Goal: Transaction & Acquisition: Purchase product/service

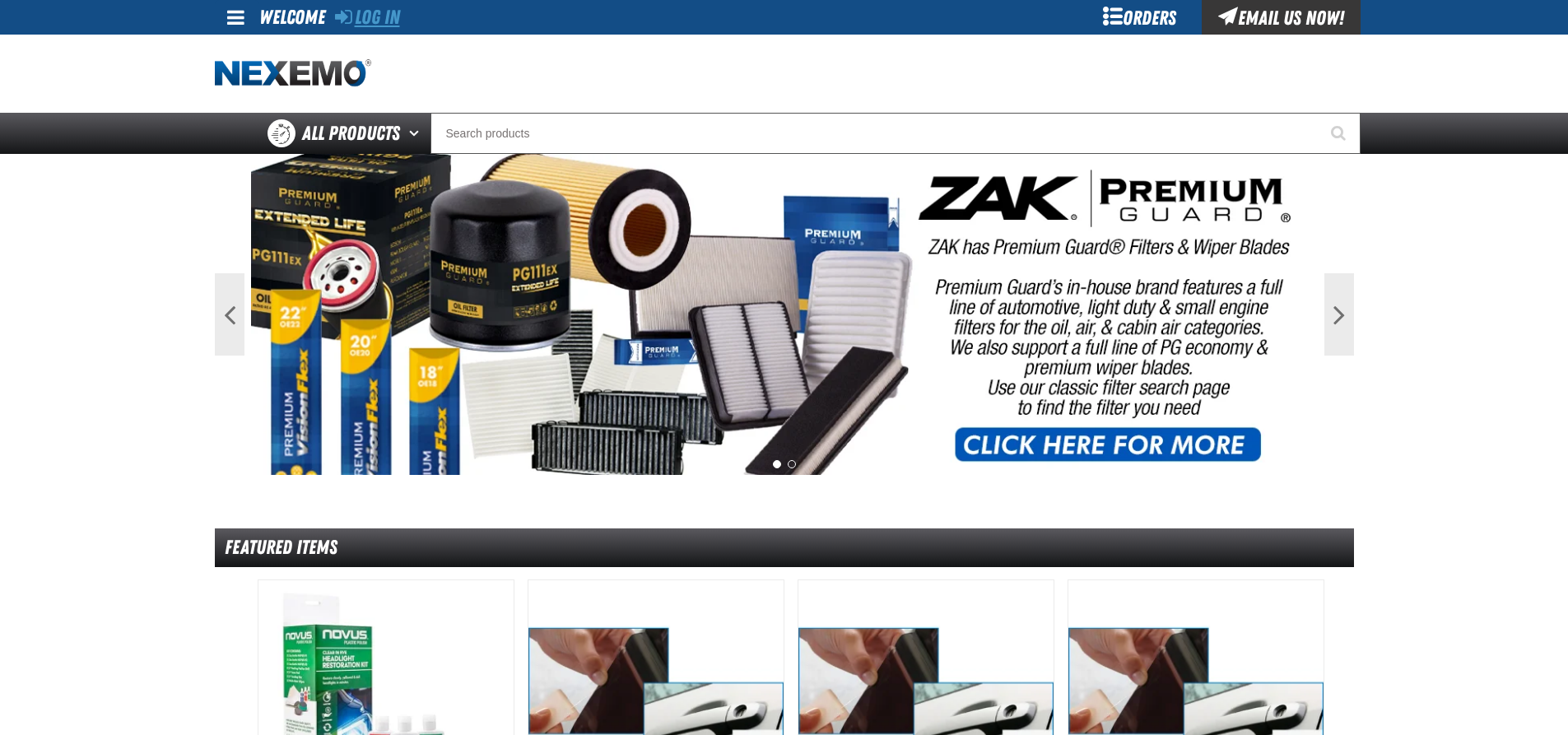
click at [381, 18] on link "Log In" at bounding box center [368, 18] width 65 height 23
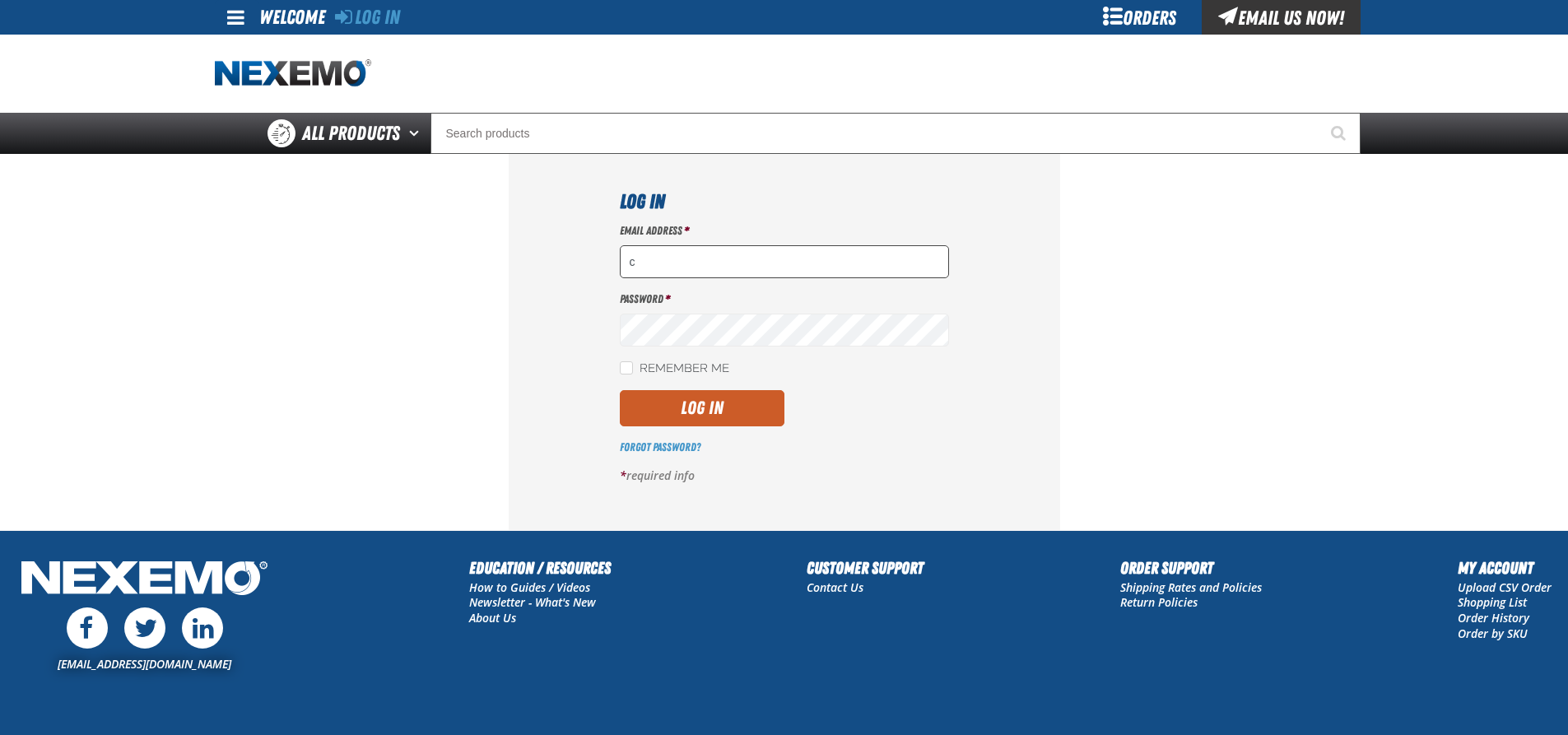
type input "[EMAIL_ADDRESS][DOMAIN_NAME]"
click at [710, 403] on button "Log In" at bounding box center [702, 408] width 165 height 36
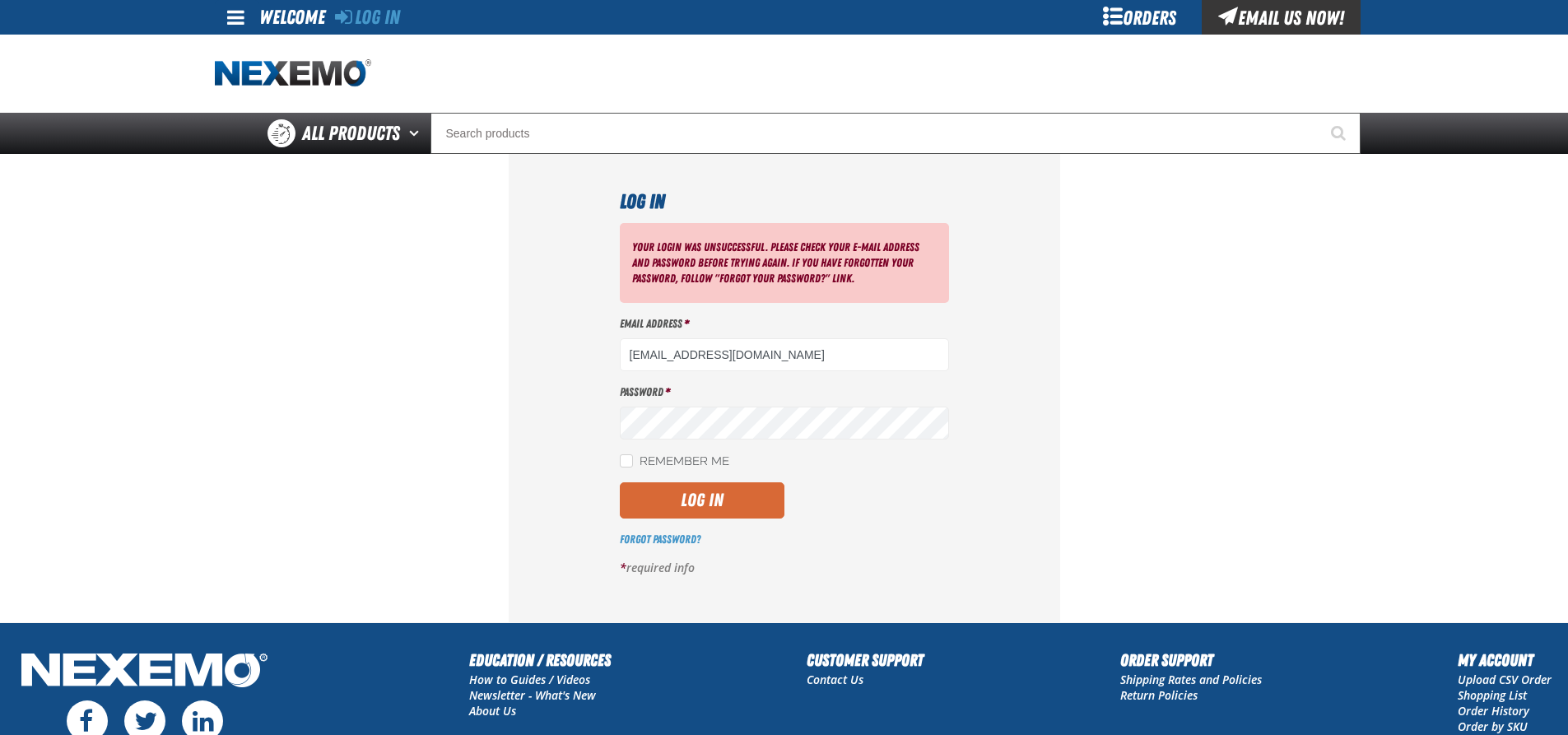
click at [708, 500] on button "Log In" at bounding box center [702, 500] width 165 height 36
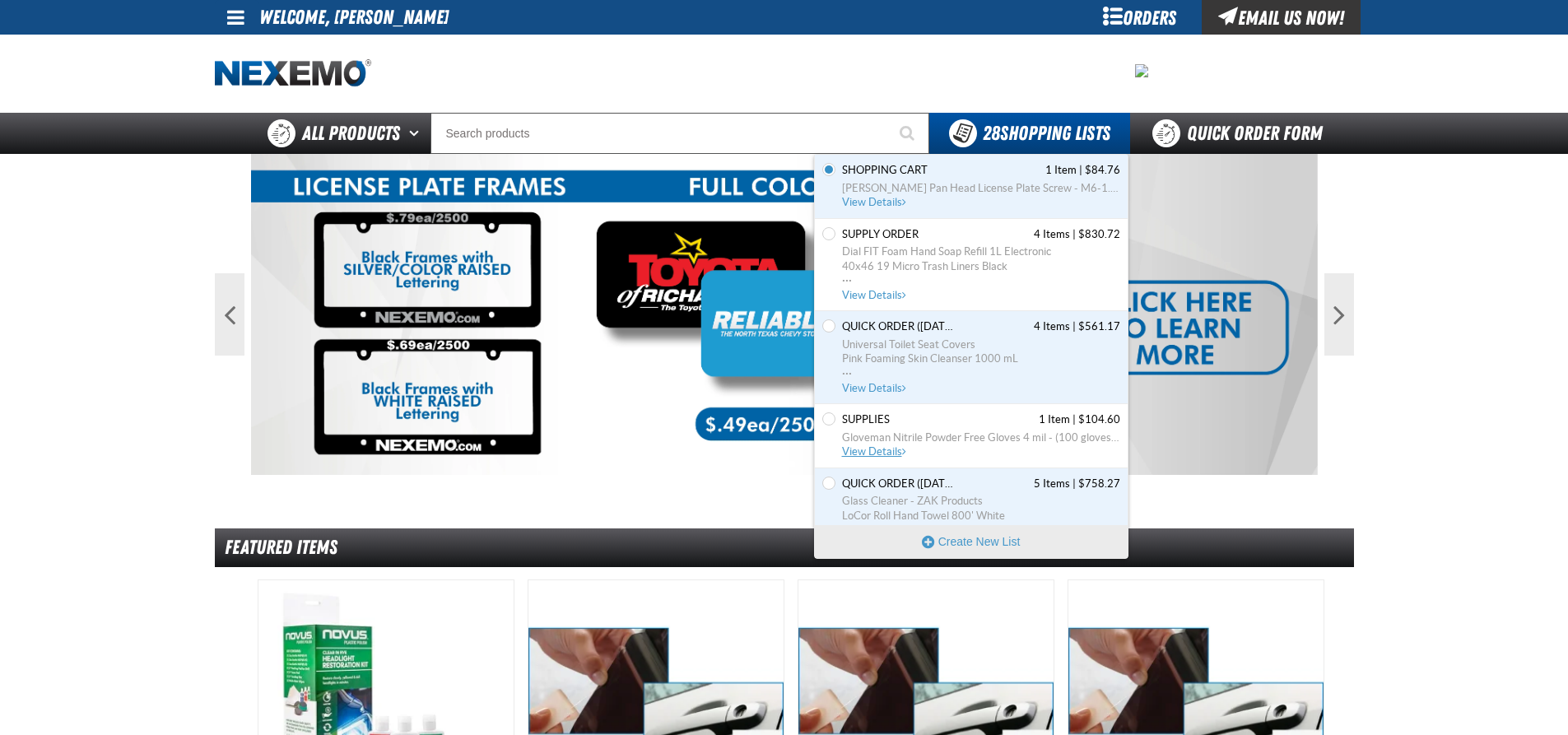
click at [959, 434] on span "Gloveman Nitrile Powder Free Gloves 4 mil - (100 gloves per box MIN 10 box orde…" at bounding box center [981, 438] width 278 height 15
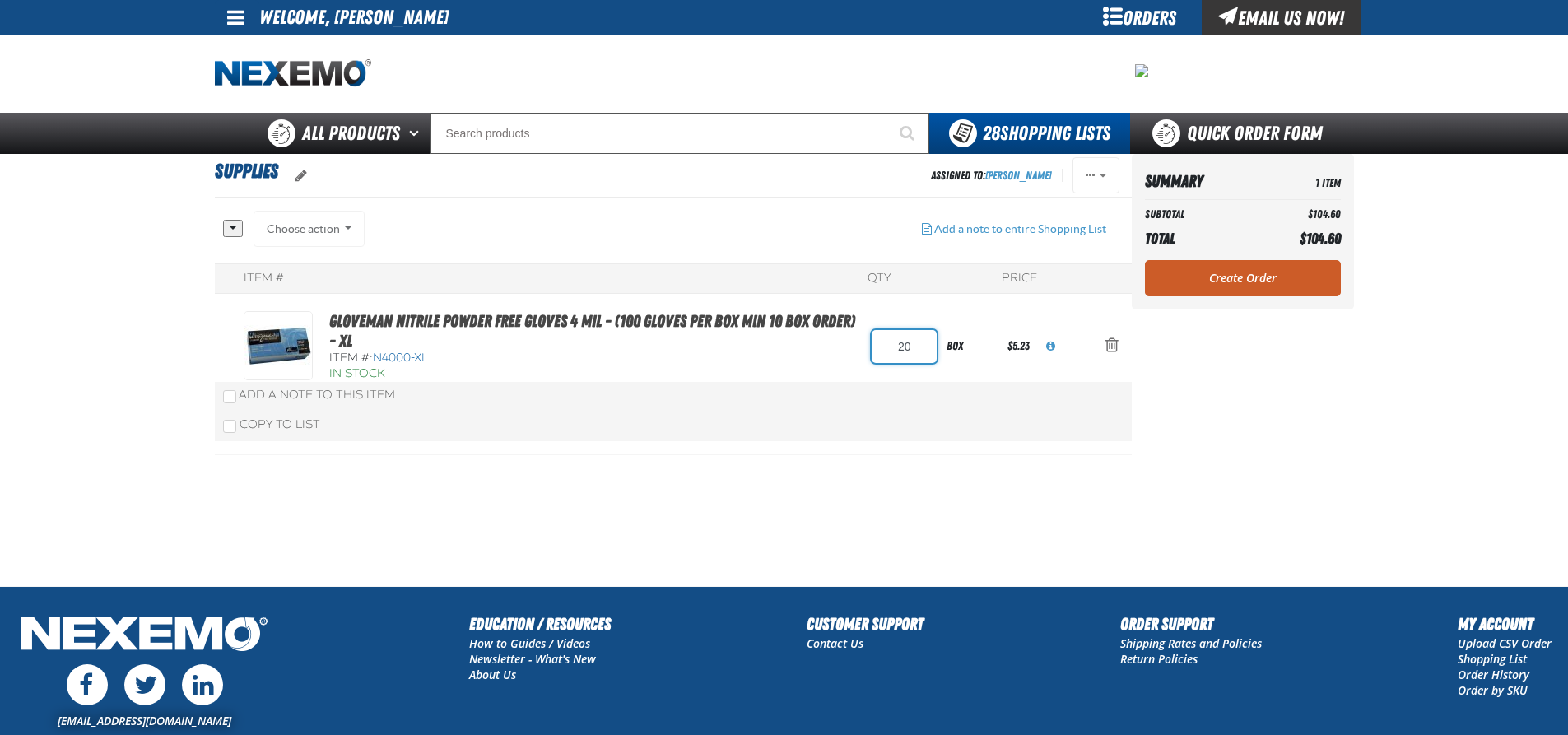
drag, startPoint x: 923, startPoint y: 345, endPoint x: 895, endPoint y: 345, distance: 28.0
click at [895, 345] on input "20" at bounding box center [904, 346] width 65 height 33
type input "50"
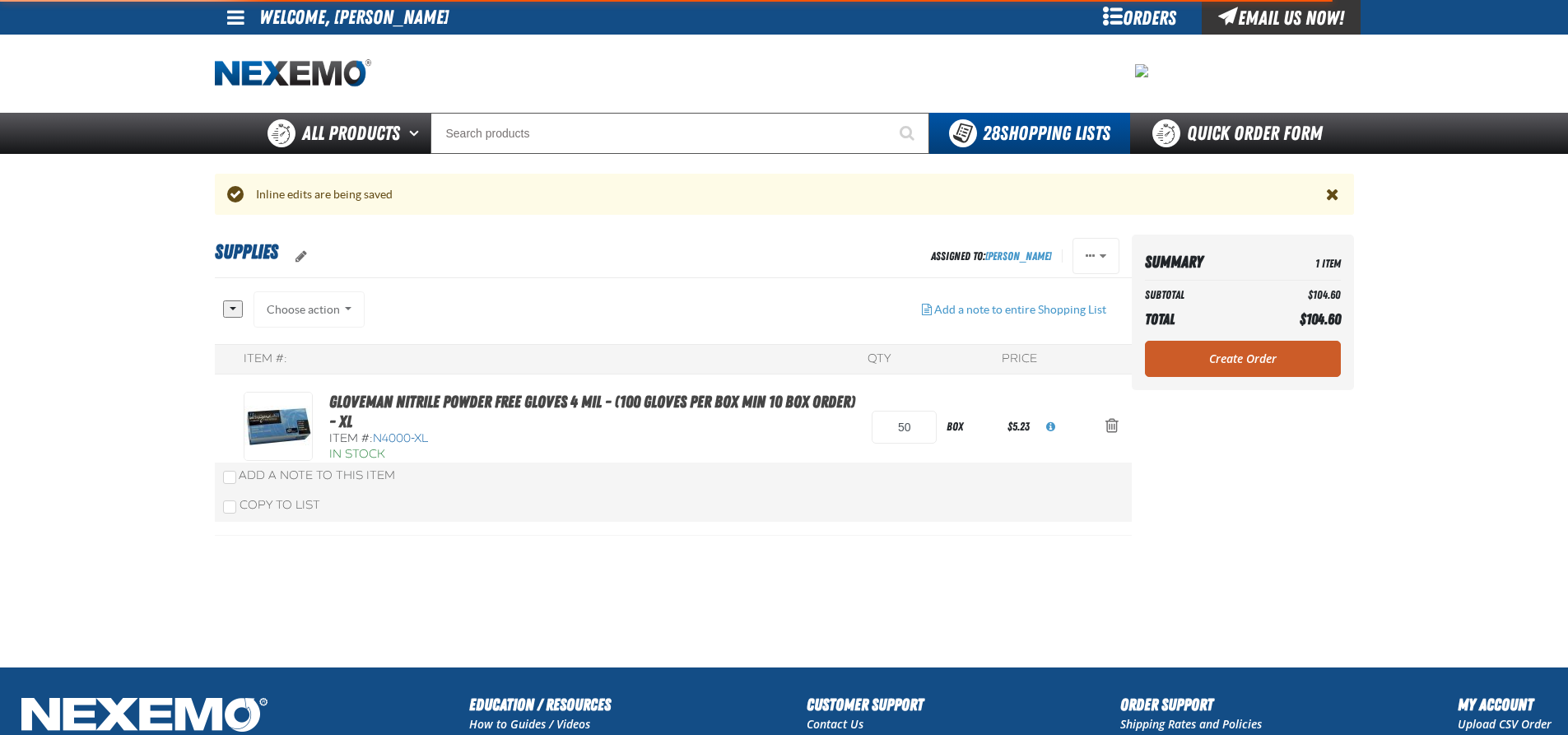
click at [1218, 406] on aside "Summary 1 Item Subtotal $104.60 Total $104.60 Loading... Create Order" at bounding box center [1243, 451] width 222 height 432
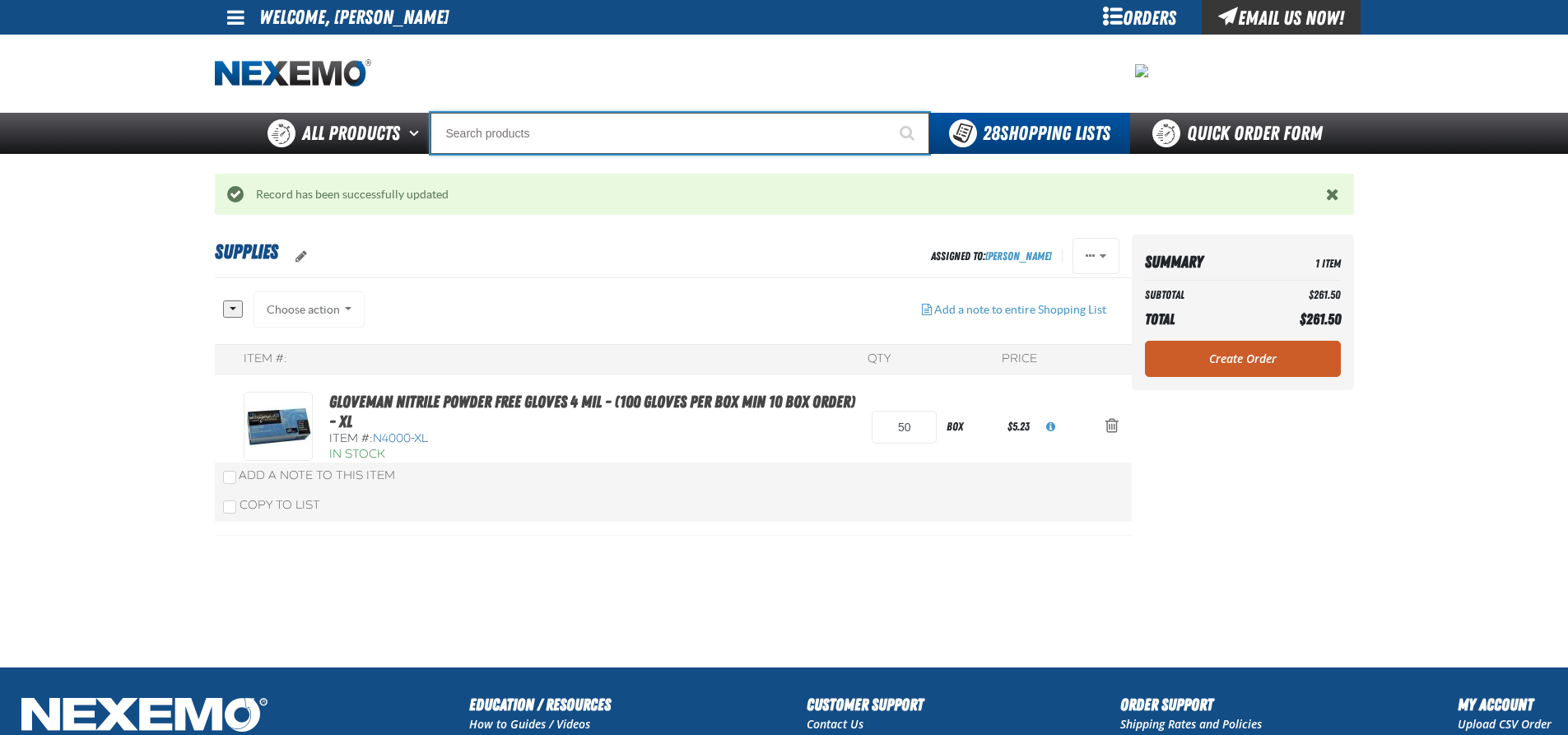
click at [461, 131] on input "Search" at bounding box center [680, 133] width 499 height 41
type input "n"
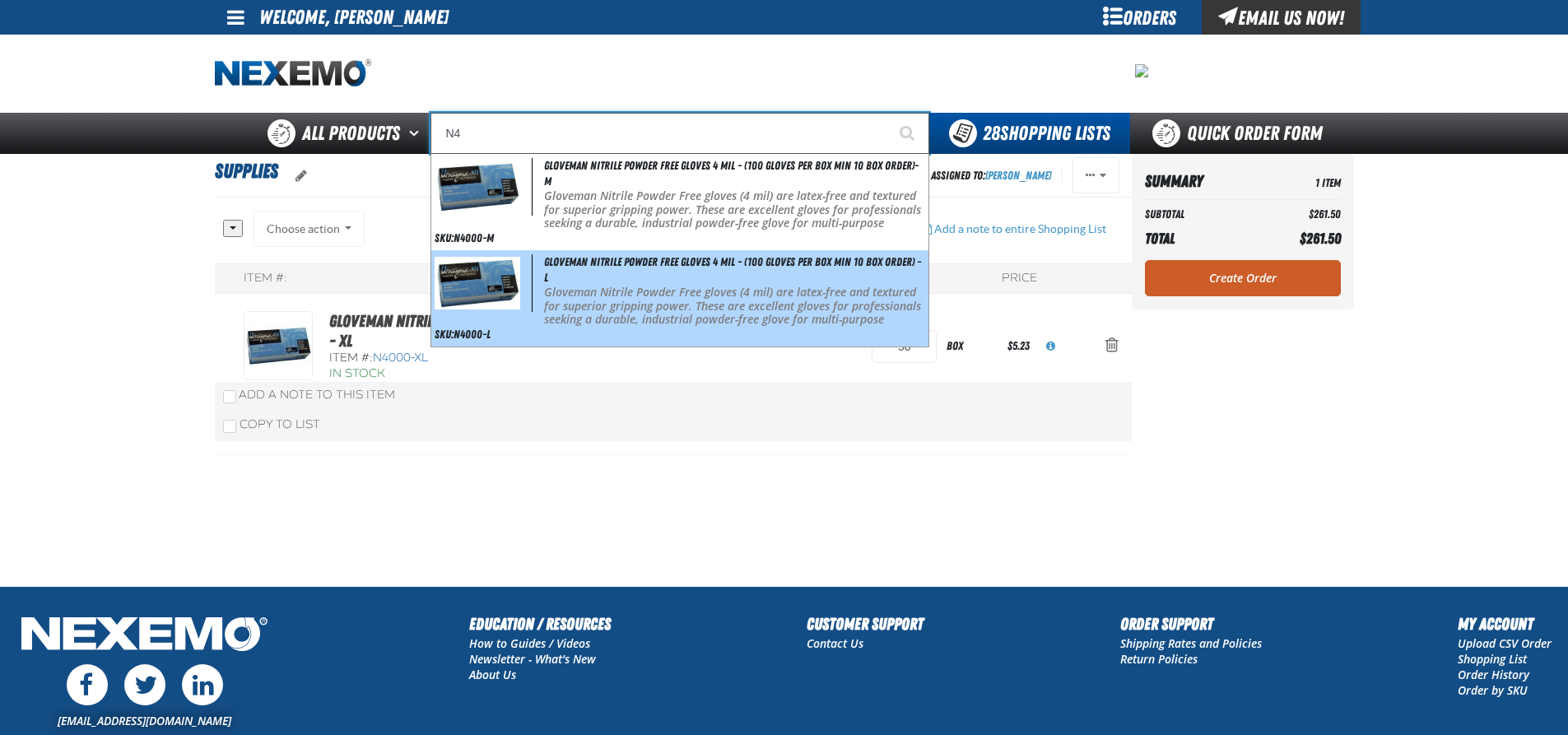
click at [485, 284] on img at bounding box center [477, 282] width 86 height 52
type input "Gloveman Nitrile Powder Free Gloves 4 mil - (100 gloves per box MIN 10 box orde…"
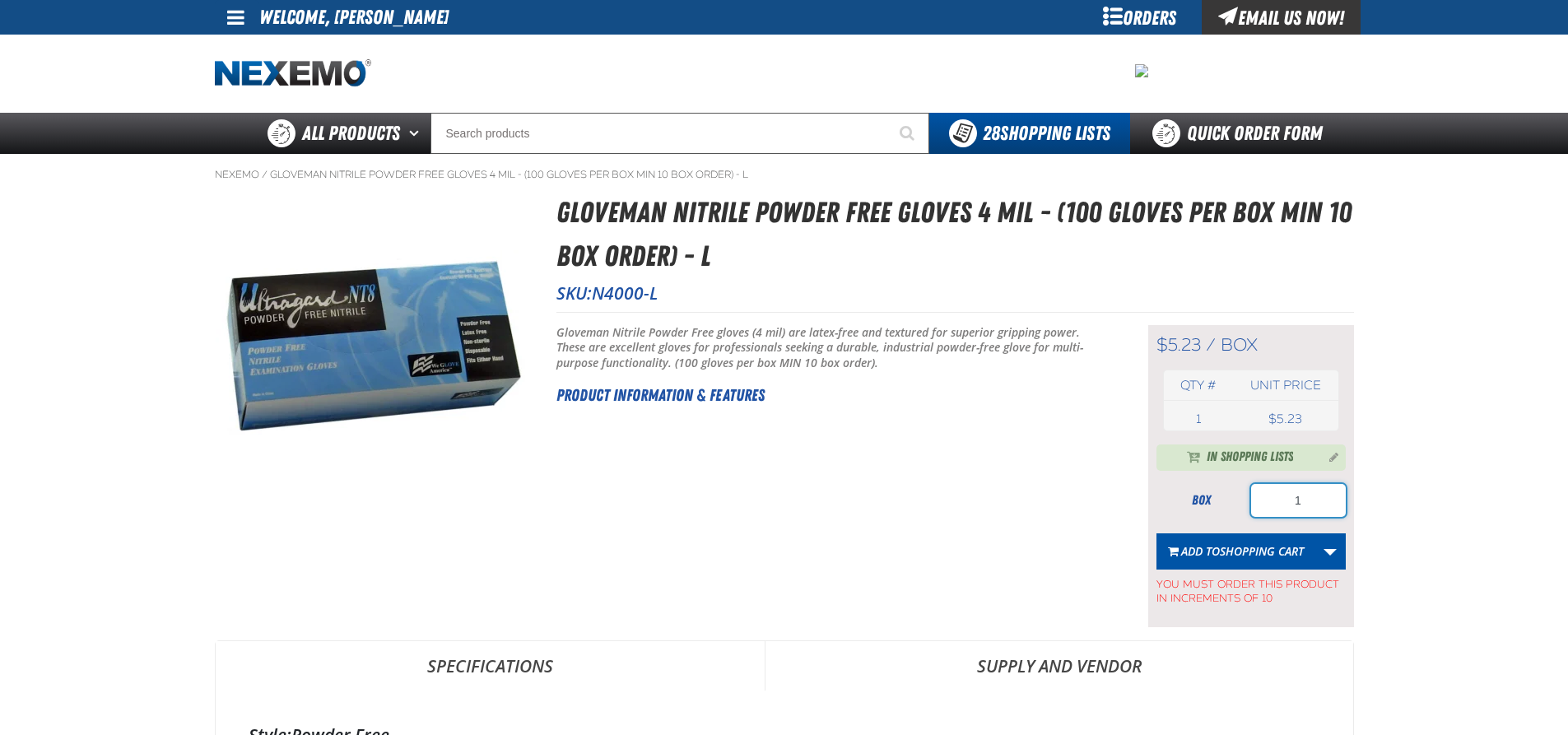
drag, startPoint x: 1319, startPoint y: 498, endPoint x: 1261, endPoint y: 498, distance: 58.0
click at [1261, 498] on input "1" at bounding box center [1298, 500] width 95 height 33
type input "50"
click at [1329, 550] on link "More Actions" at bounding box center [1331, 550] width 32 height 36
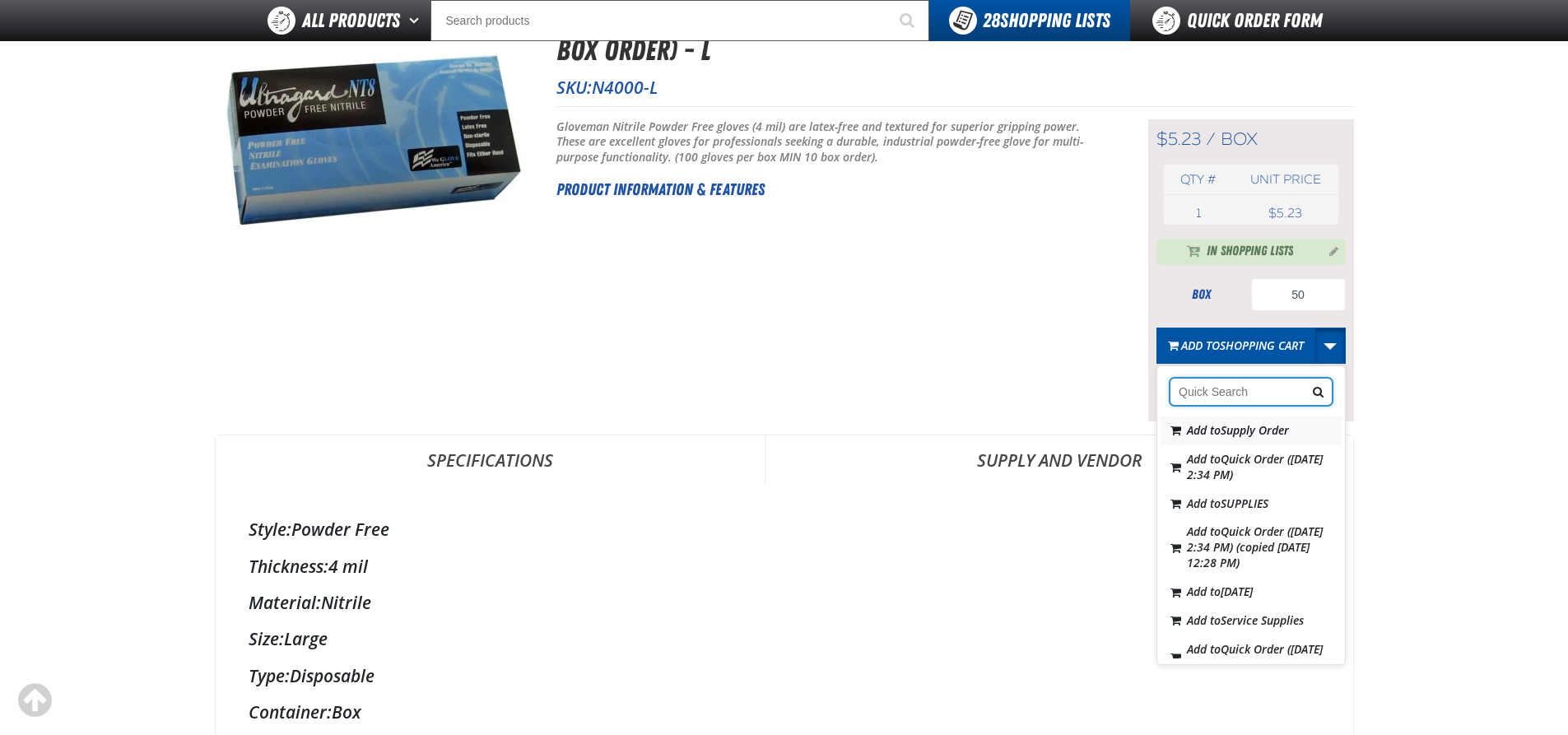
scroll to position [329, 0]
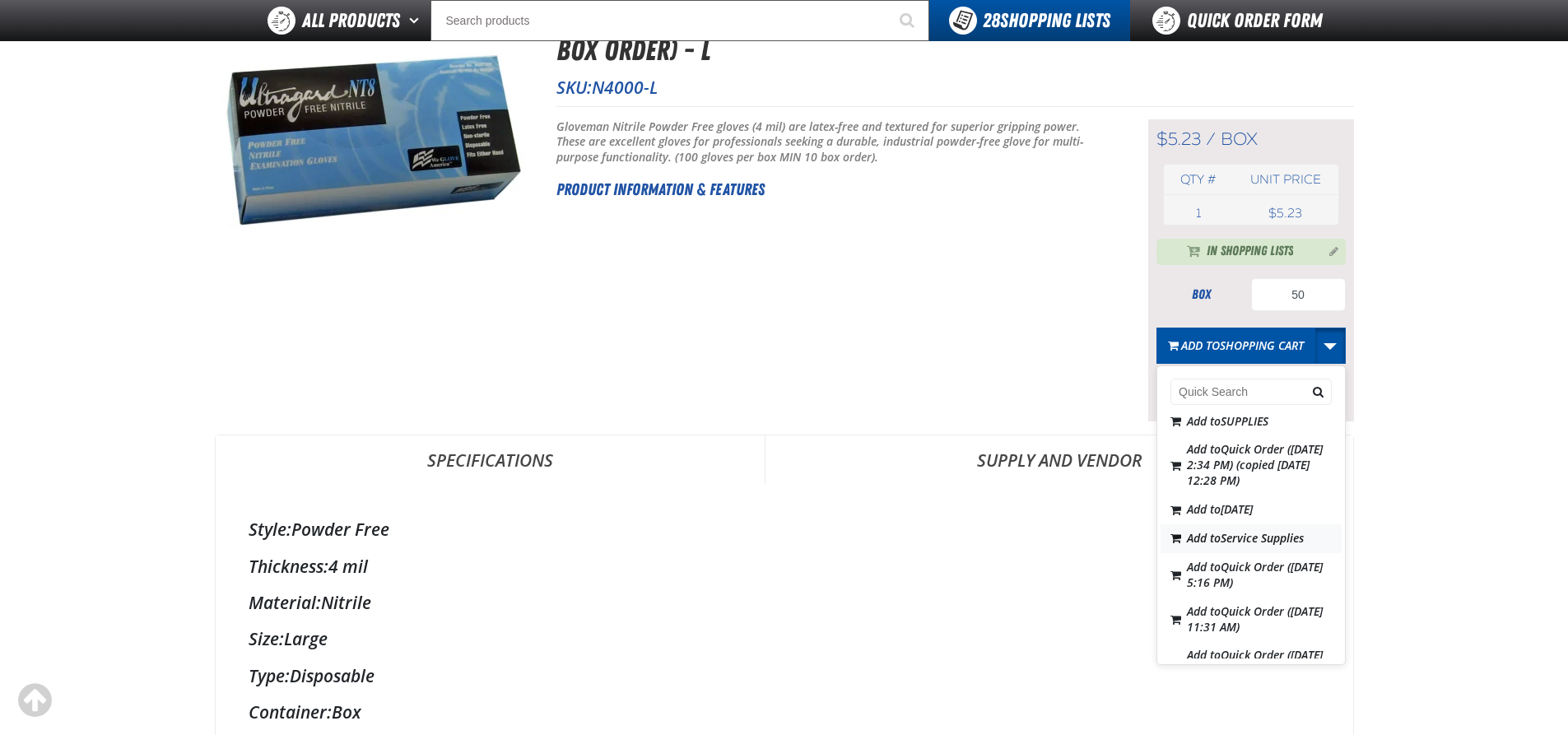
click at [1259, 545] on span "Service Supplies" at bounding box center [1262, 538] width 83 height 16
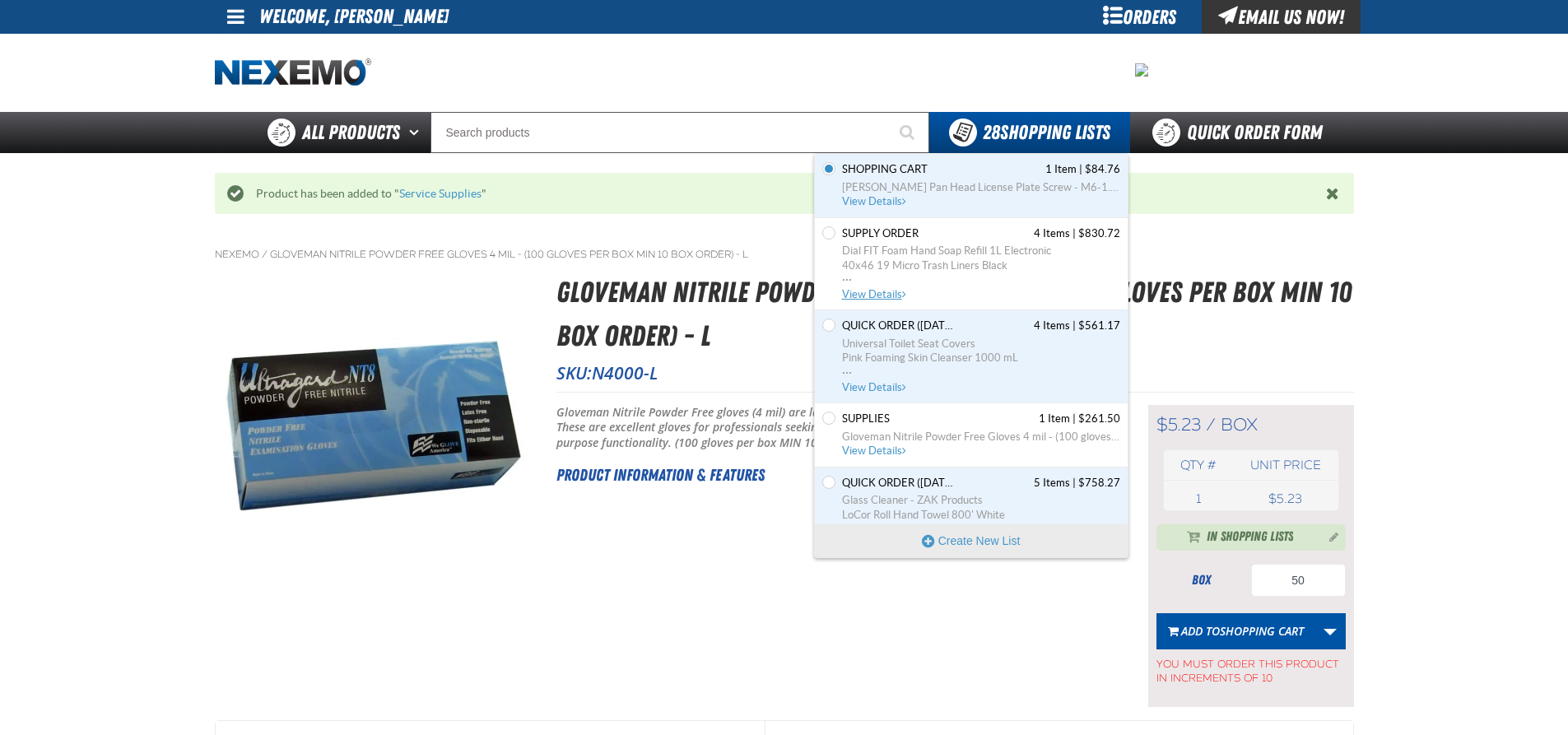
scroll to position [0, 0]
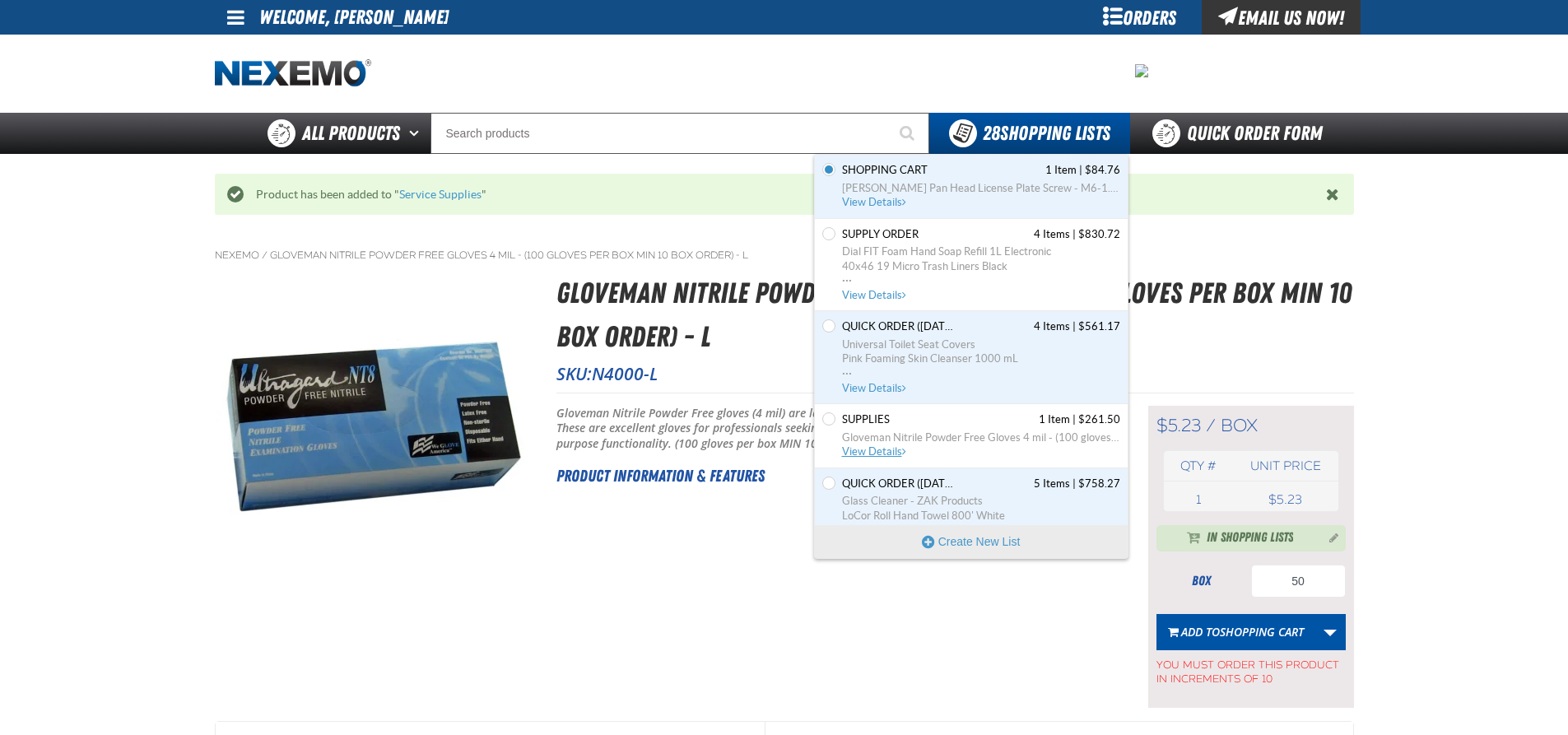
click at [918, 430] on span "Gloveman Nitrile Powder Free Gloves 4 mil - (100 gloves per box MIN 10 box orde…" at bounding box center [981, 438] width 278 height 15
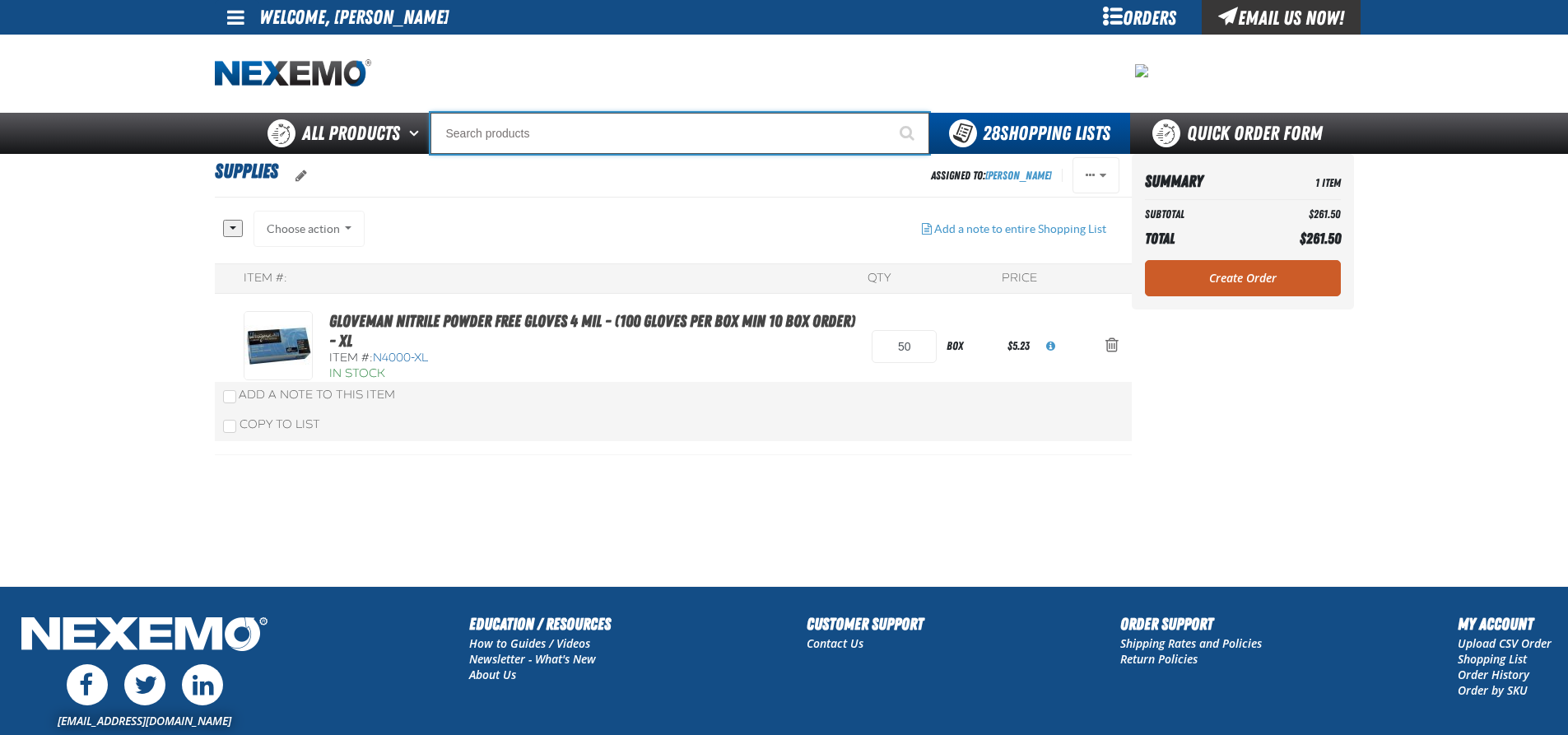
click at [493, 131] on input "Search" at bounding box center [680, 133] width 499 height 41
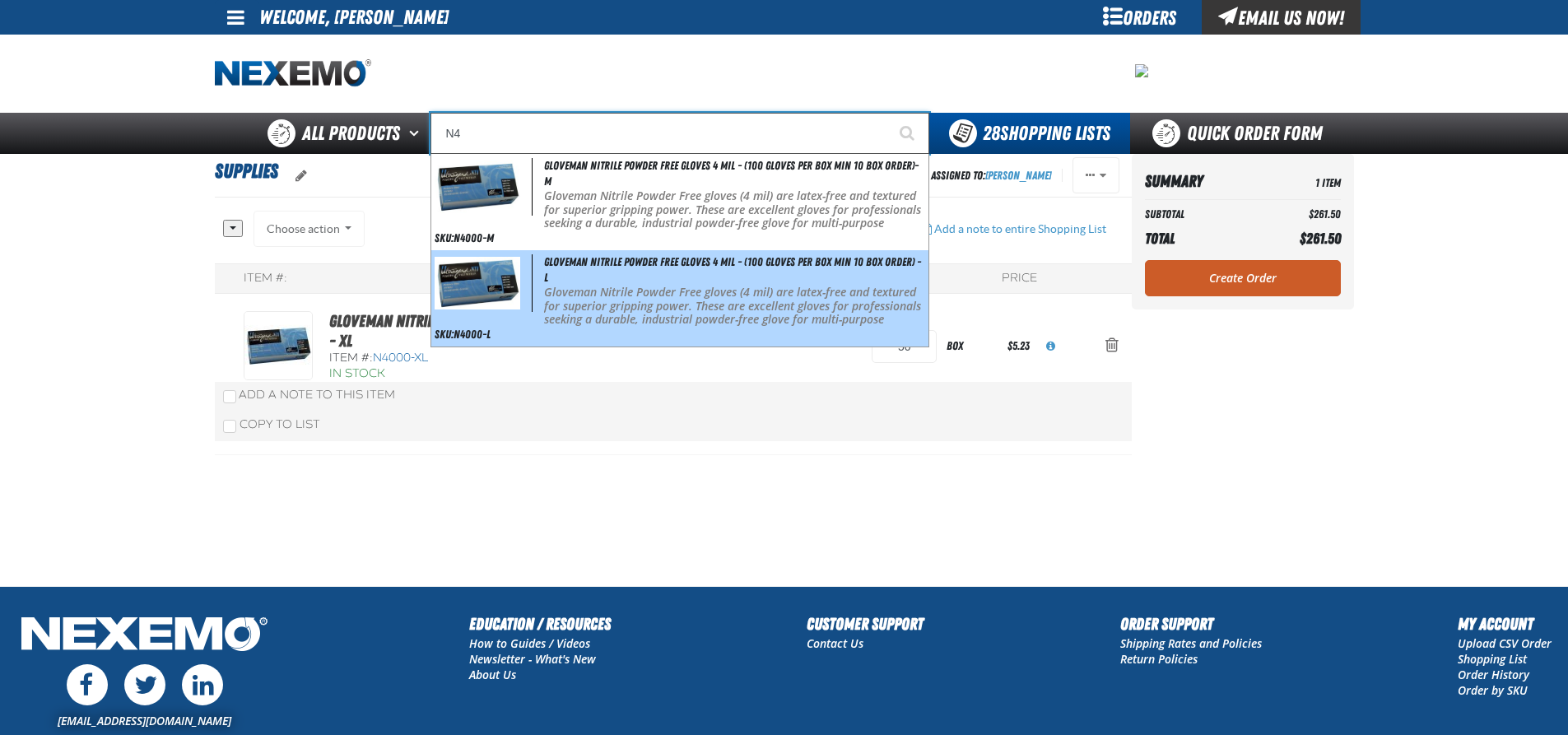
click at [626, 302] on p "Gloveman Nitrile Powder Free gloves (4 mil) are latex-free and textured for sup…" at bounding box center [735, 312] width 381 height 55
type input "Gloveman Nitrile Powder Free Gloves 4 mil - (100 gloves per box MIN 10 box orde…"
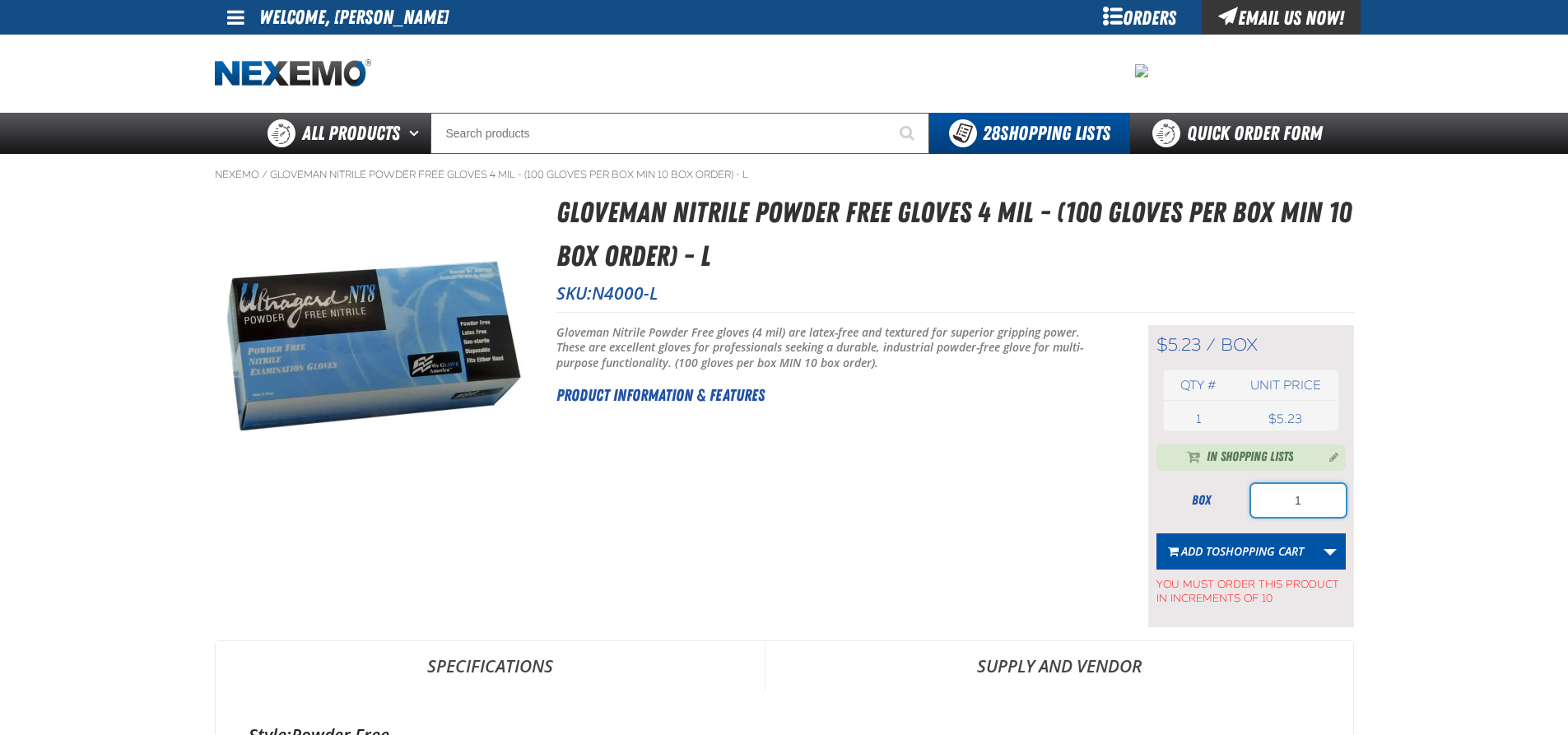
drag, startPoint x: 1318, startPoint y: 496, endPoint x: 1274, endPoint y: 494, distance: 44.0
click at [1274, 494] on input "1" at bounding box center [1298, 500] width 95 height 33
type input "50"
click at [1330, 550] on link "More Actions" at bounding box center [1331, 550] width 32 height 36
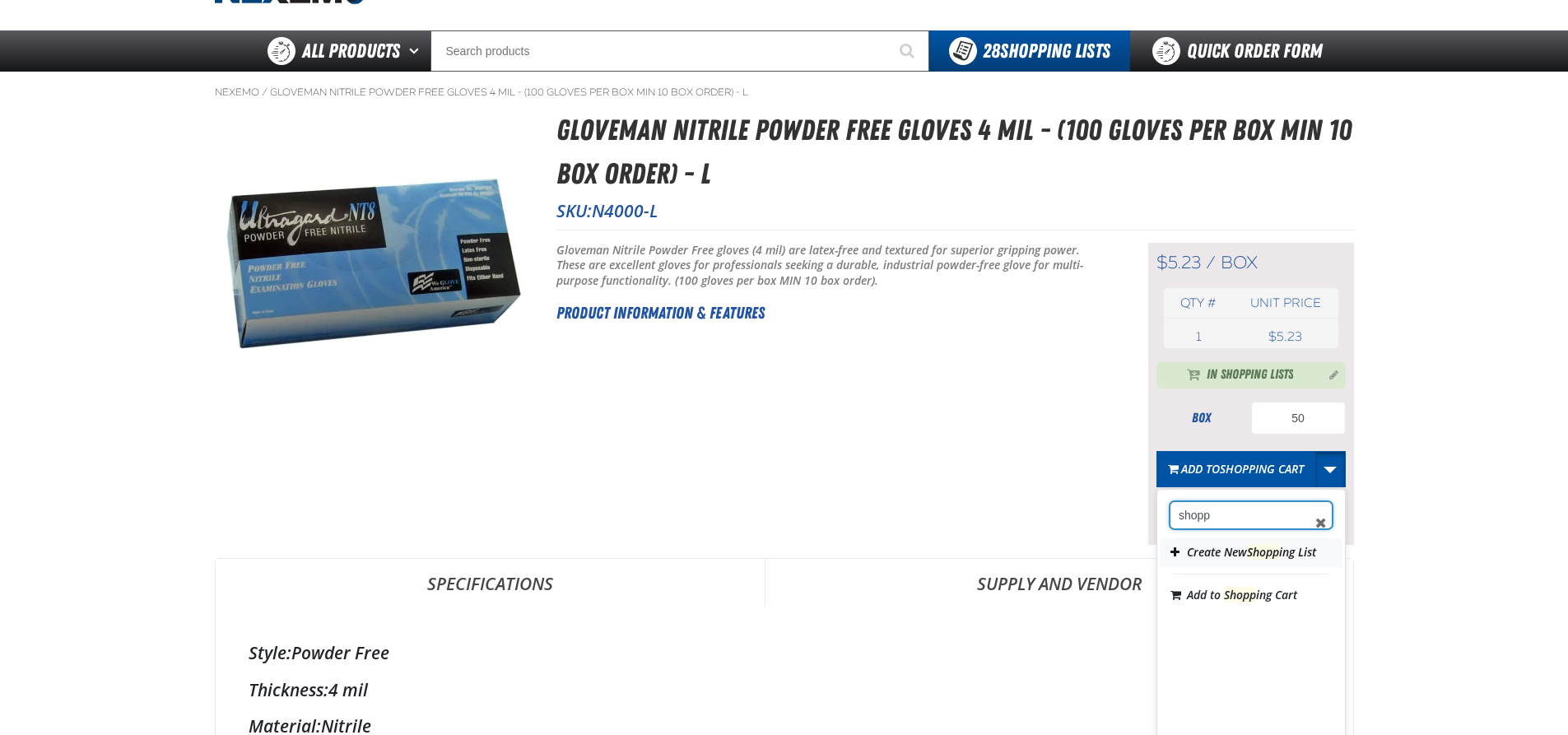
type input "shopp"
click at [1194, 551] on button "Create New Shopp ing List" at bounding box center [1251, 552] width 181 height 29
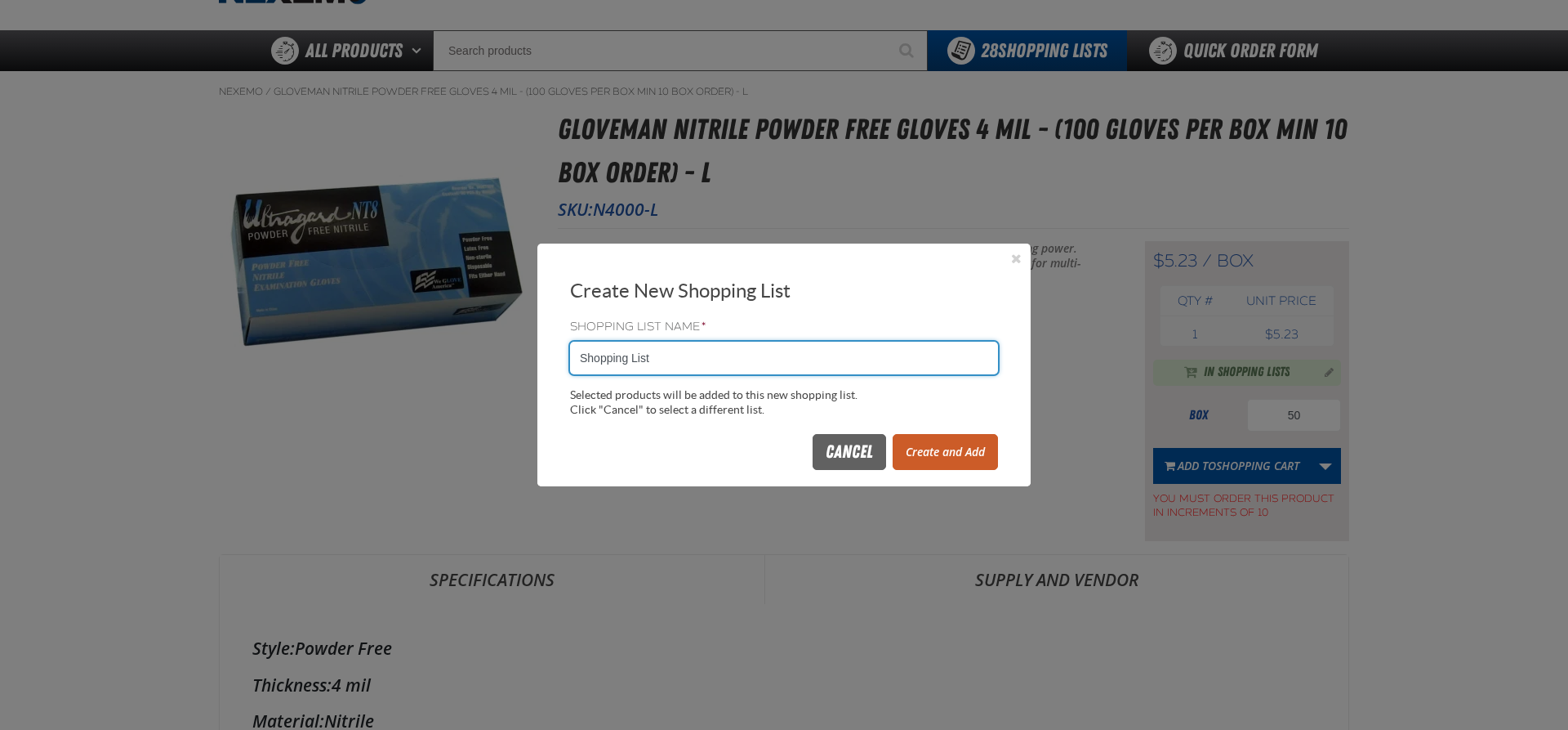
click at [1323, 465] on div at bounding box center [784, 365] width 1568 height 730
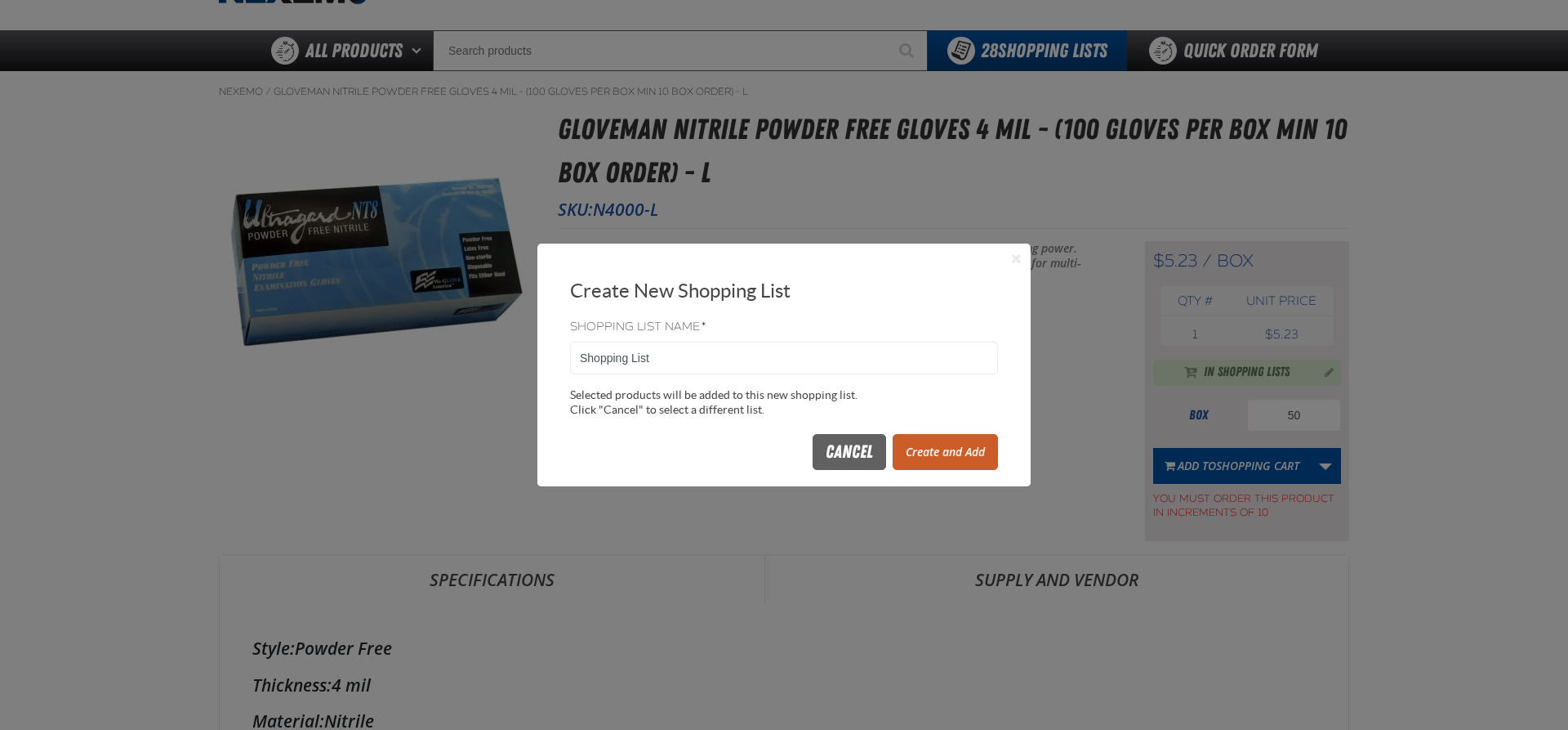
click at [1021, 262] on button "Close" at bounding box center [1016, 258] width 20 height 20
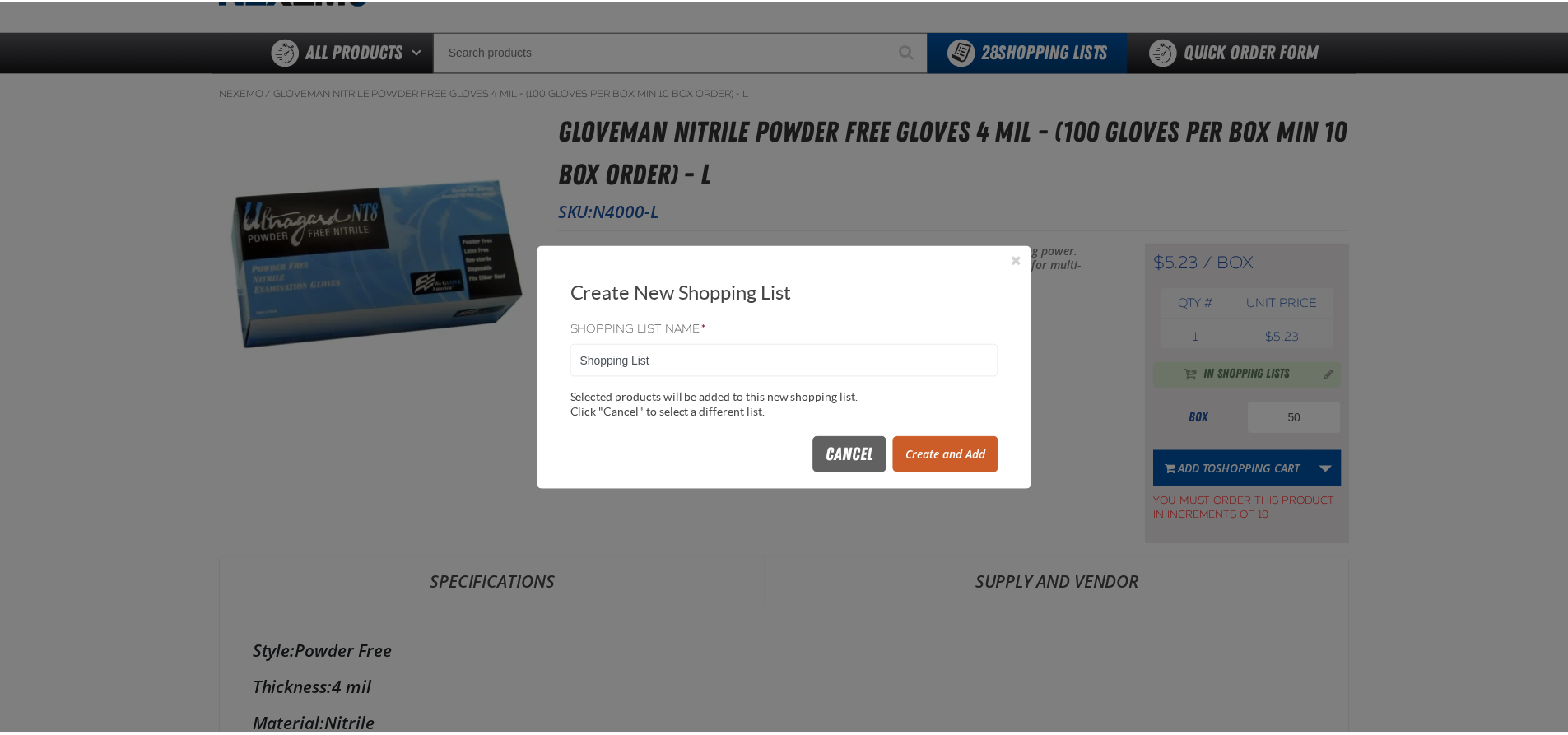
scroll to position [82, 0]
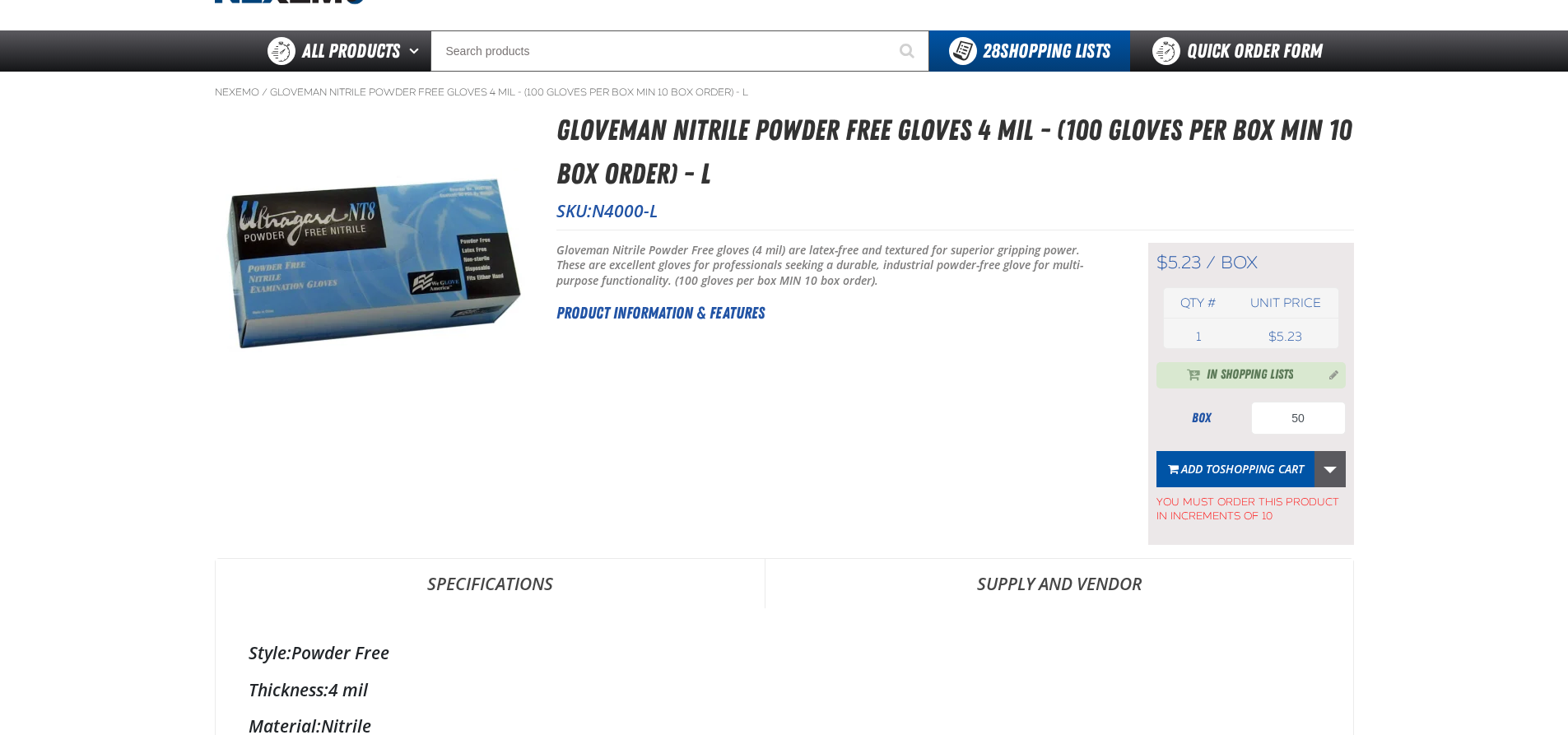
click at [1332, 472] on link "More Actions" at bounding box center [1331, 468] width 32 height 36
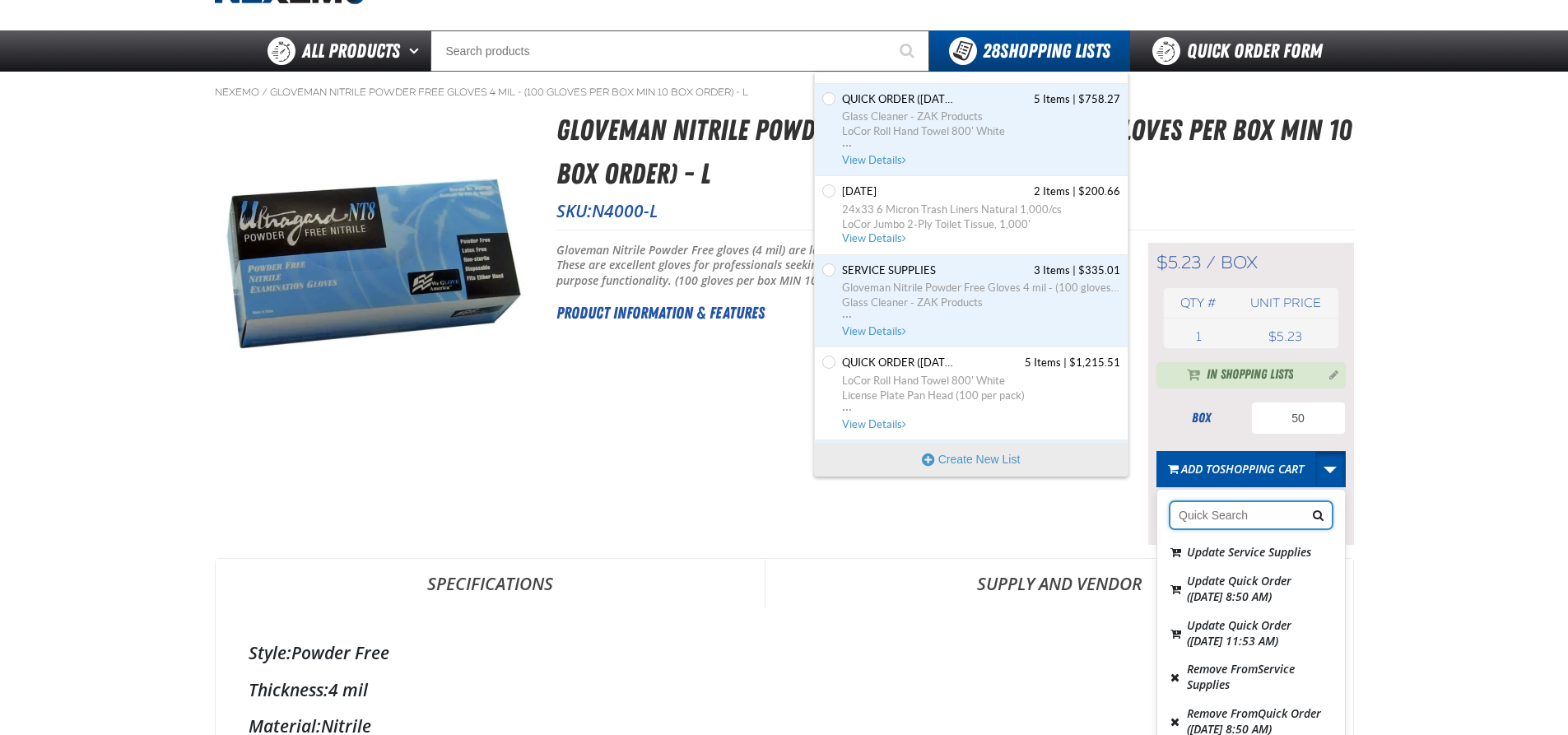
scroll to position [329, 0]
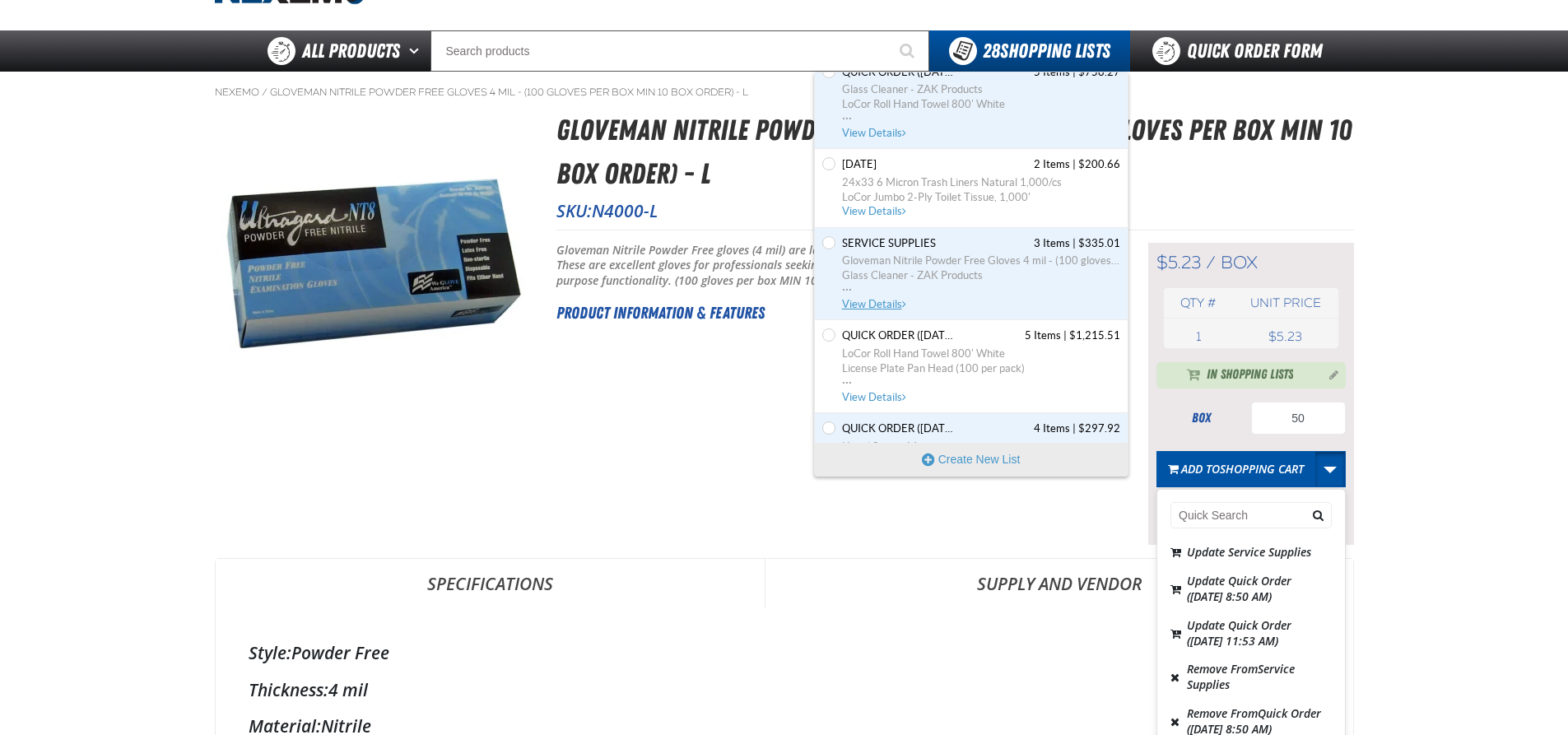
click at [896, 269] on span "Glass Cleaner - ZAK Products" at bounding box center [981, 276] width 278 height 15
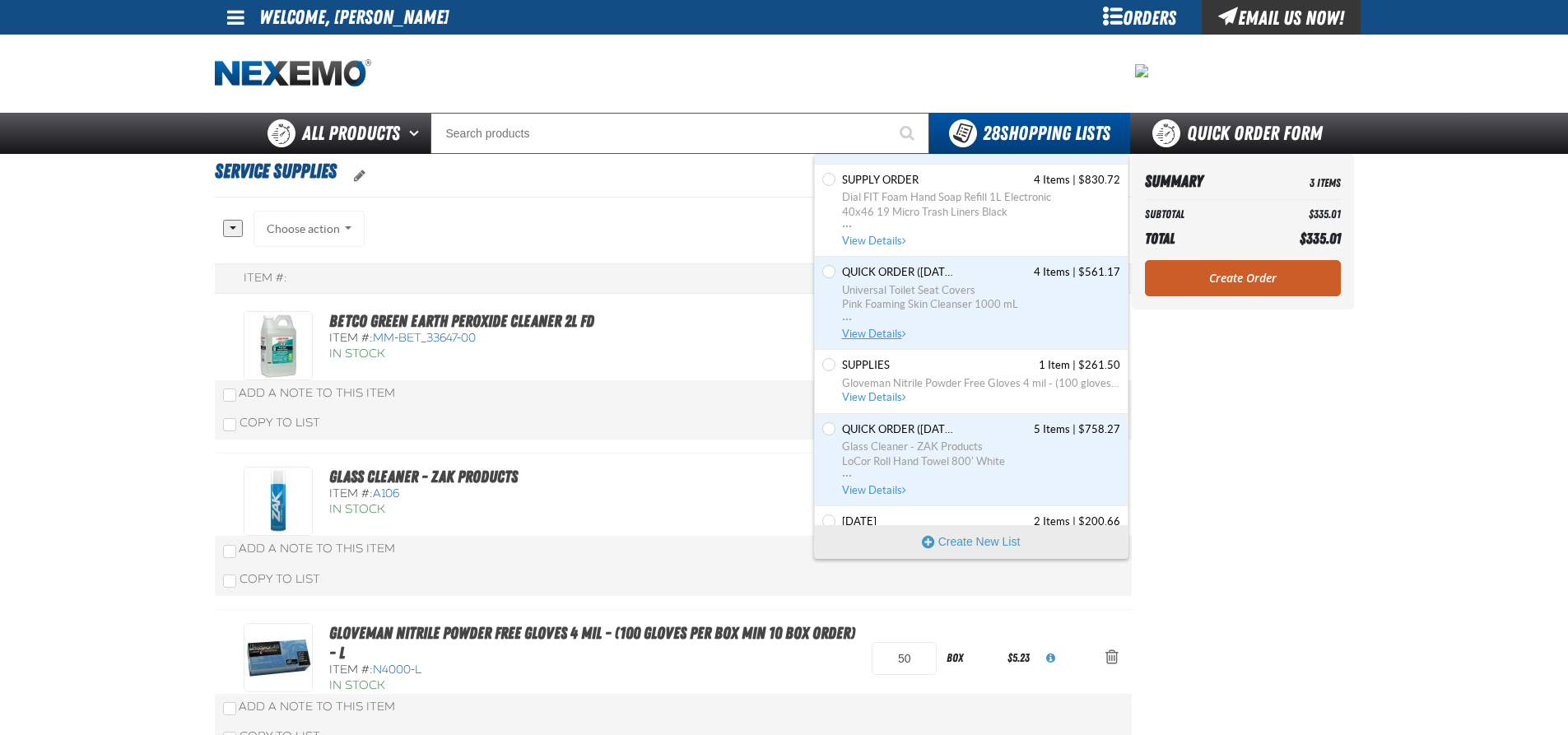
scroll to position [82, 0]
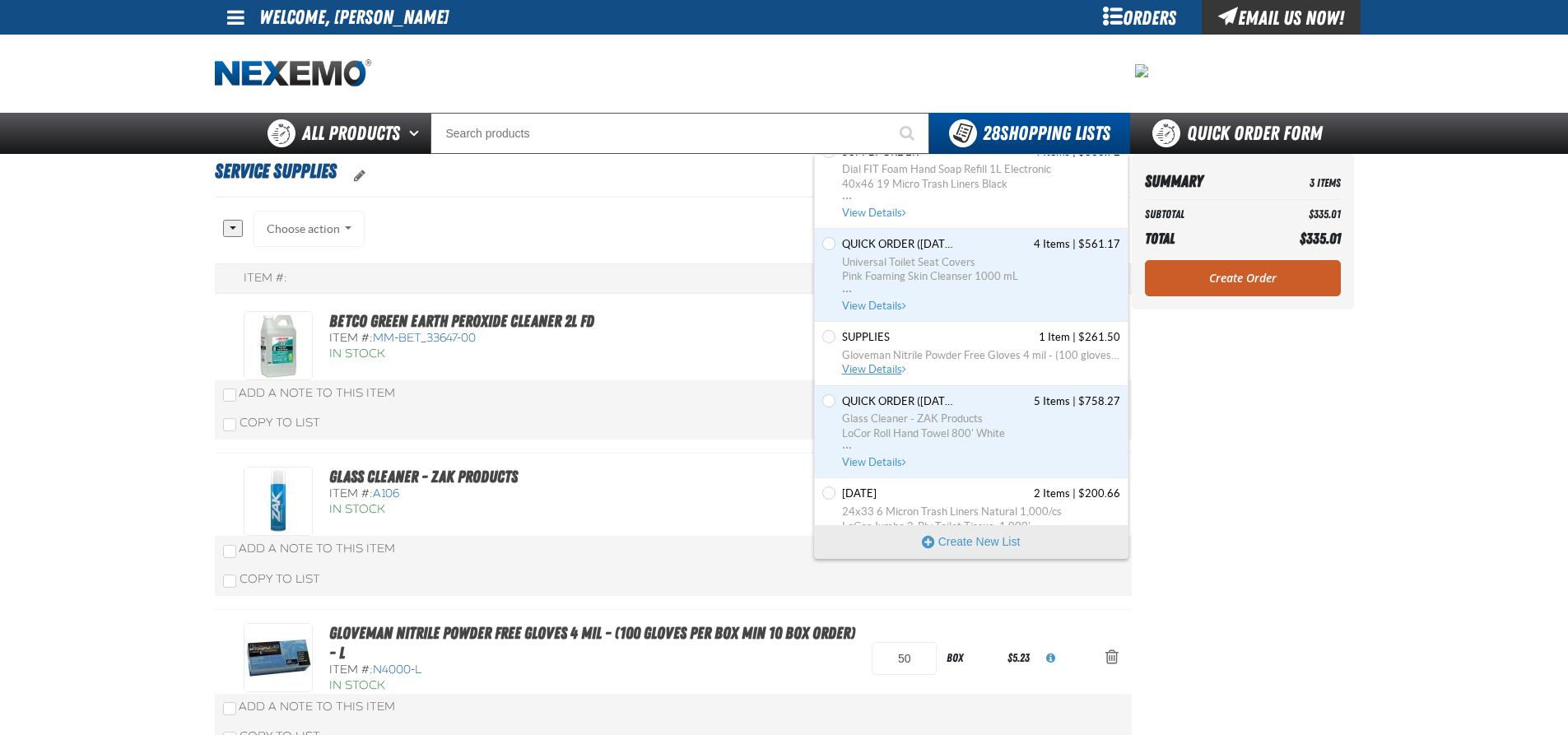
click at [936, 348] on span "Gloveman Nitrile Powder Free Gloves 4 mil - (100 gloves per box MIN 10 box orde…" at bounding box center [981, 355] width 278 height 15
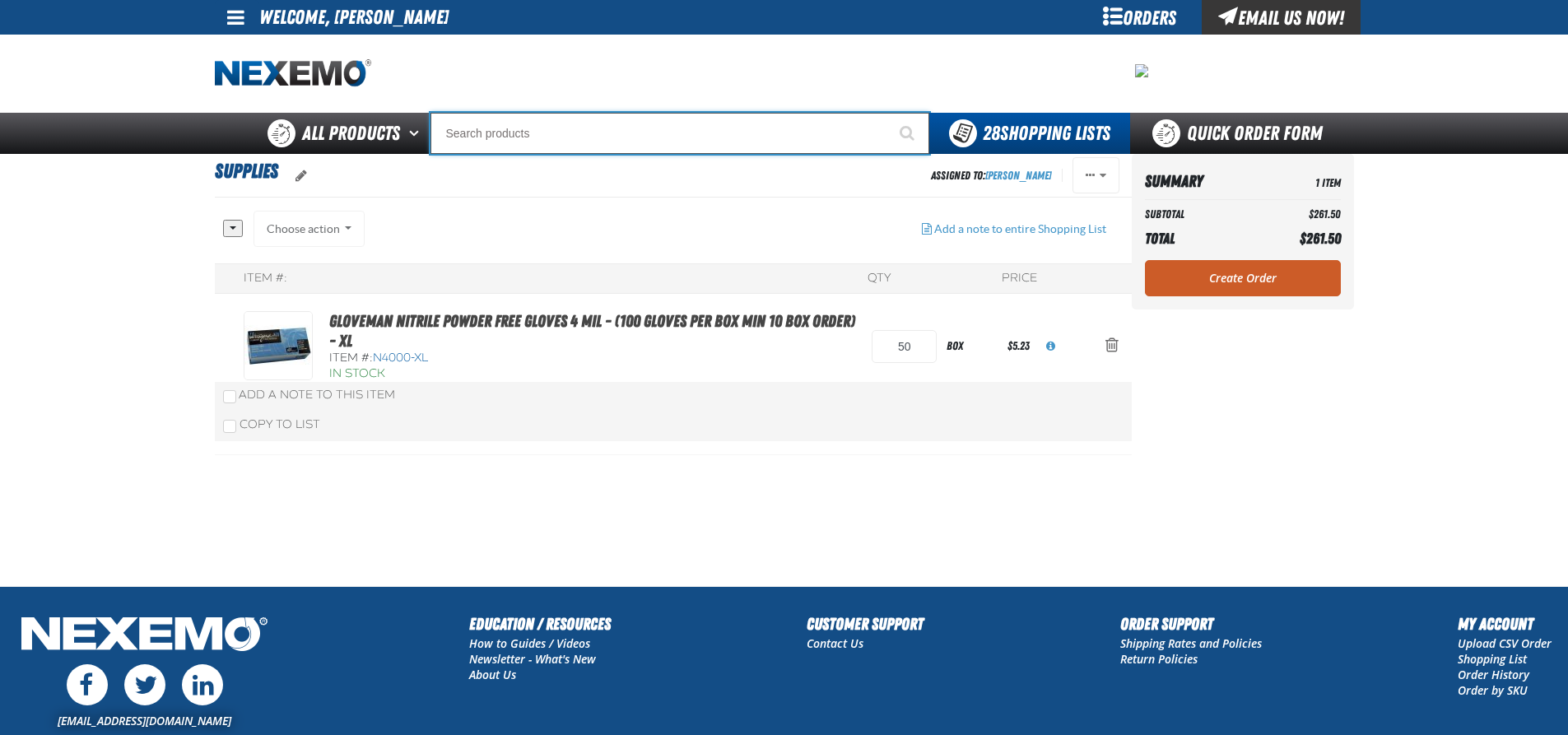
click at [468, 132] on input "Search" at bounding box center [680, 133] width 499 height 41
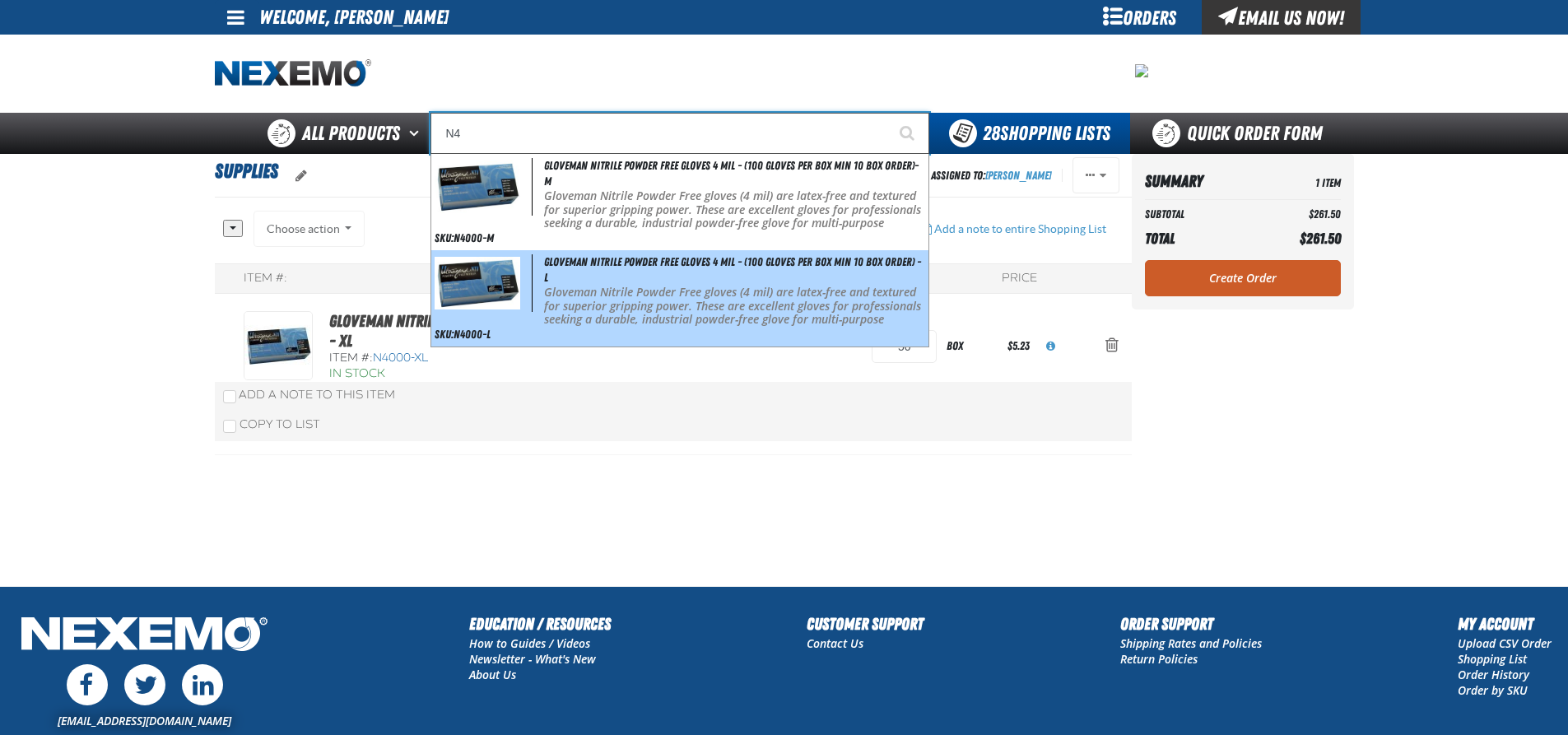
click at [510, 275] on img at bounding box center [477, 282] width 86 height 52
type input "Gloveman Nitrile Powder Free Gloves 4 mil - (100 gloves per box MIN 10 box orde…"
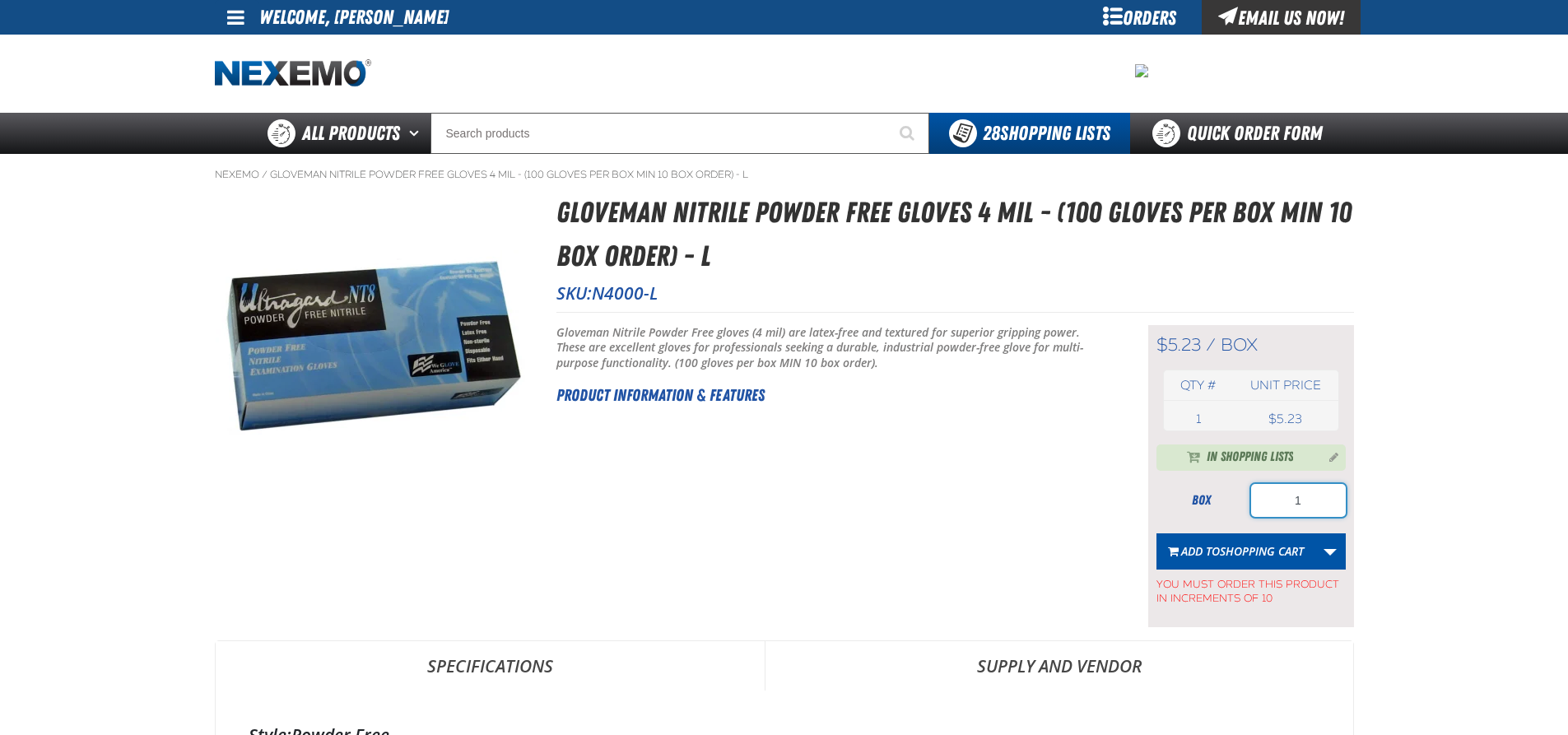
drag, startPoint x: 1321, startPoint y: 500, endPoint x: 1276, endPoint y: 501, distance: 45.0
click at [1276, 501] on input "1" at bounding box center [1298, 500] width 95 height 33
type input "50"
click at [1324, 550] on link "More Actions" at bounding box center [1331, 550] width 32 height 36
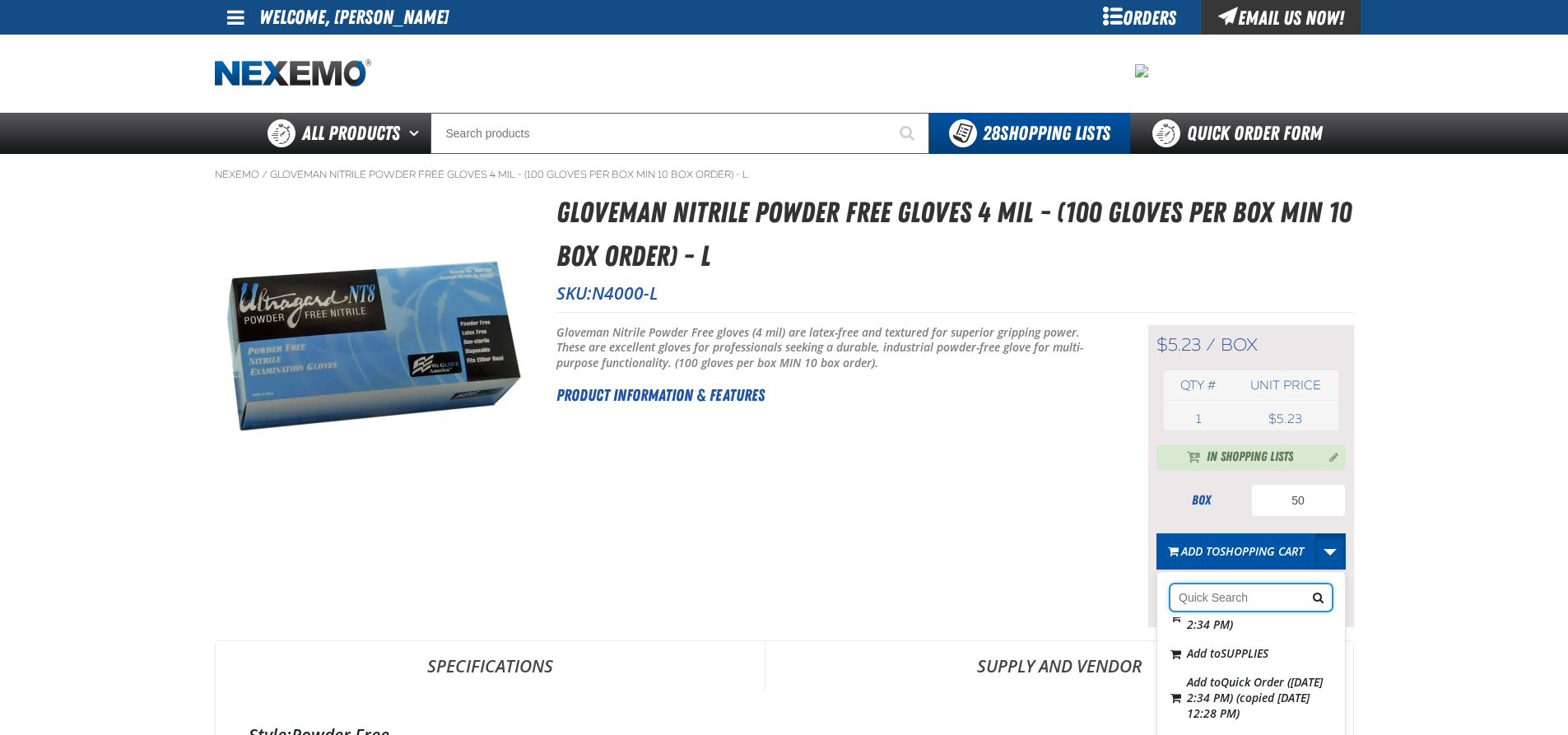
scroll to position [411, 0]
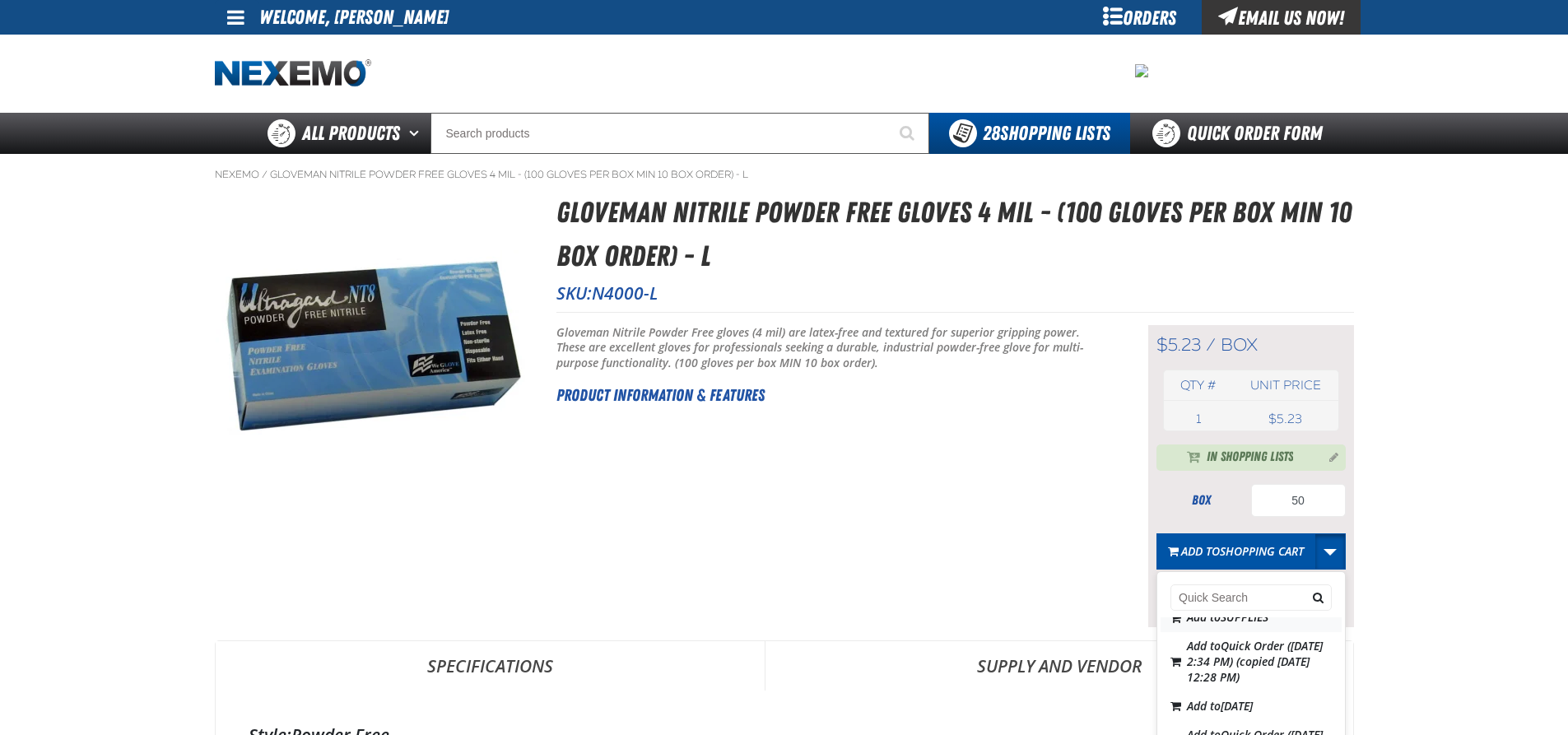
click at [1233, 625] on span "SUPPLIES" at bounding box center [1244, 617] width 48 height 16
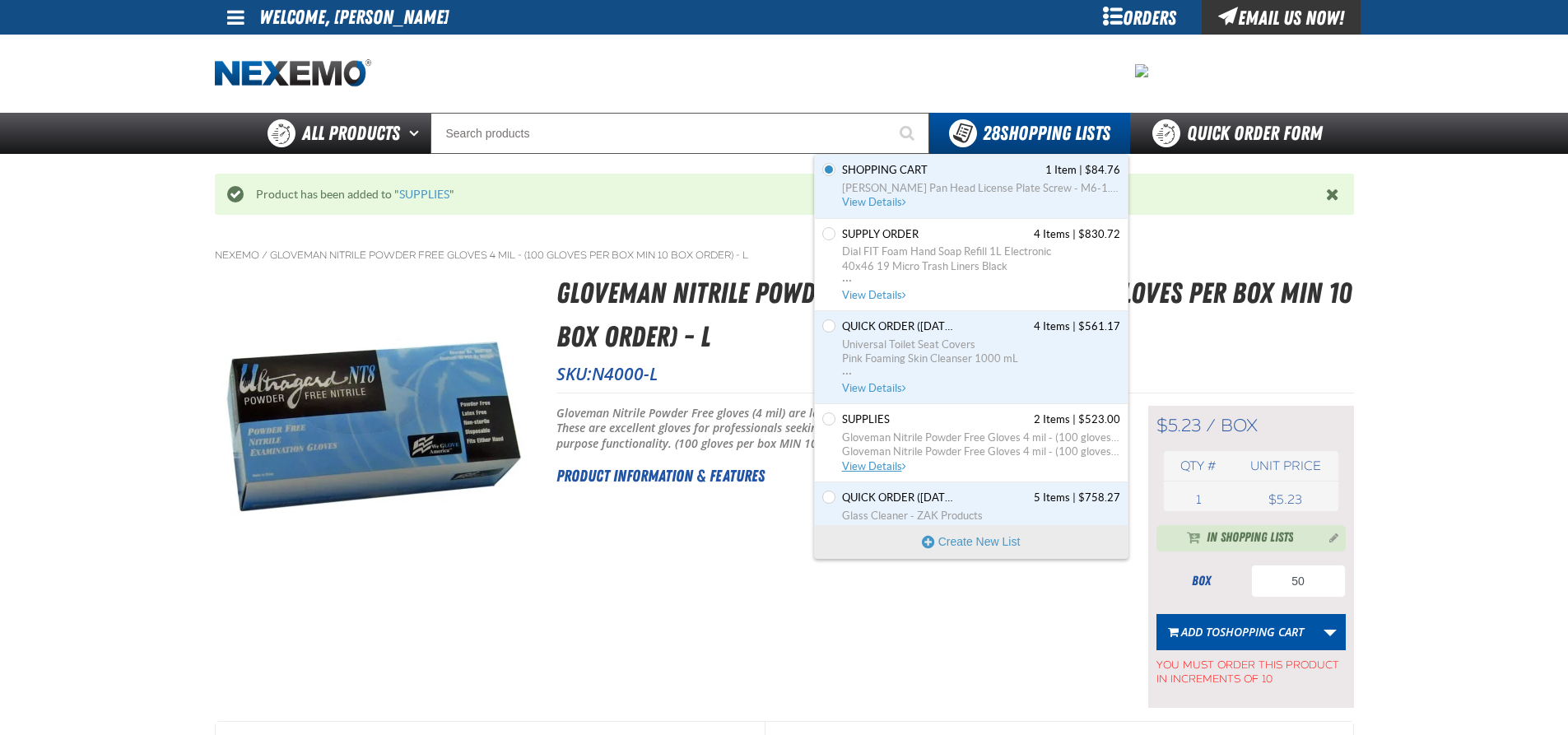
click at [894, 451] on span "Gloveman Nitrile Powder Free Gloves 4 mil - (100 gloves per box MIN 10 box orde…" at bounding box center [981, 452] width 278 height 15
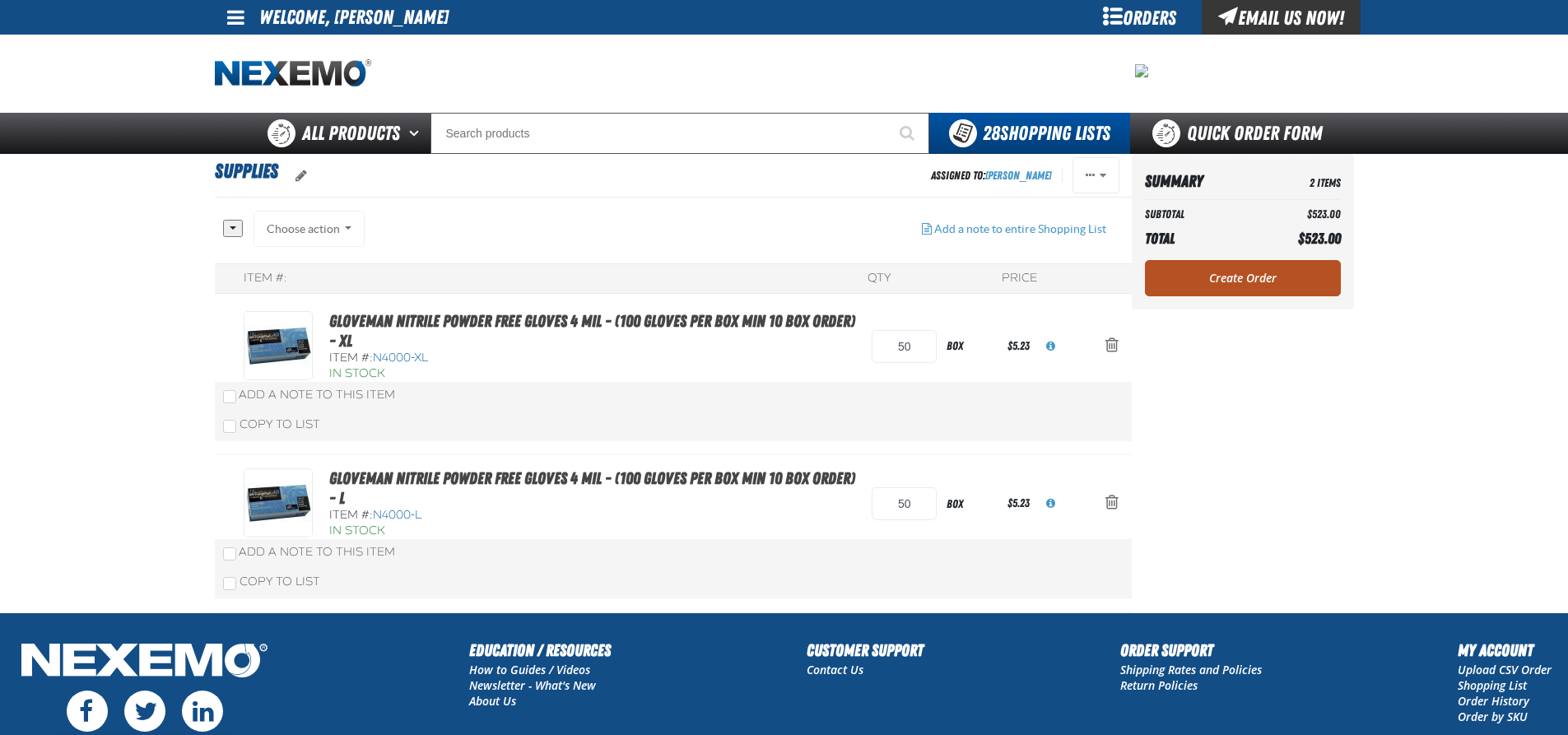
click at [1237, 278] on link "Create Order" at bounding box center [1243, 277] width 196 height 36
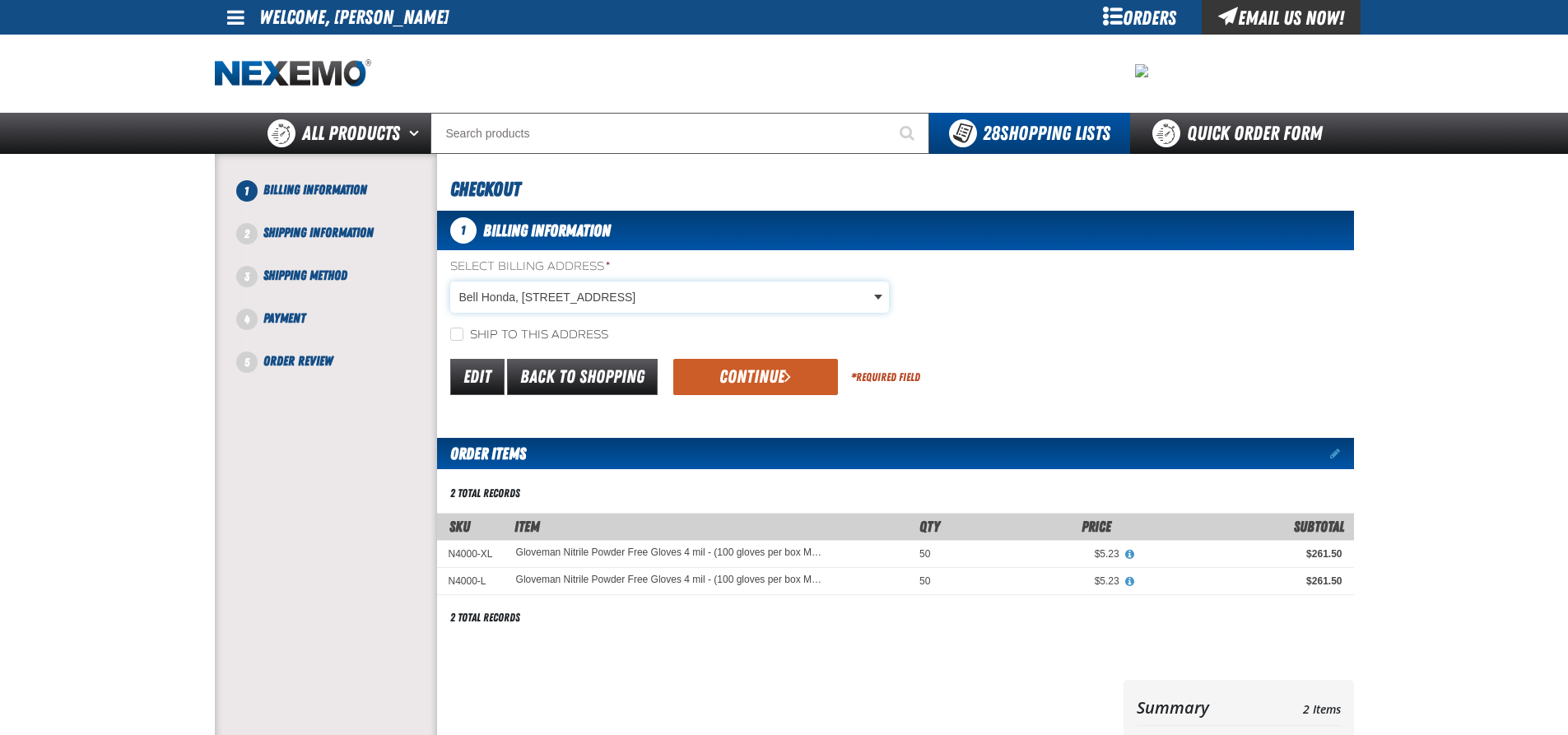
click at [875, 299] on body "Skip to Main Content Staging Site 5.1 Upgrade Site My Account My Account Suppor…" at bounding box center [784, 567] width 1568 height 1135
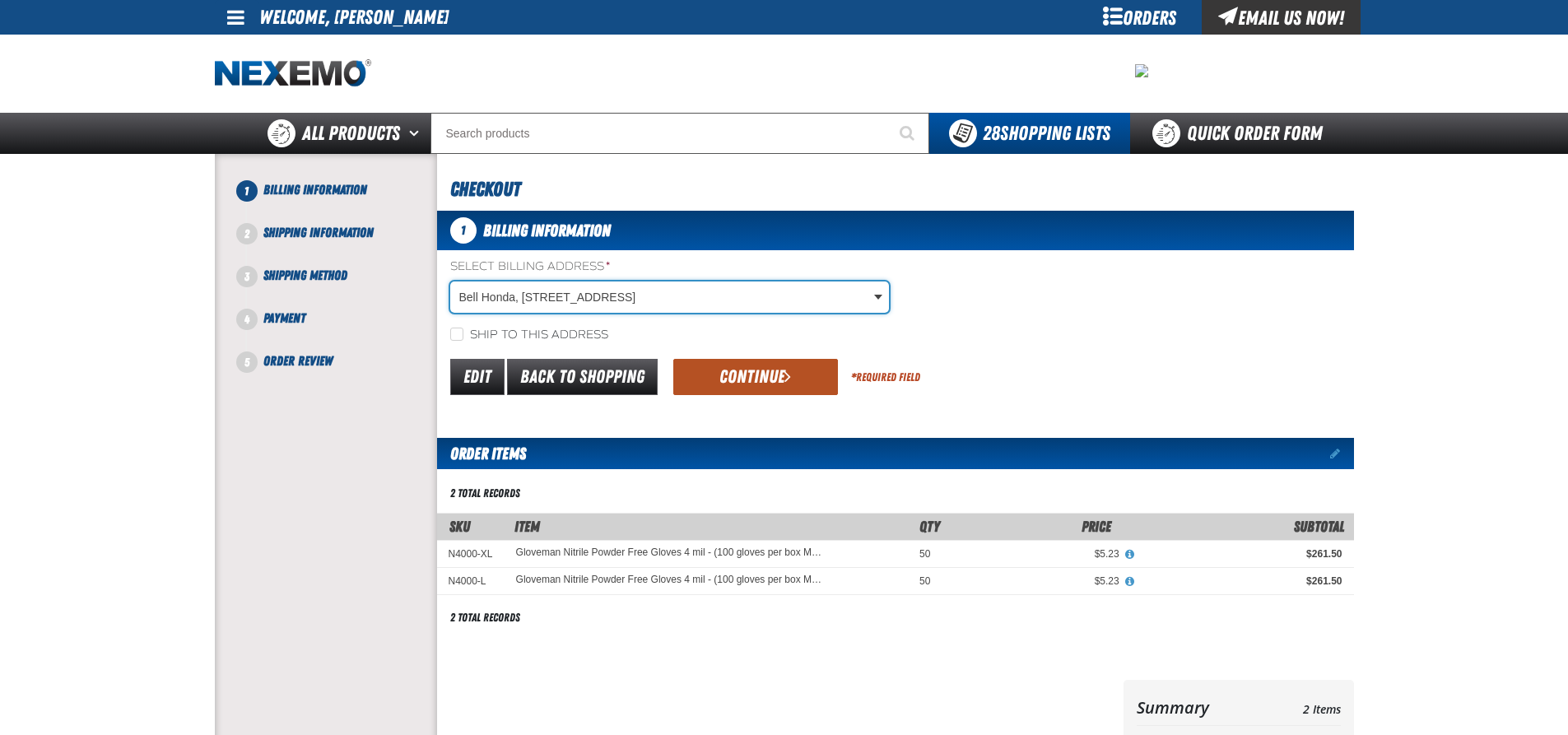
click at [769, 374] on button "Continue" at bounding box center [756, 376] width 165 height 36
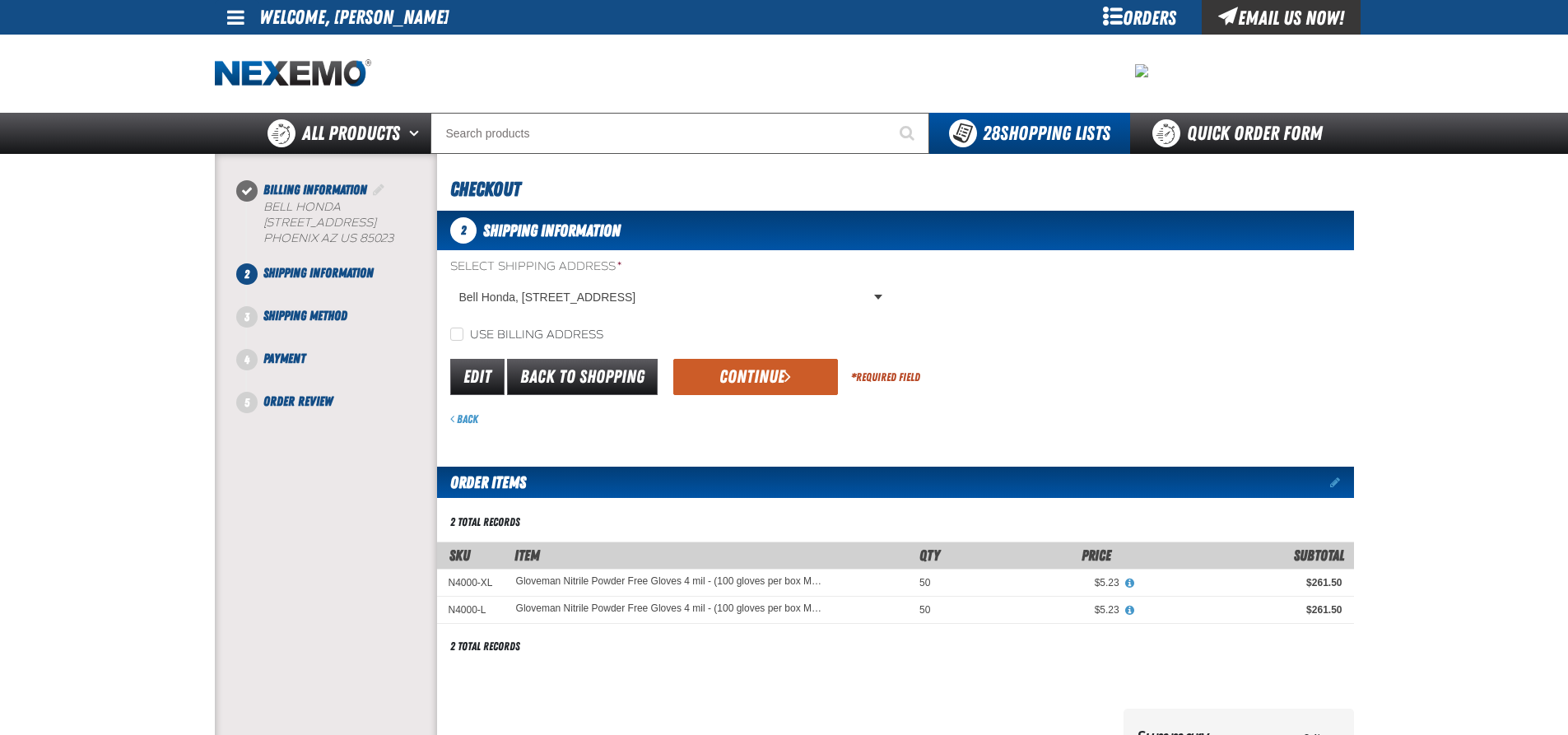
click at [769, 374] on button "Continue" at bounding box center [756, 376] width 165 height 36
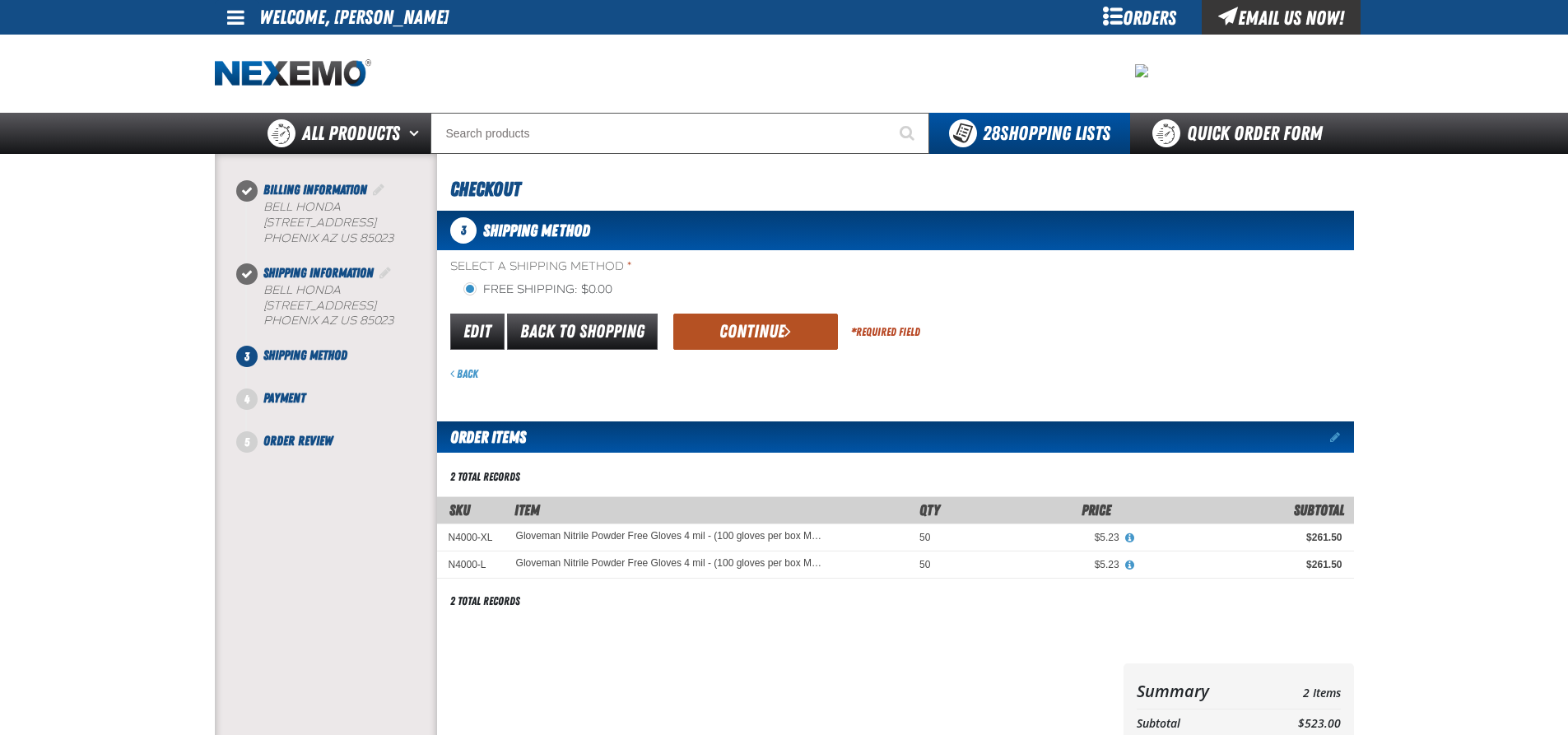
click at [763, 331] on button "Continue" at bounding box center [756, 331] width 165 height 36
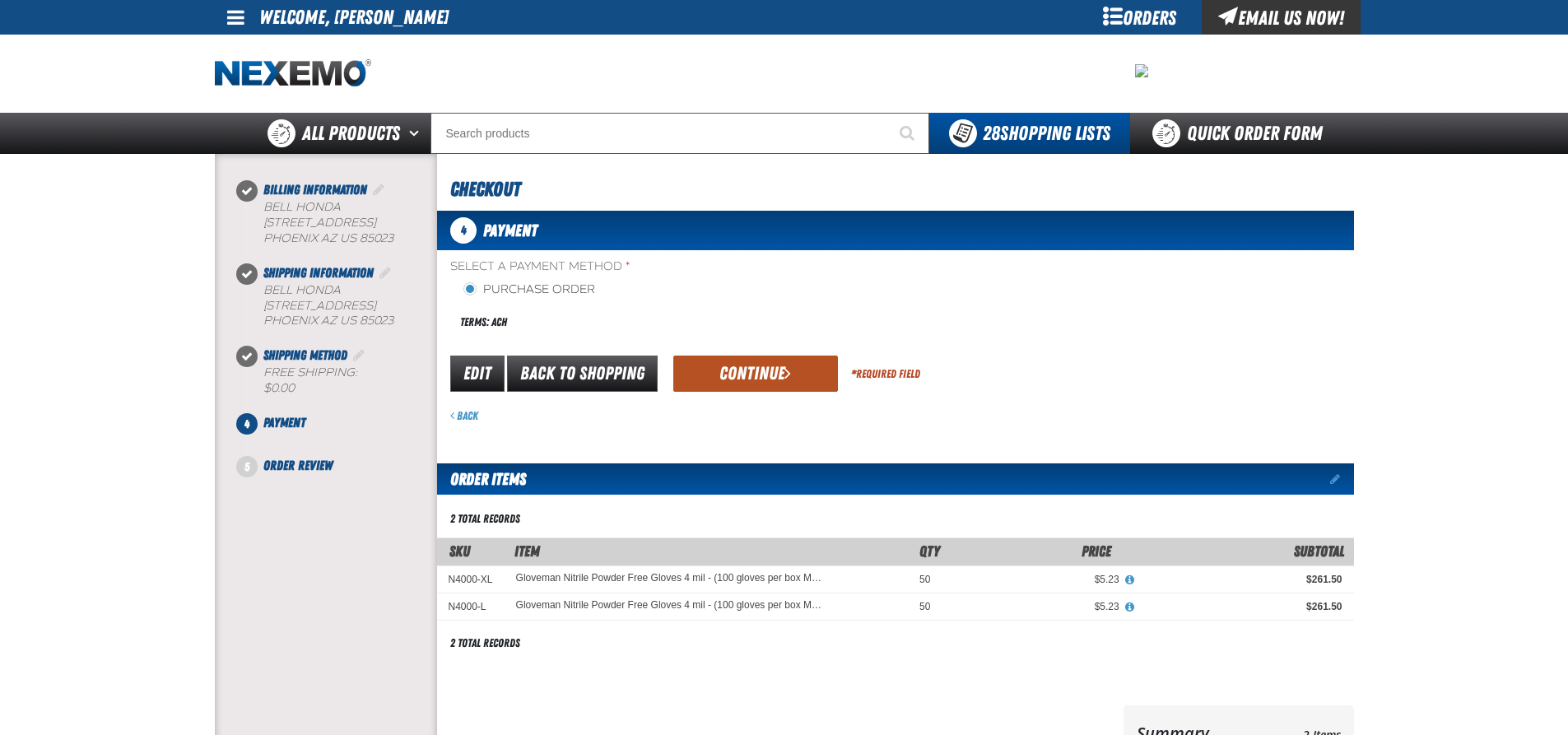
click at [743, 371] on button "Continue" at bounding box center [756, 373] width 165 height 36
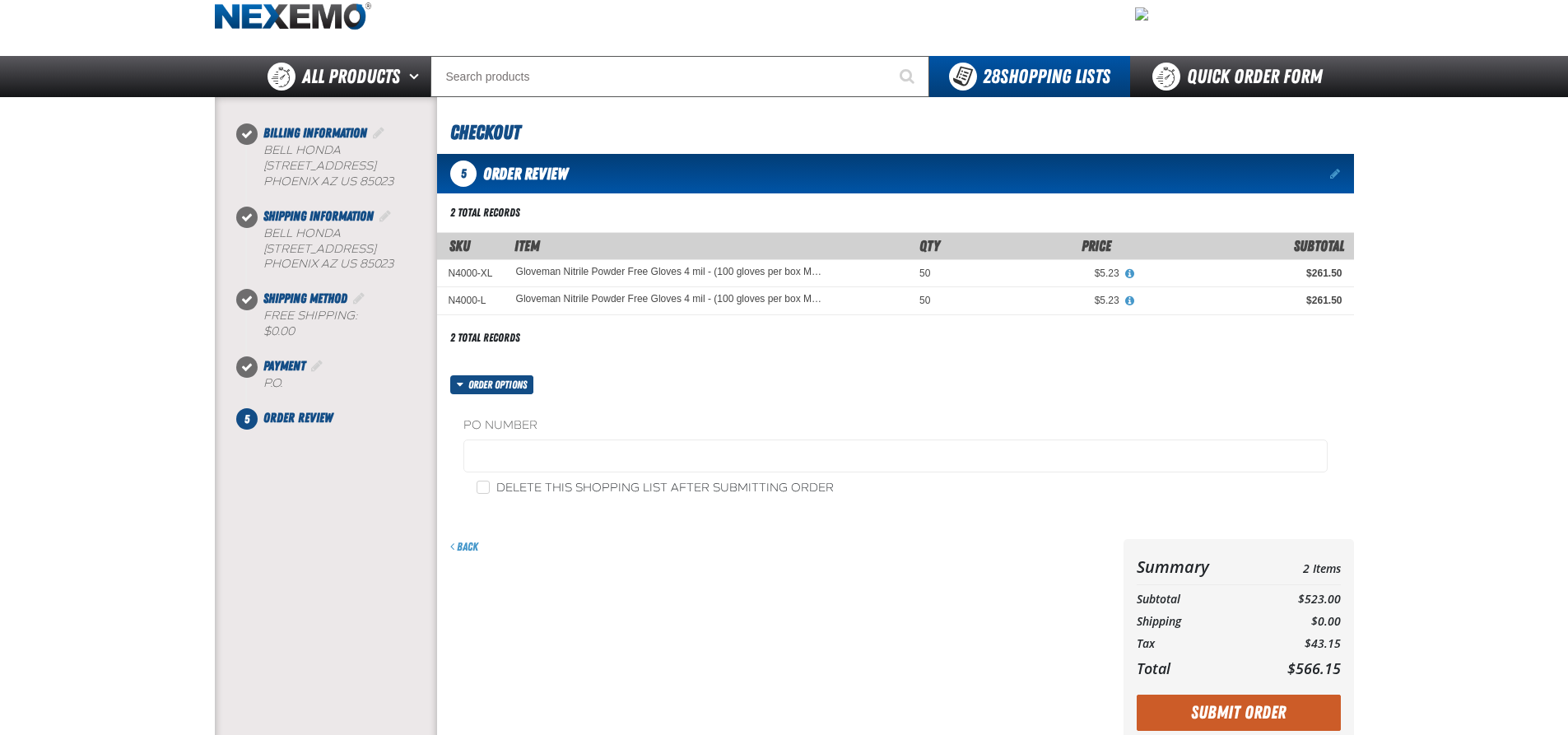
scroll to position [82, 0]
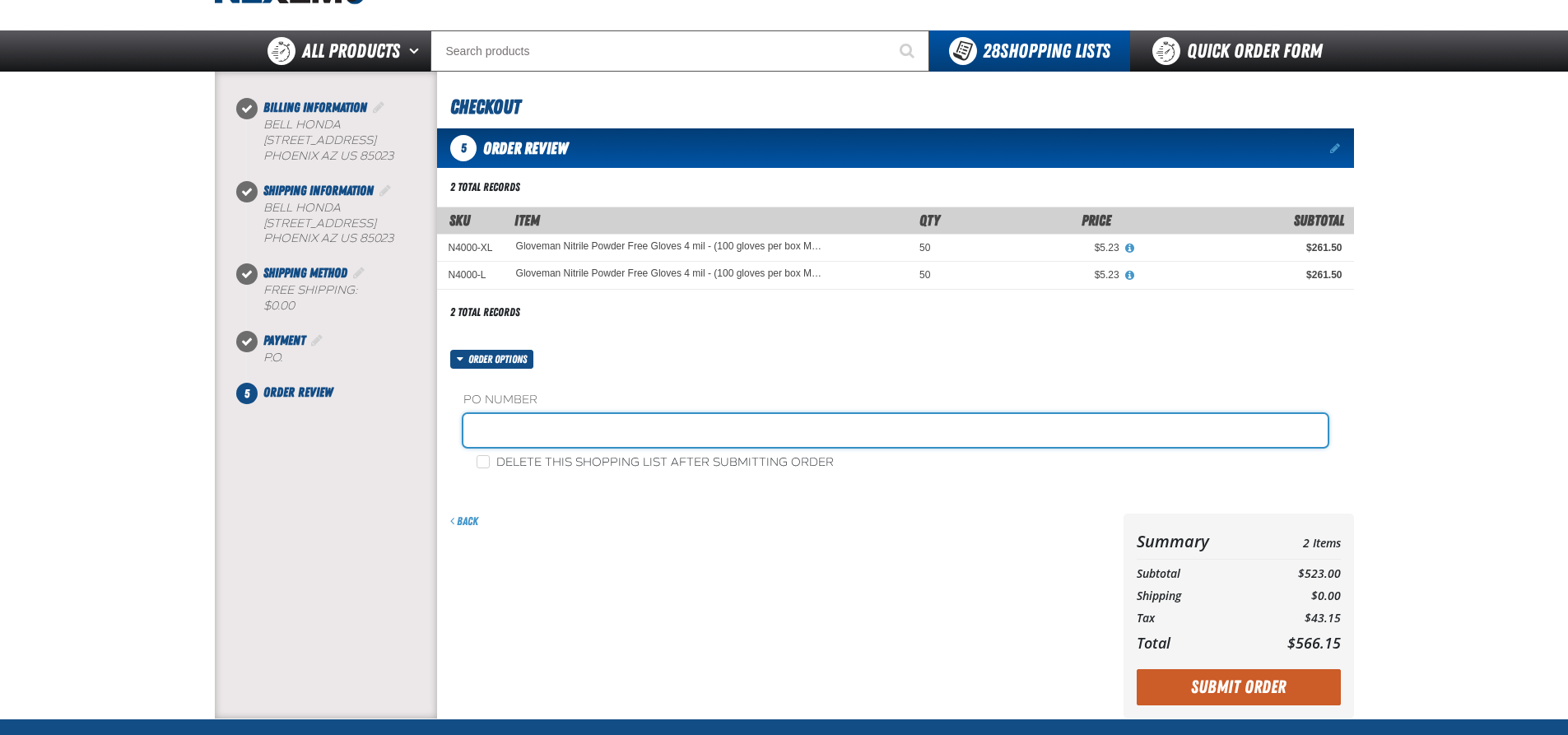
click at [535, 431] on input "text" at bounding box center [895, 430] width 864 height 33
type input "081325-Gloves"
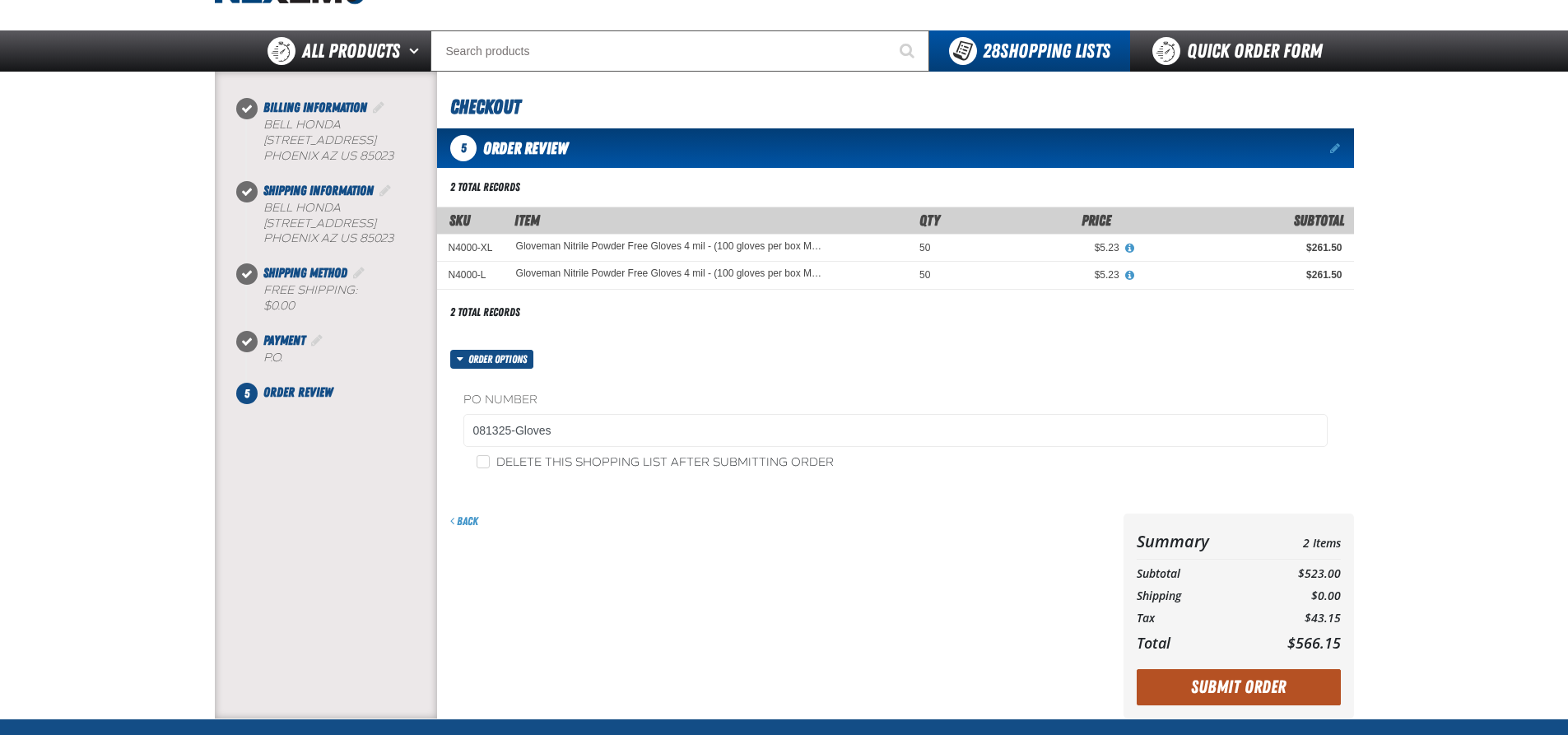
click at [1261, 682] on button "Submit Order" at bounding box center [1239, 686] width 204 height 36
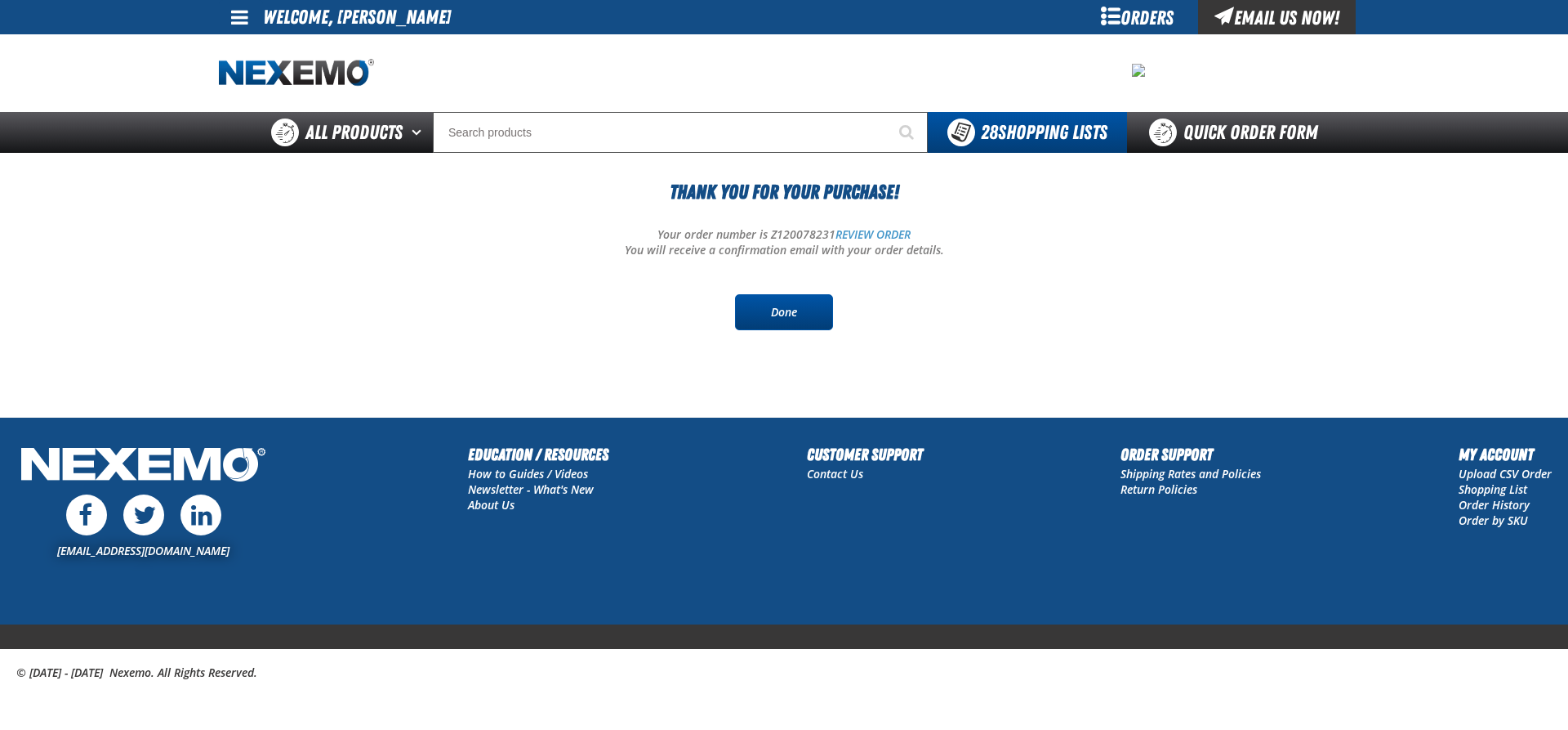
click at [790, 306] on link "Done" at bounding box center [784, 311] width 98 height 36
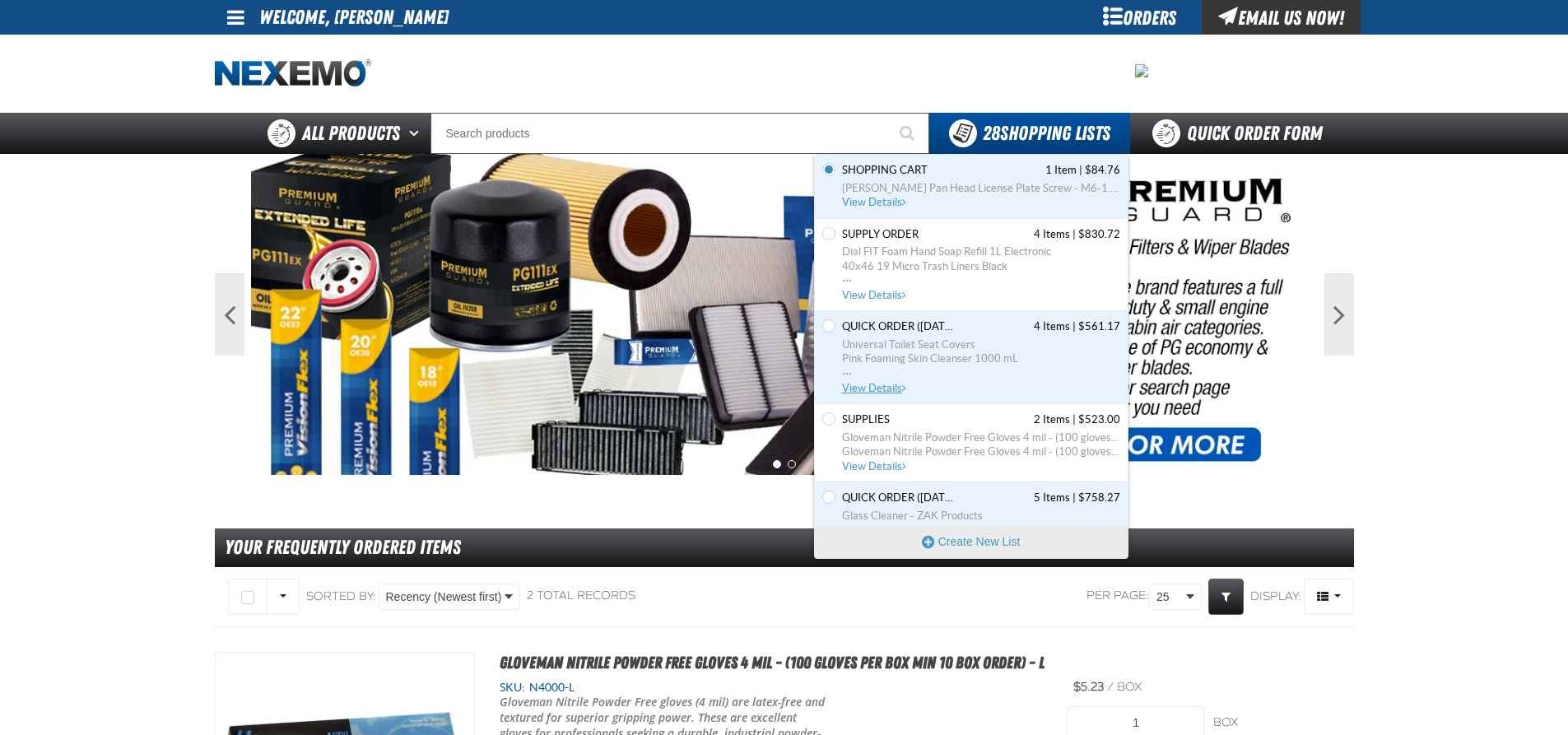
click at [937, 349] on span "Universal Toilet Seat Covers" at bounding box center [981, 345] width 278 height 15
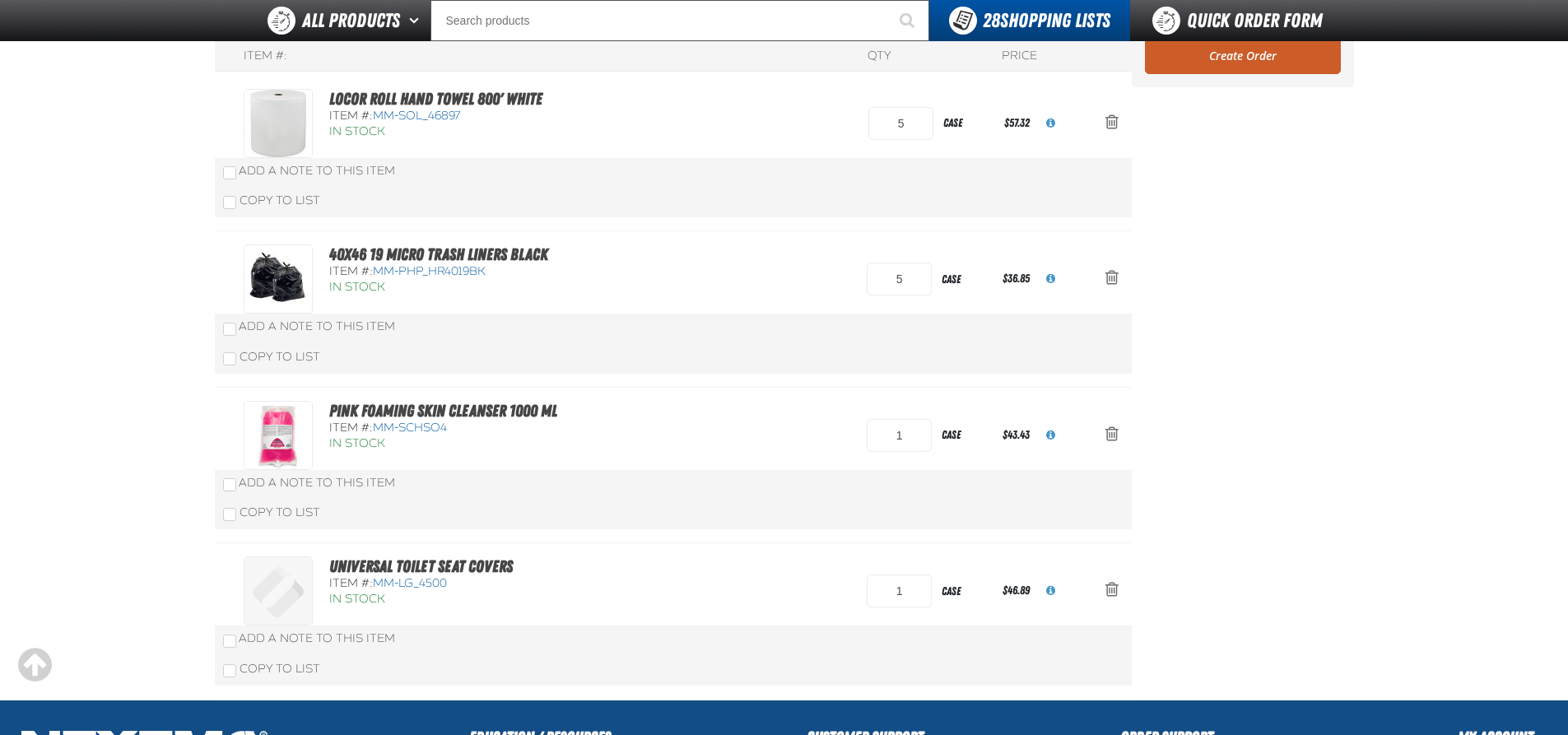
scroll to position [247, 0]
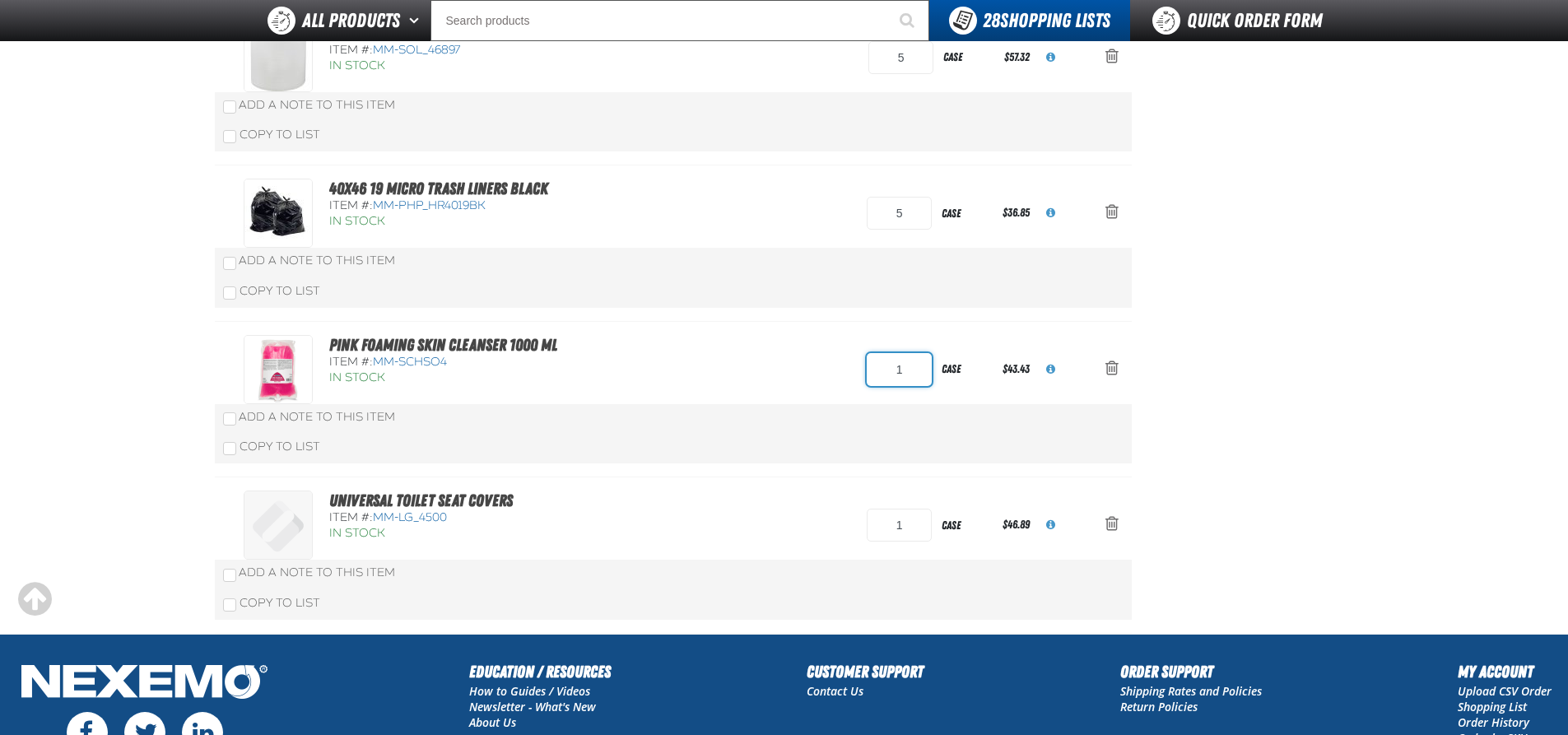
drag, startPoint x: 911, startPoint y: 370, endPoint x: 886, endPoint y: 369, distance: 25.0
click at [886, 369] on input "1" at bounding box center [899, 369] width 65 height 33
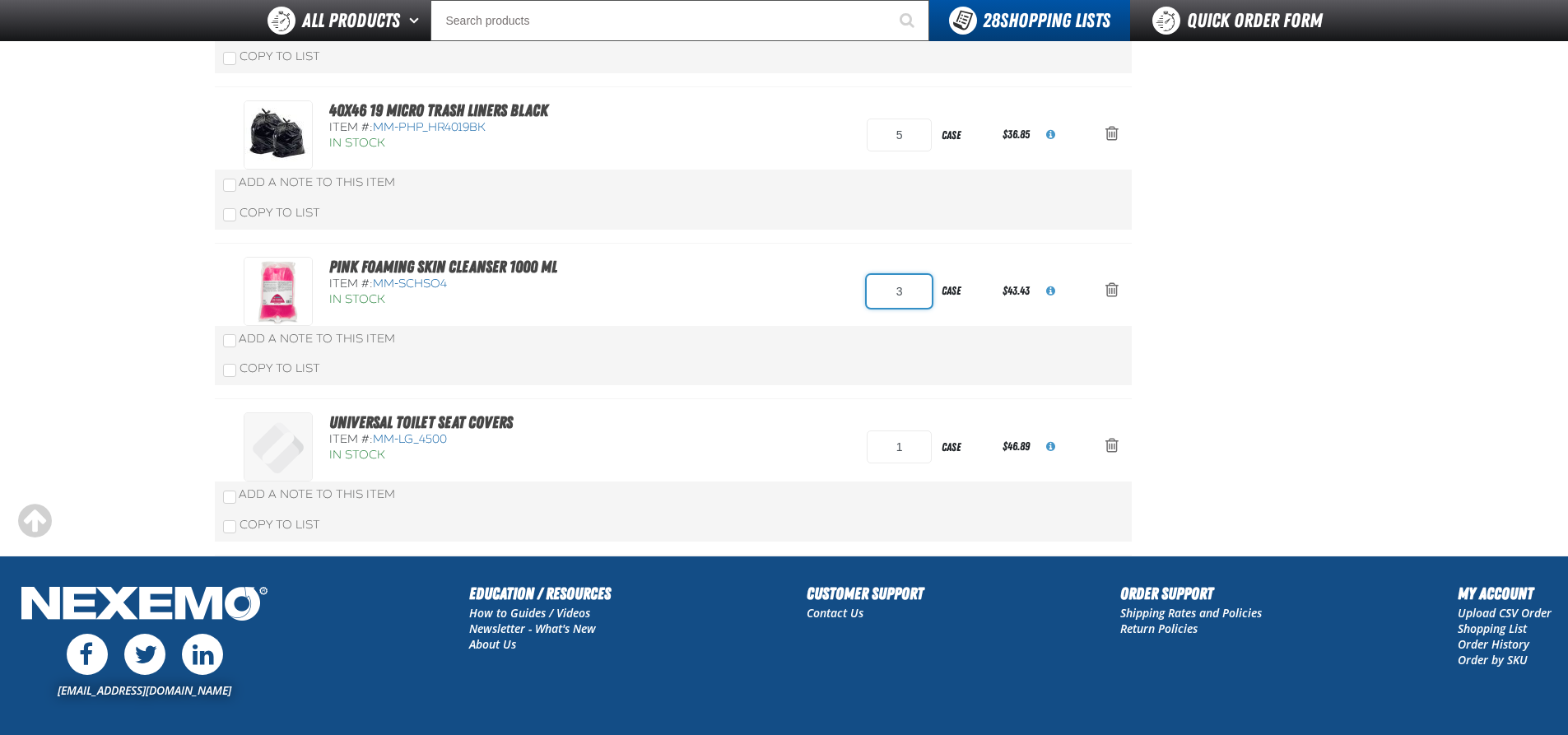
scroll to position [0, 0]
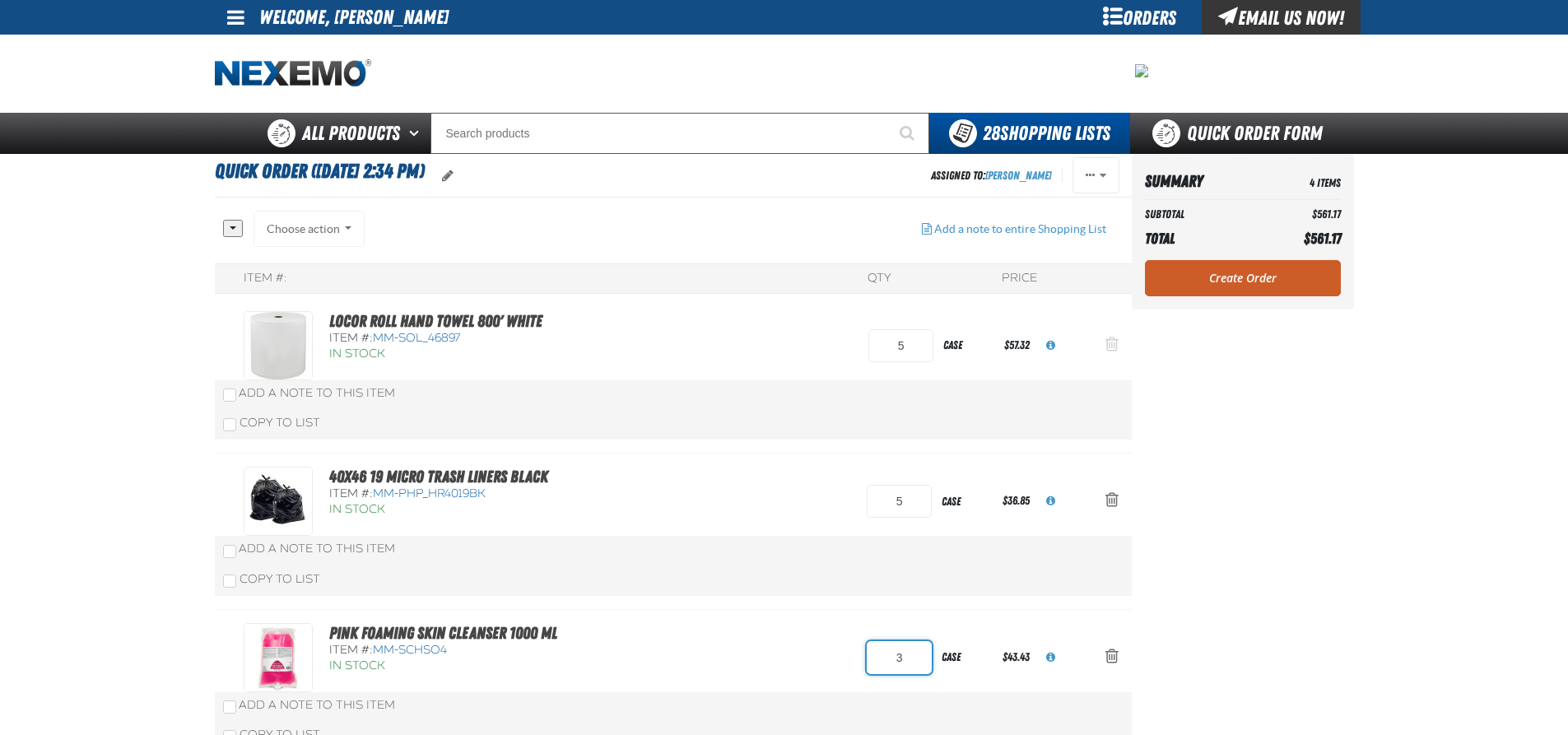
type input "3"
click at [1113, 344] on div "Item #: QTY Price LoCor Roll Hand Towel 800' White Item #: MM-SOL_46897 In Stoc…" at bounding box center [672, 592] width 917 height 658
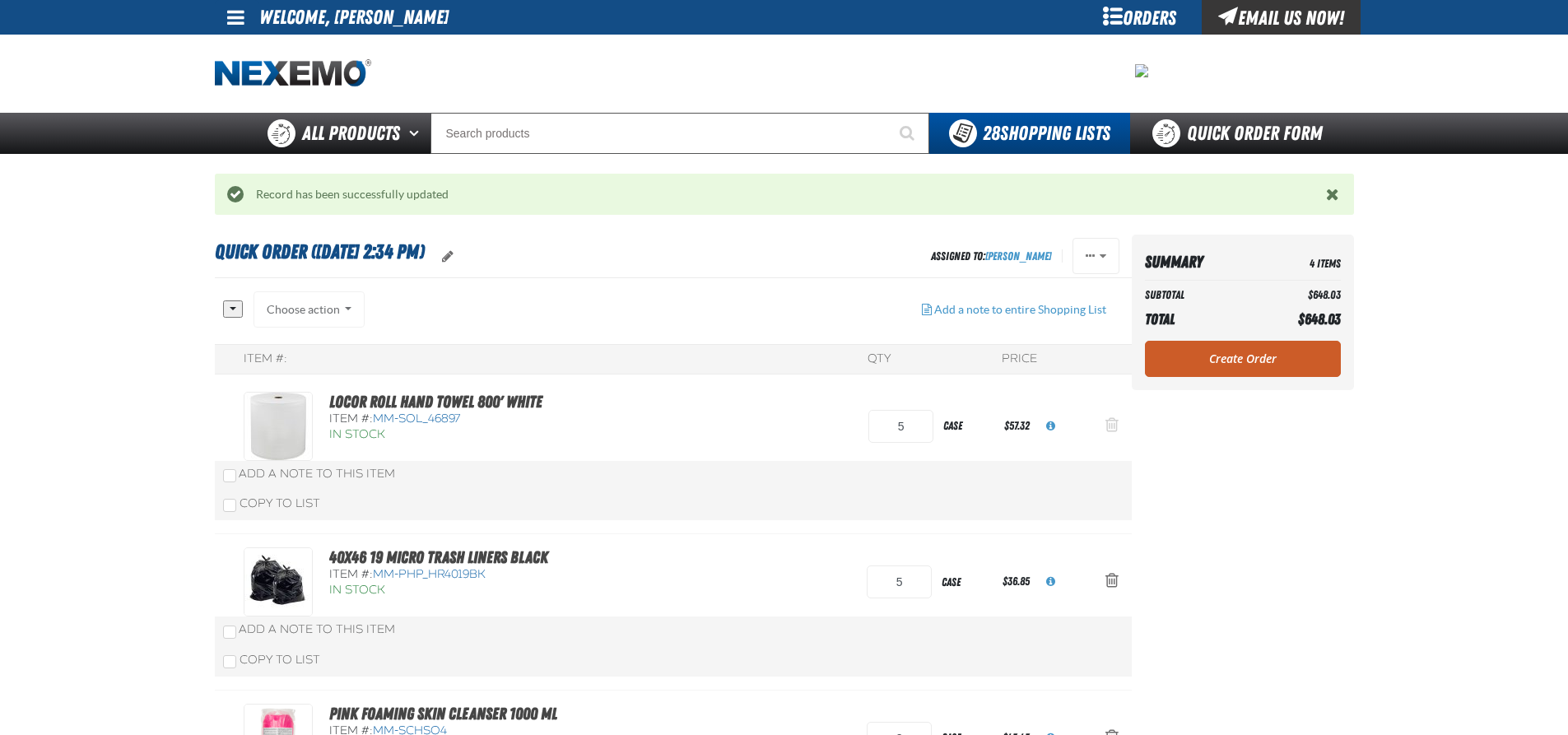
click at [1112, 425] on span "Action Remove LoCor Roll Hand Towel 800&#039; White from Quick Order (Jan 14, 2…" at bounding box center [1112, 424] width 13 height 17
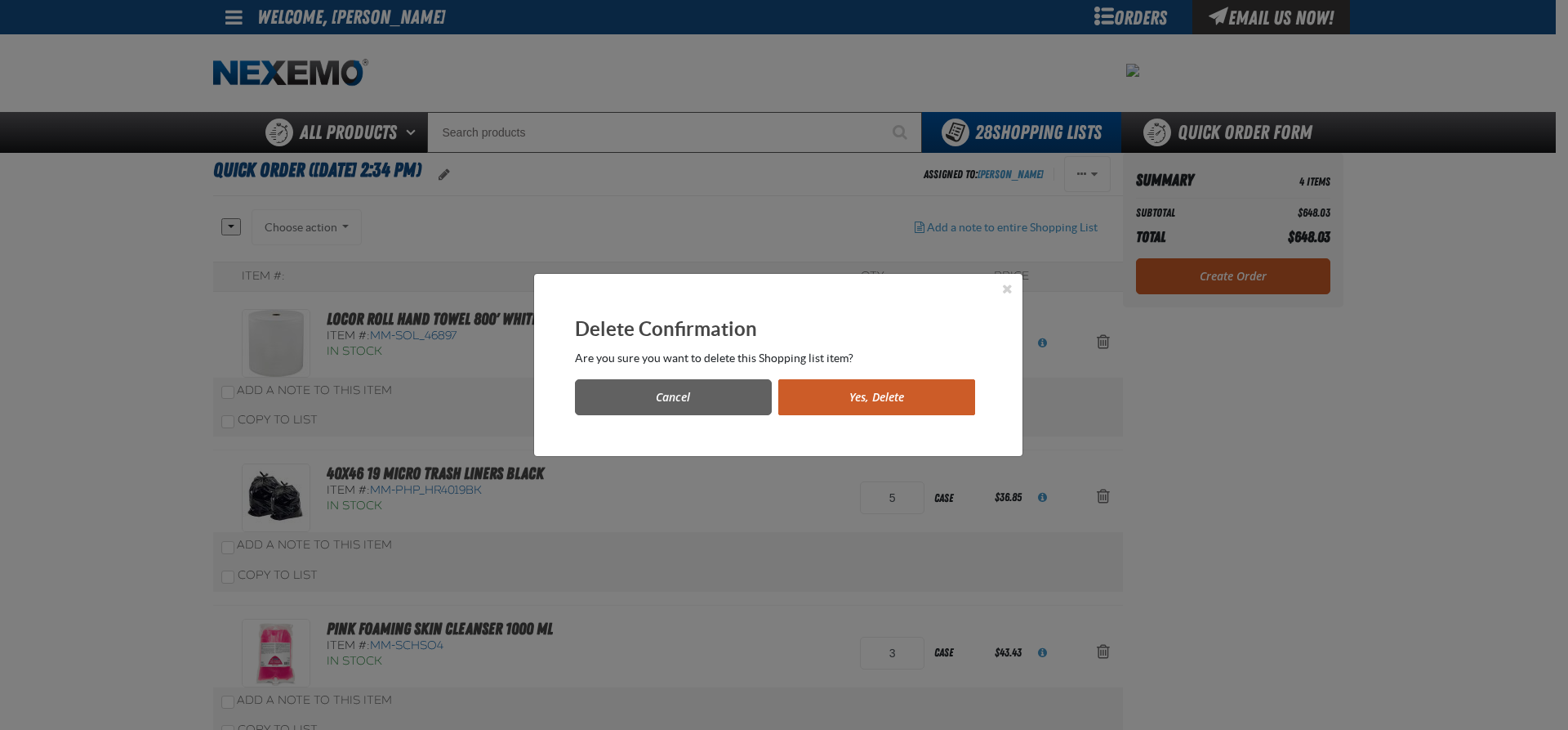
click at [818, 403] on button "Yes, Delete" at bounding box center [877, 396] width 197 height 36
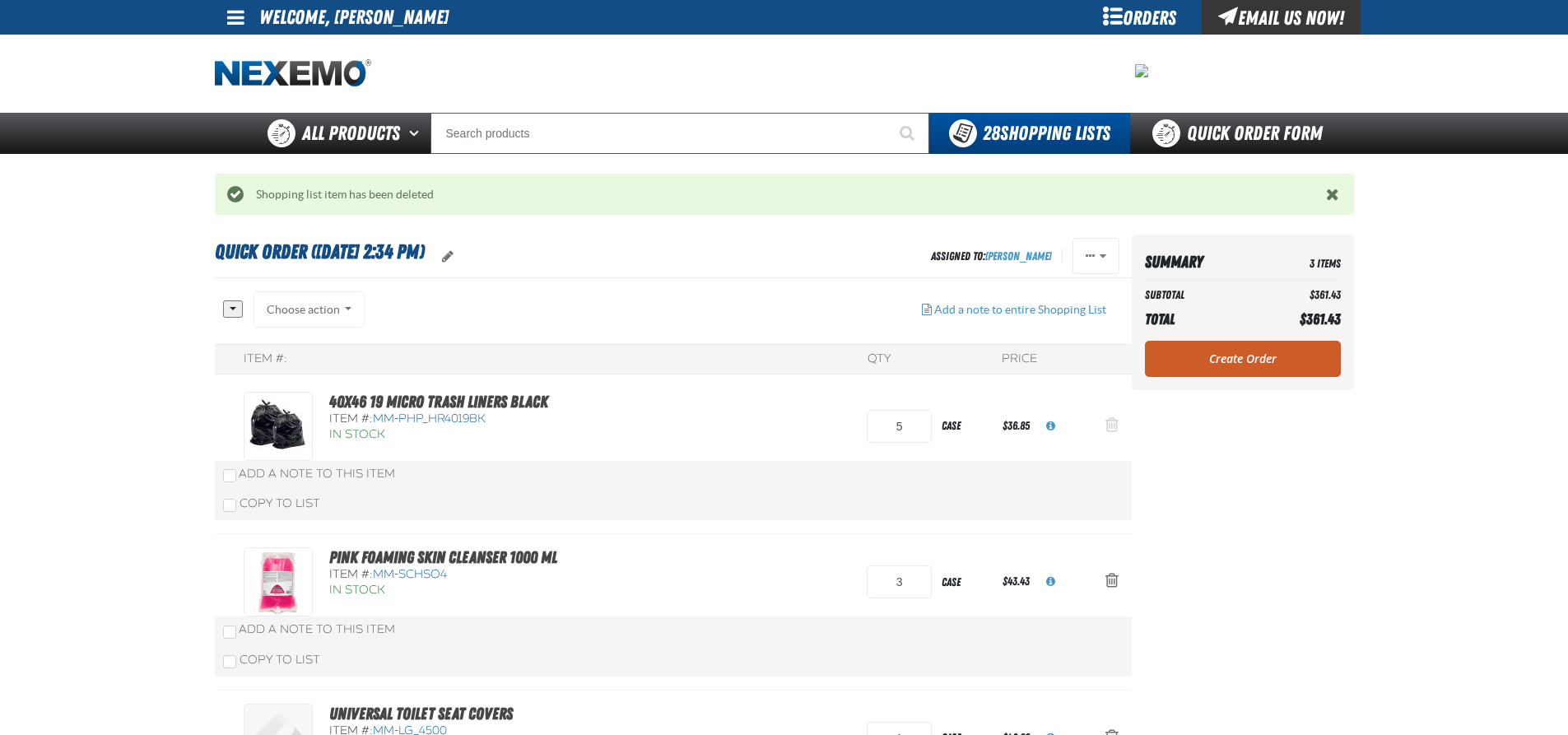
click at [1109, 421] on span "Action Remove 40x46 19 Micro Trash Liners Black from Quick Order (Jan 14, 2020,…" at bounding box center [1112, 424] width 13 height 17
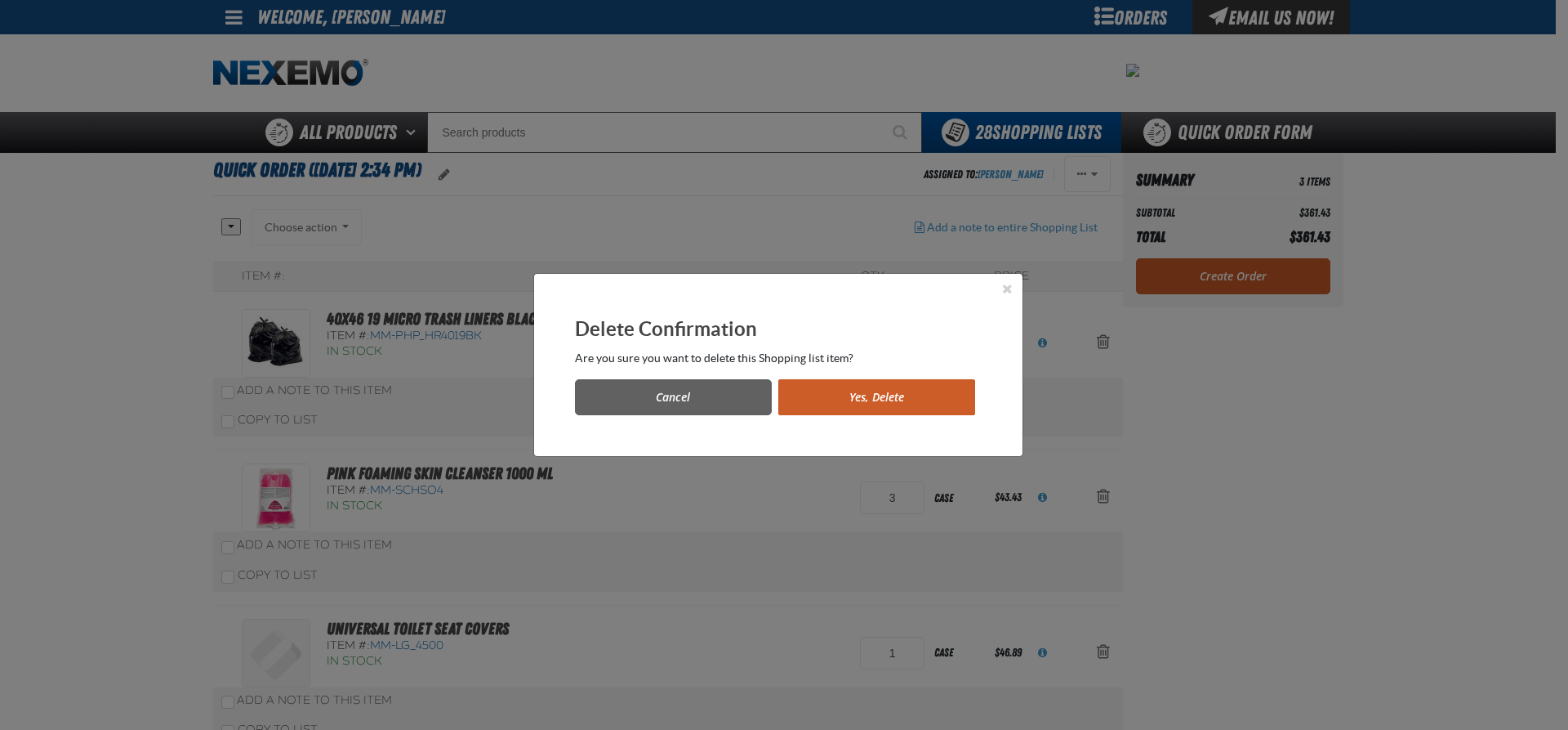
click at [814, 393] on button "Yes, Delete" at bounding box center [877, 396] width 197 height 36
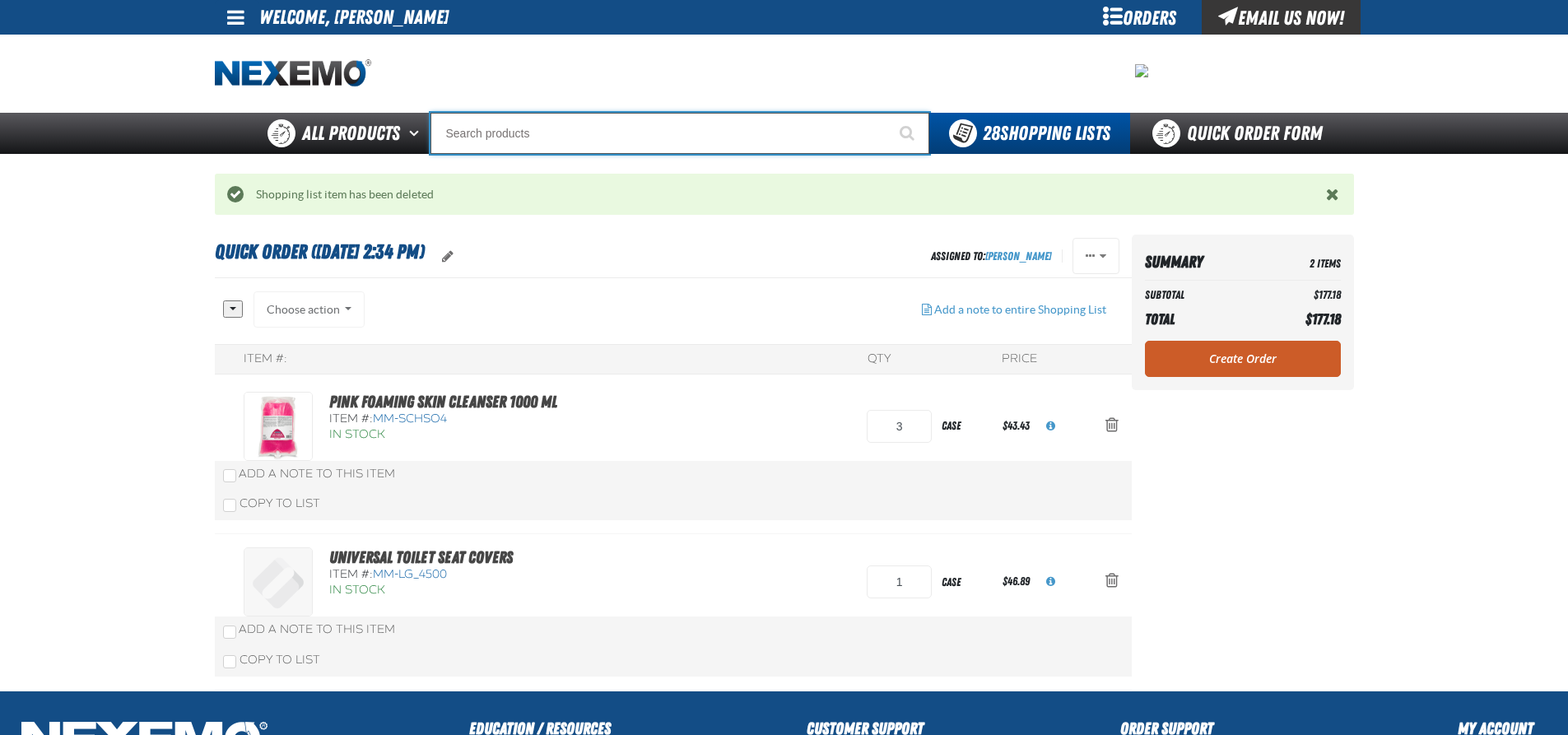
click at [469, 131] on input "Search" at bounding box center [680, 133] width 499 height 41
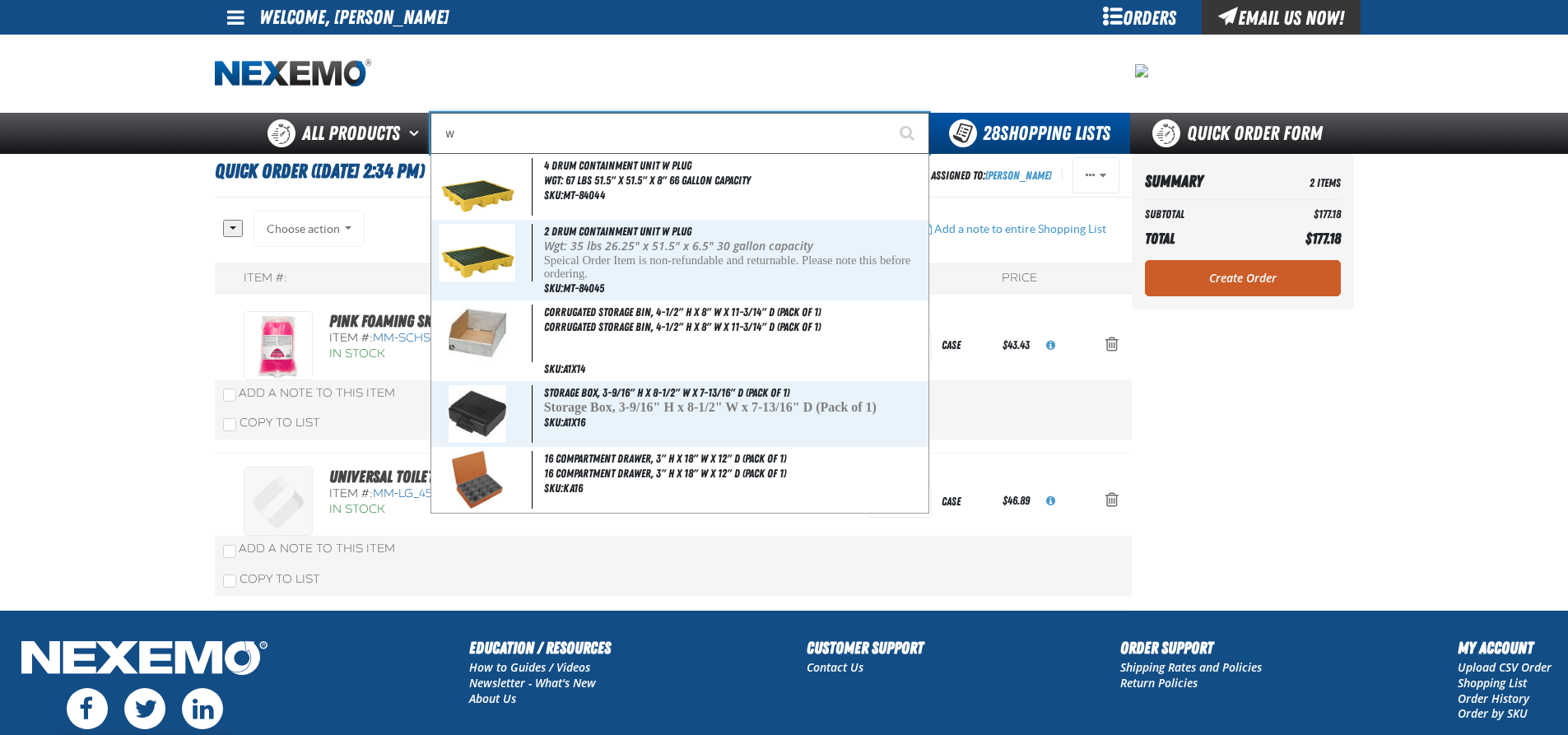
type input "wi"
type input "wi-FI"
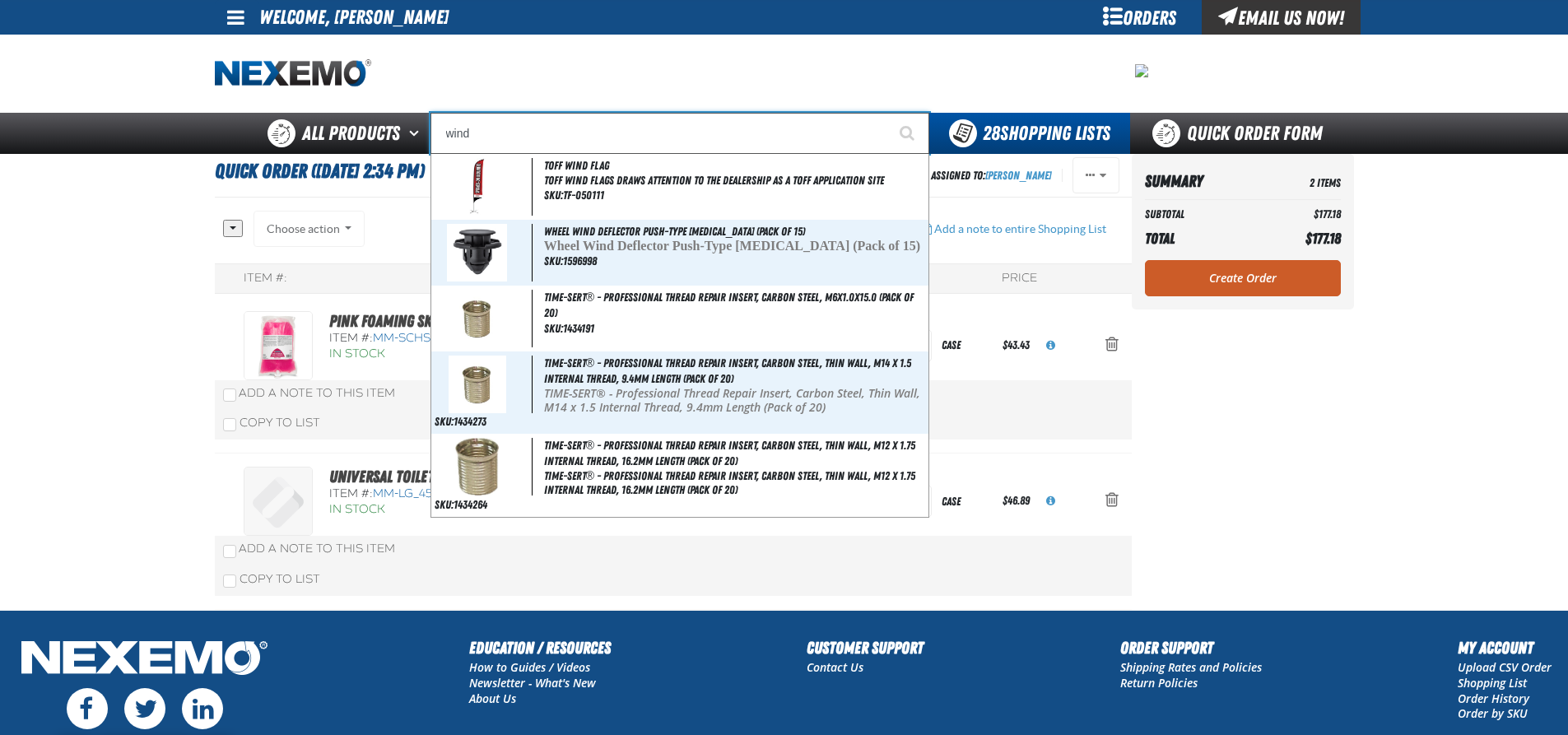
type input "windo"
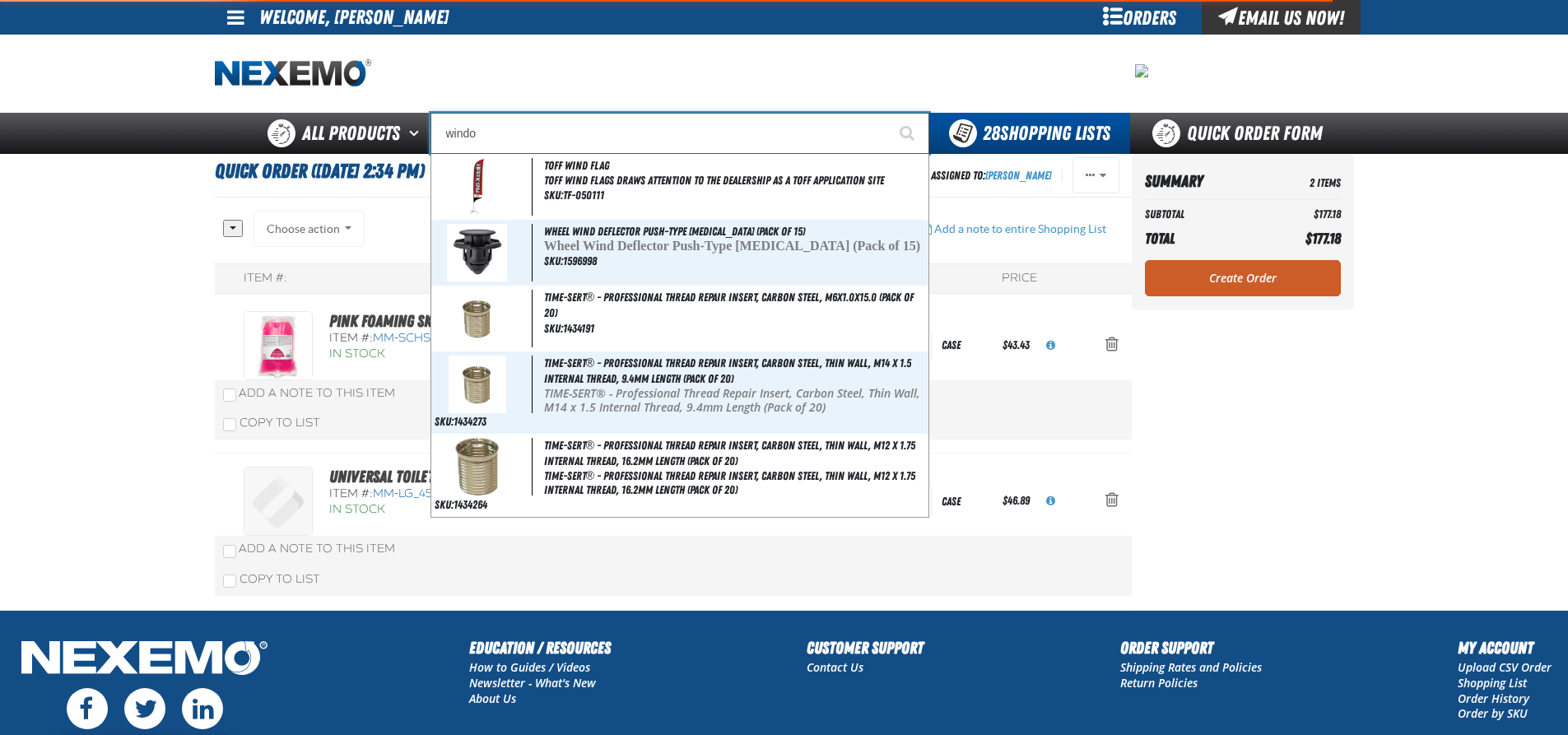
type input "window Clip Only"
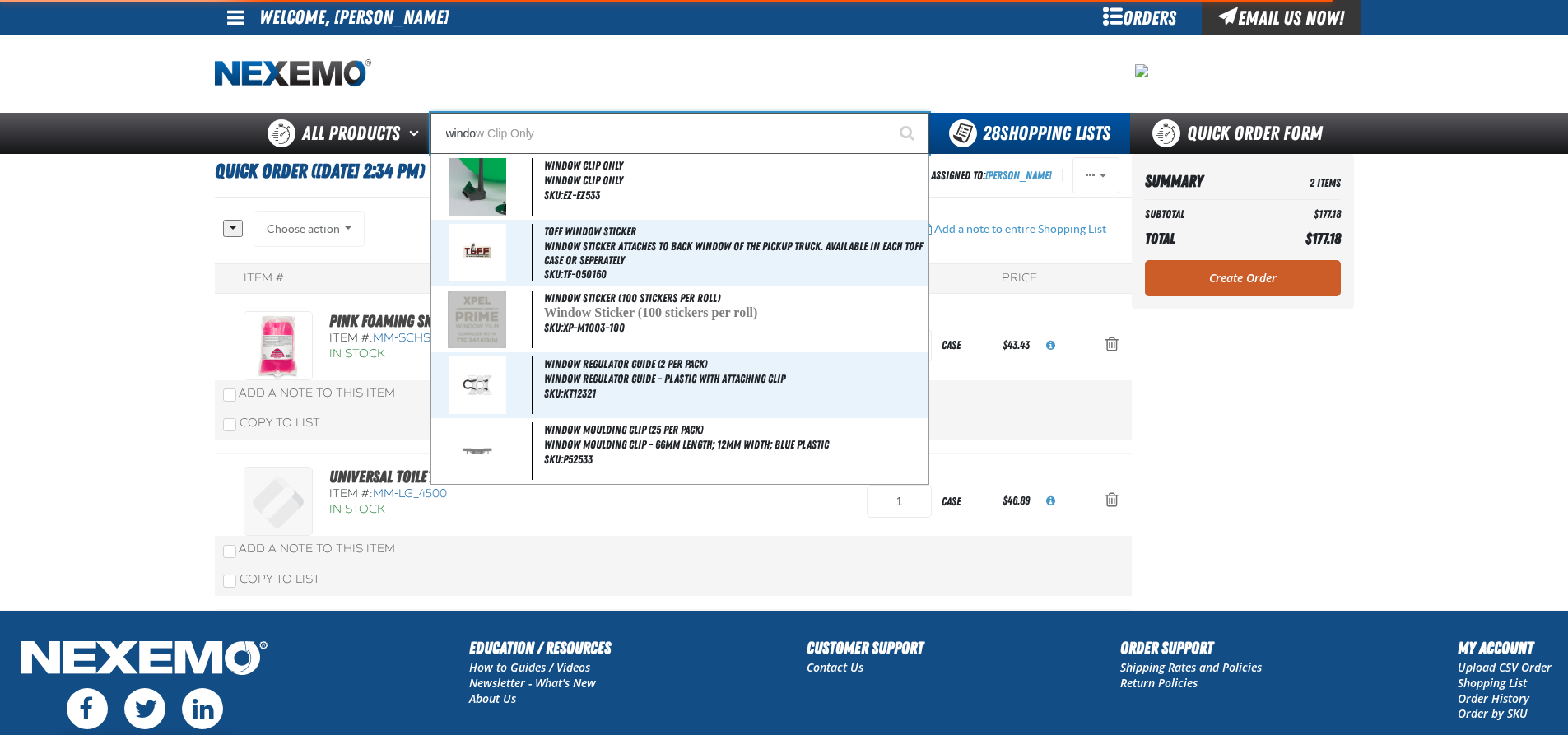
type input "wind"
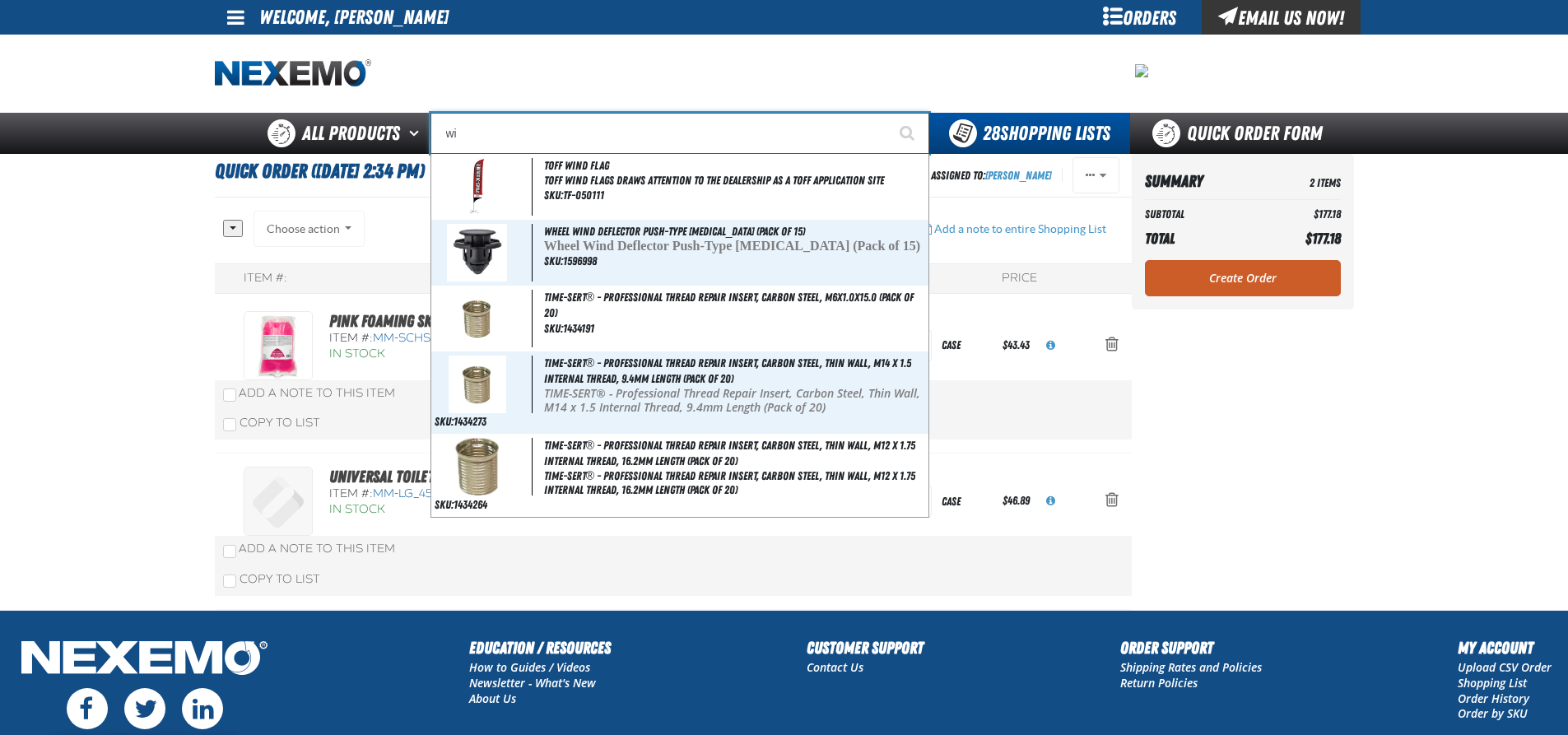
type input "w"
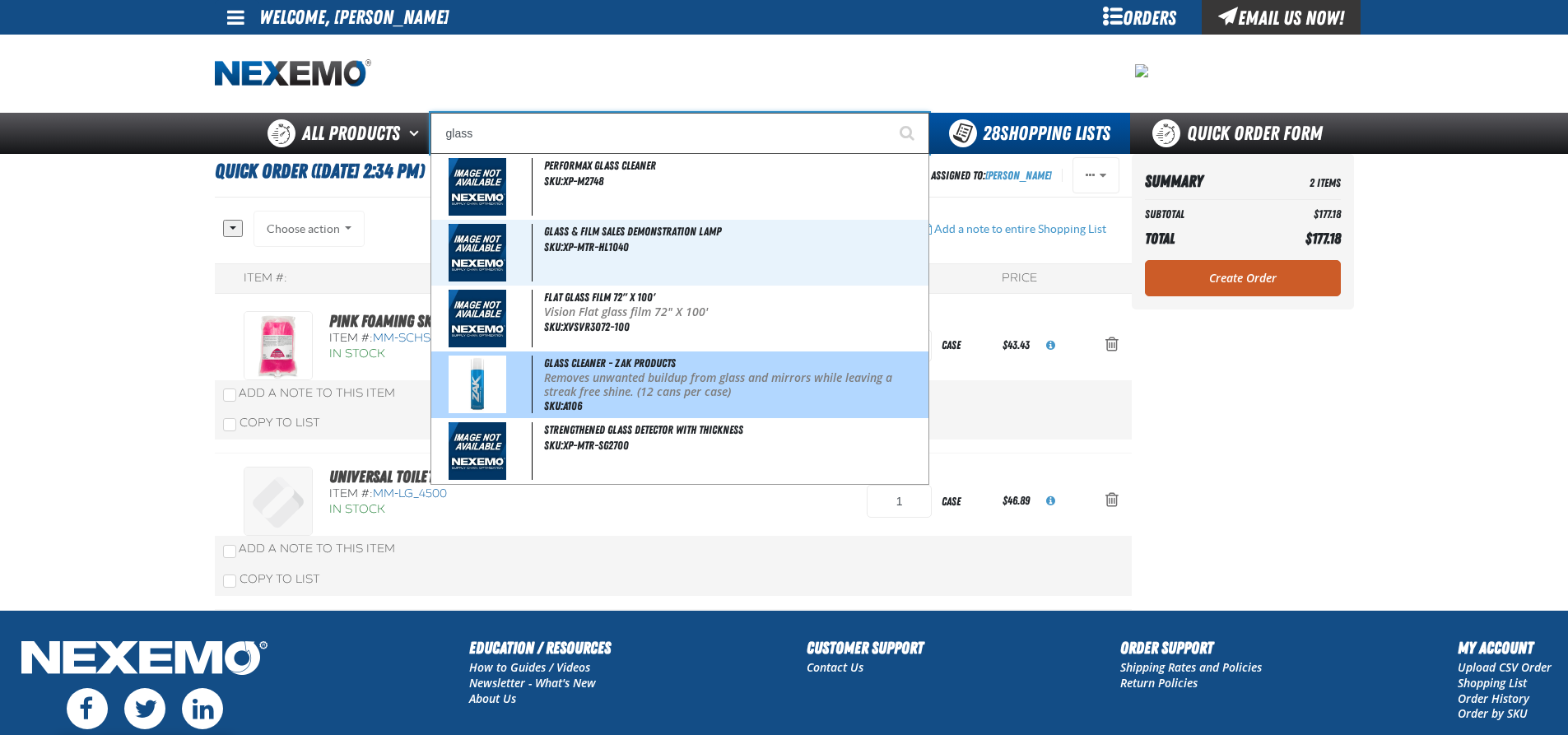
click at [475, 382] on img at bounding box center [477, 384] width 58 height 58
type input "Glass Cleaner - ZAK Products"
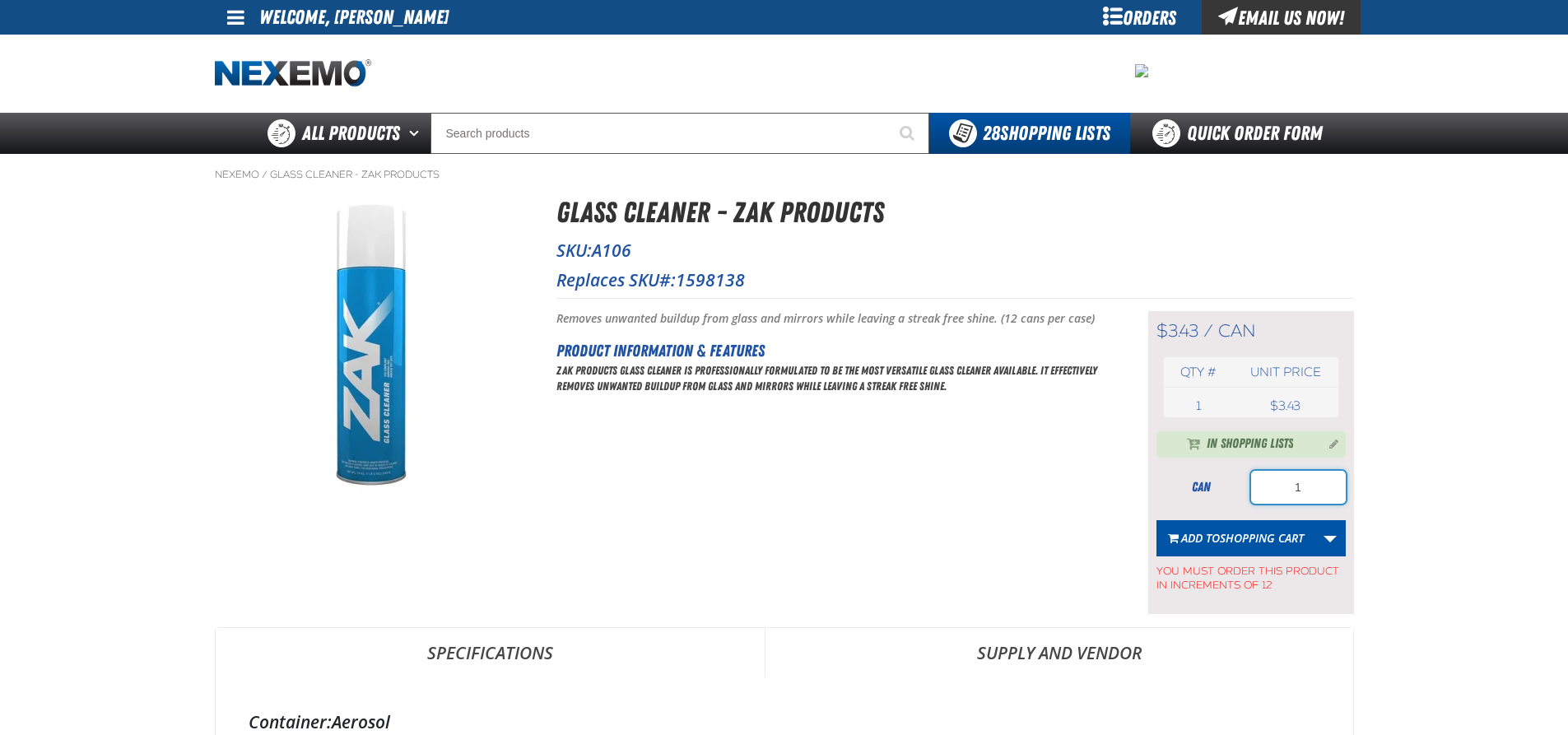
drag, startPoint x: 1302, startPoint y: 489, endPoint x: 1284, endPoint y: 488, distance: 18.0
click at [1284, 488] on input "1" at bounding box center [1298, 487] width 95 height 33
type input "12"
click at [1330, 538] on link "More Actions" at bounding box center [1331, 537] width 32 height 36
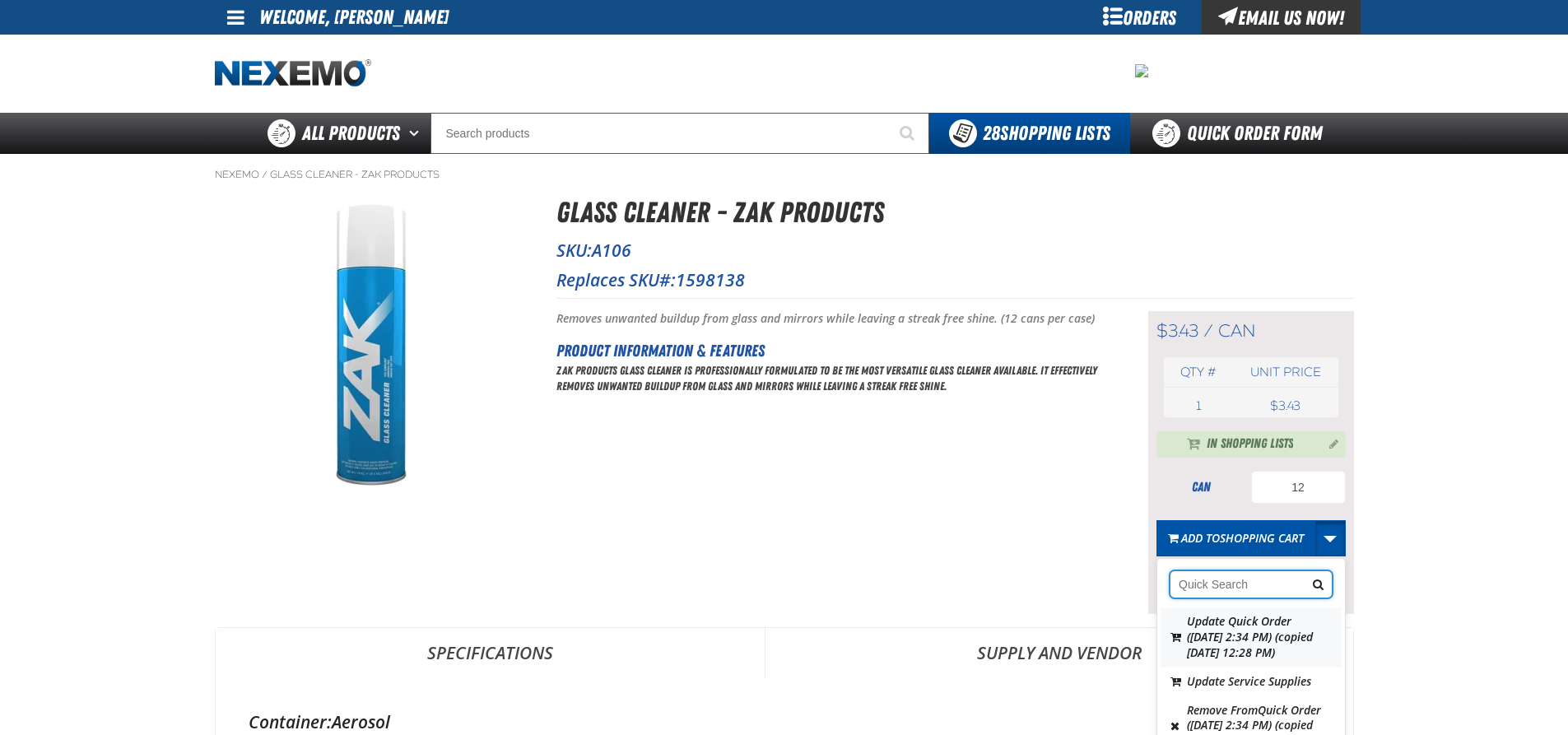
scroll to position [82, 0]
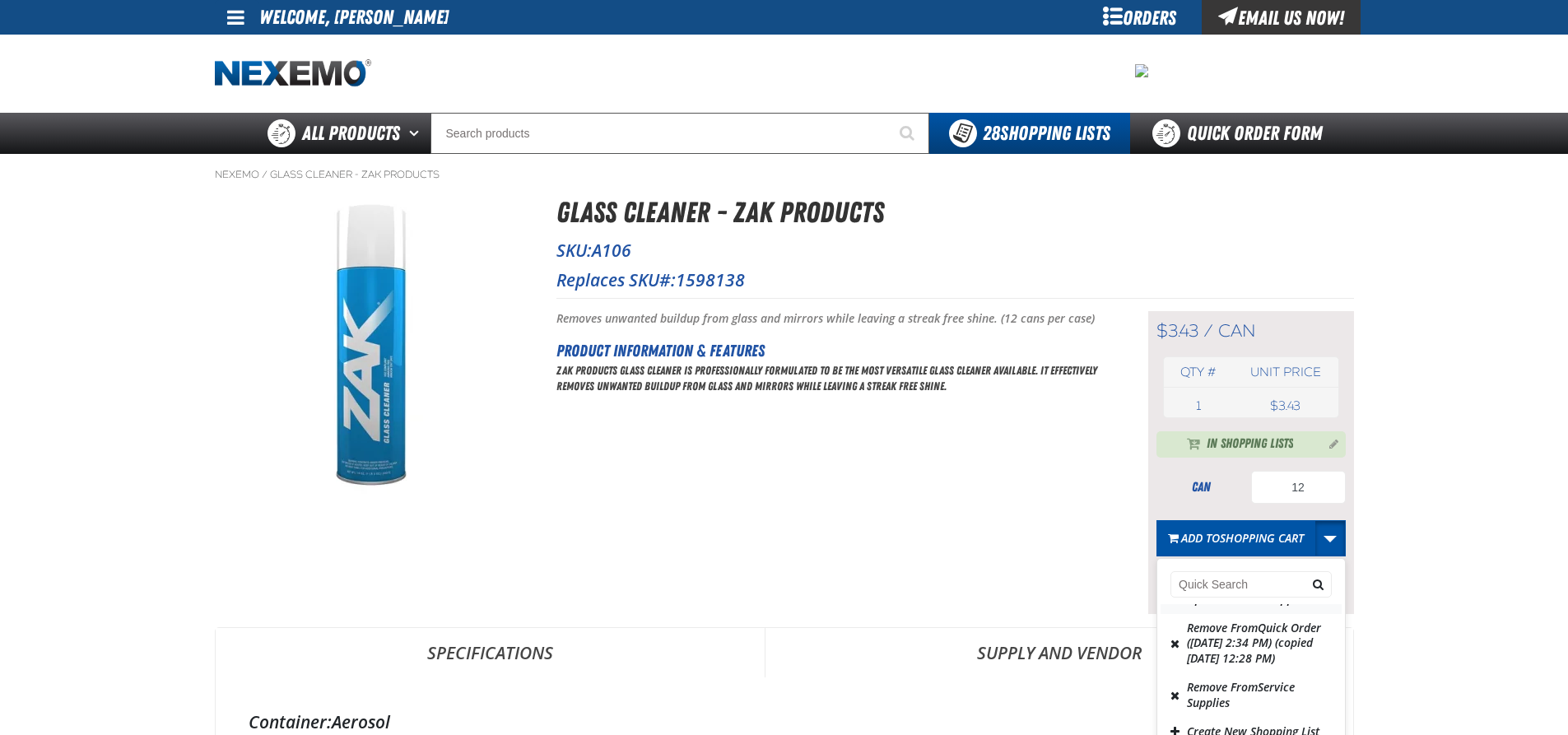
click at [1218, 613] on button "Update Service Supplies" at bounding box center [1251, 598] width 181 height 29
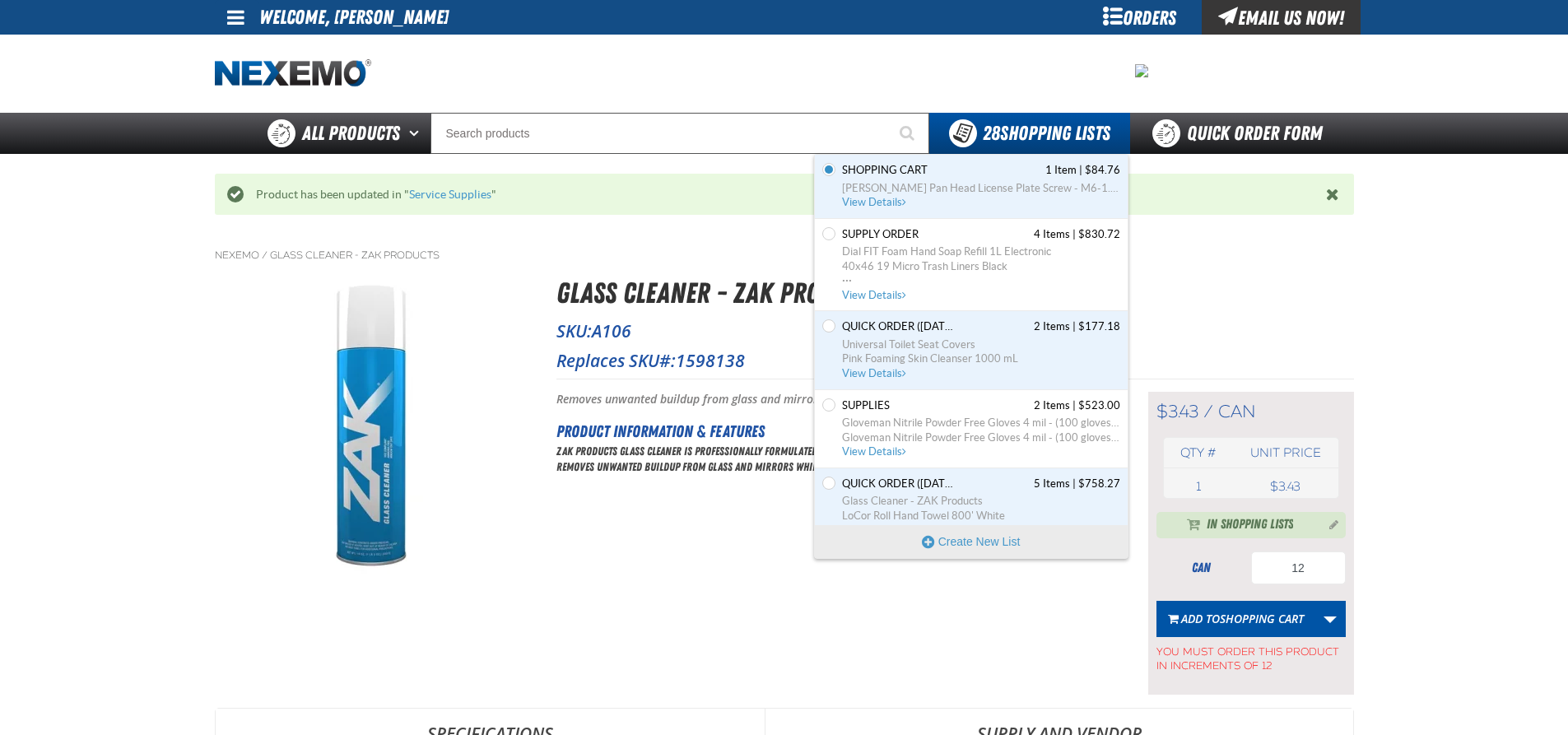
click at [935, 504] on span "Glass Cleaner - ZAK Products" at bounding box center [981, 500] width 278 height 15
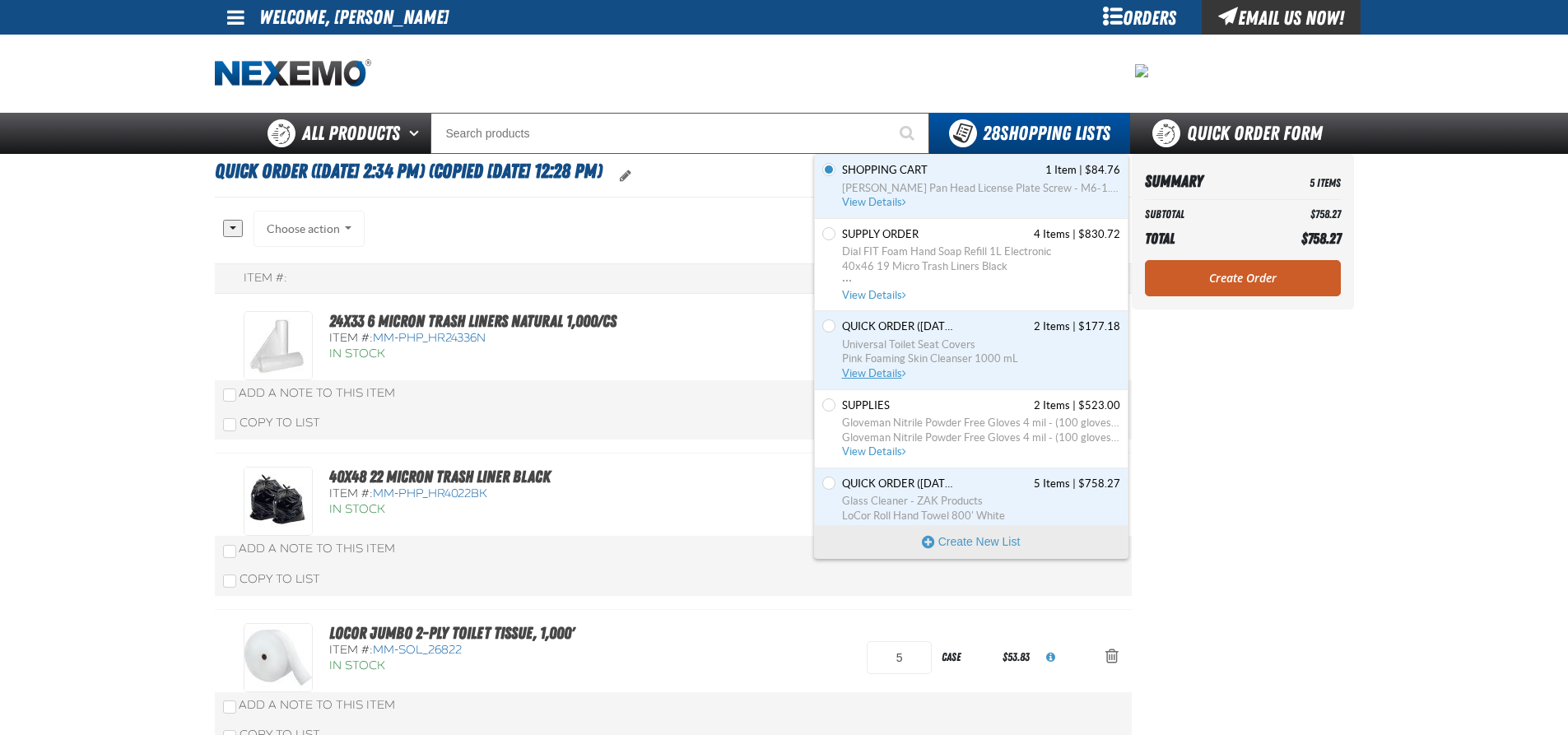
click at [913, 340] on span "Universal Toilet Seat Covers" at bounding box center [981, 345] width 278 height 15
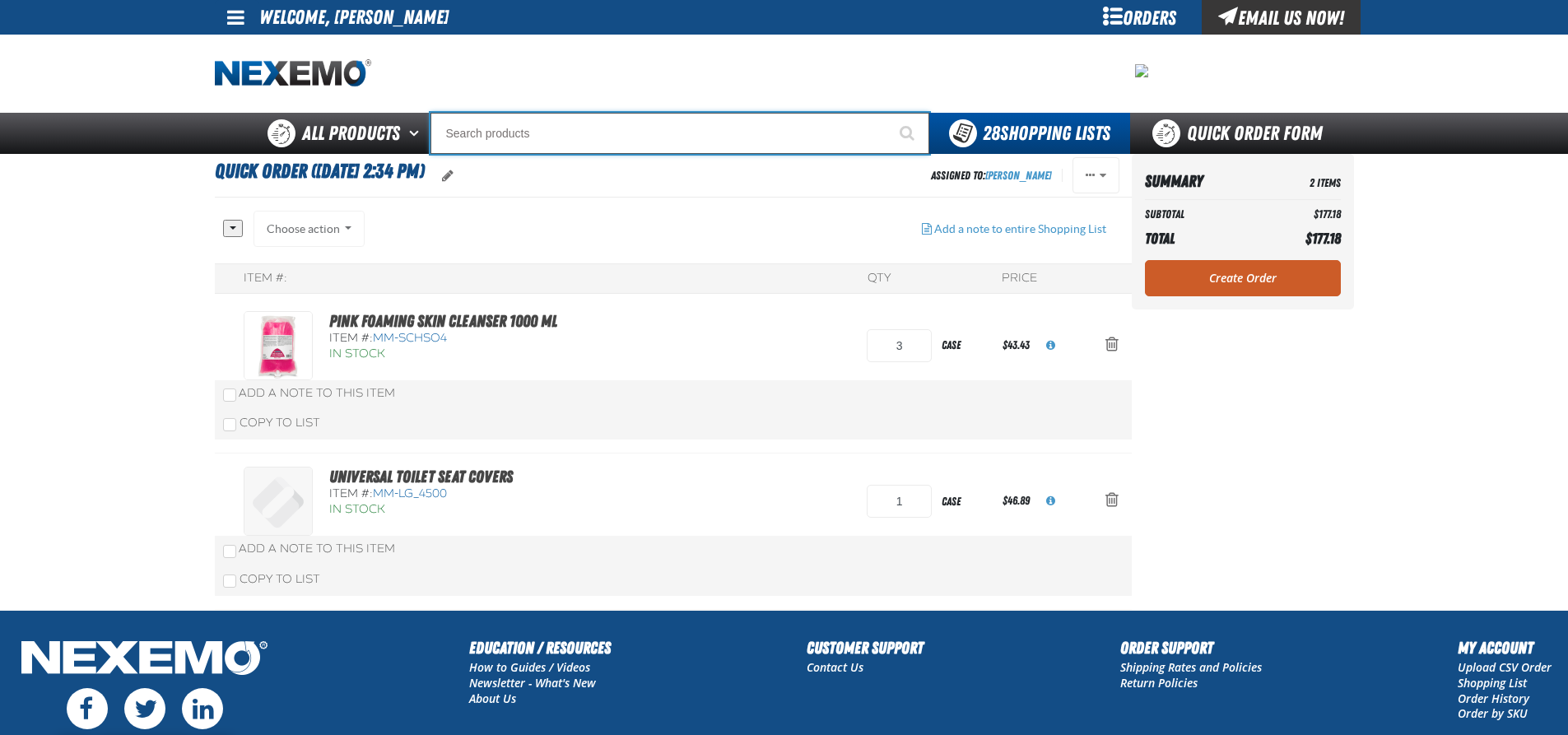
click at [473, 134] on input "Search" at bounding box center [680, 133] width 499 height 41
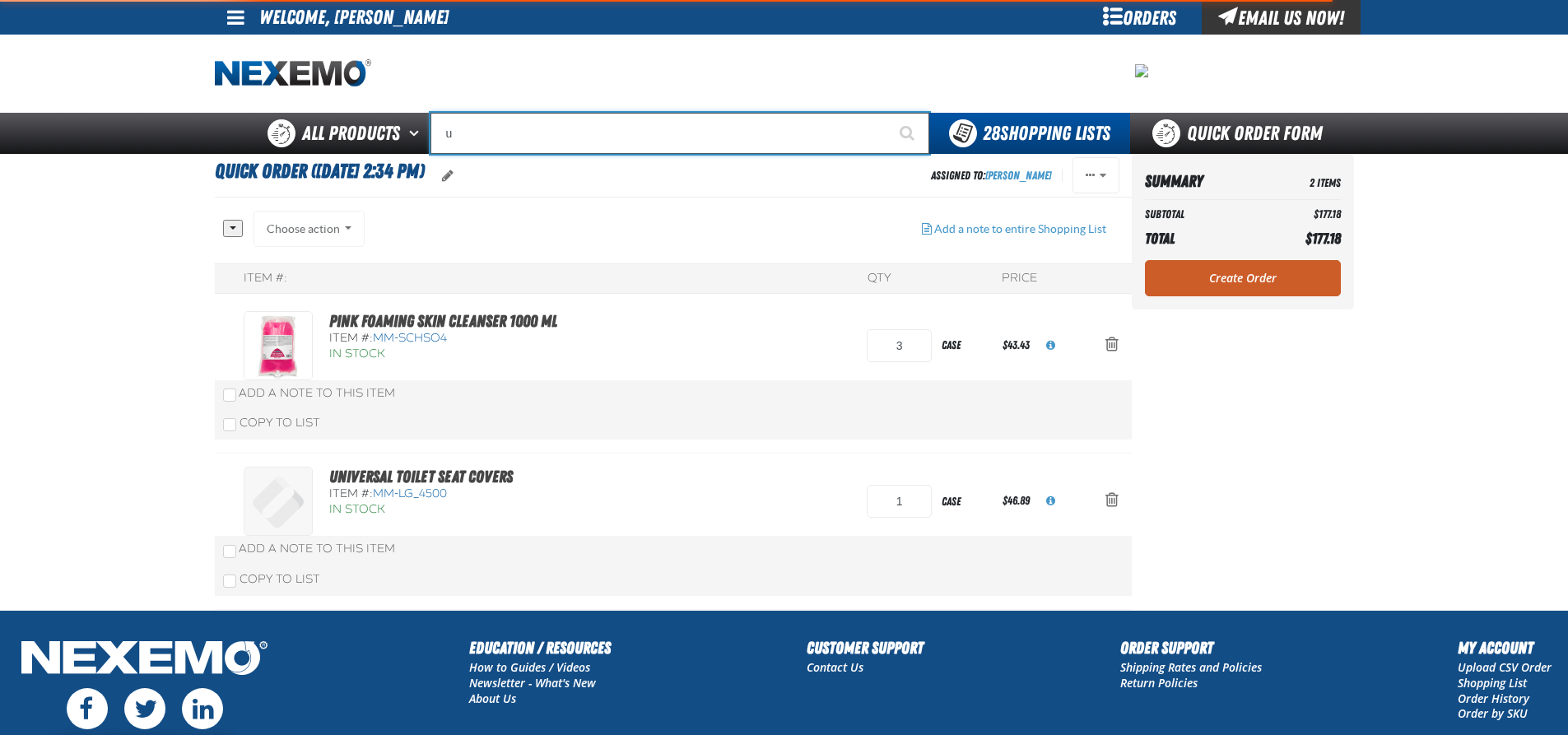
type input "ur"
type input "urinal Mat Gray Apple - 6 Per Case"
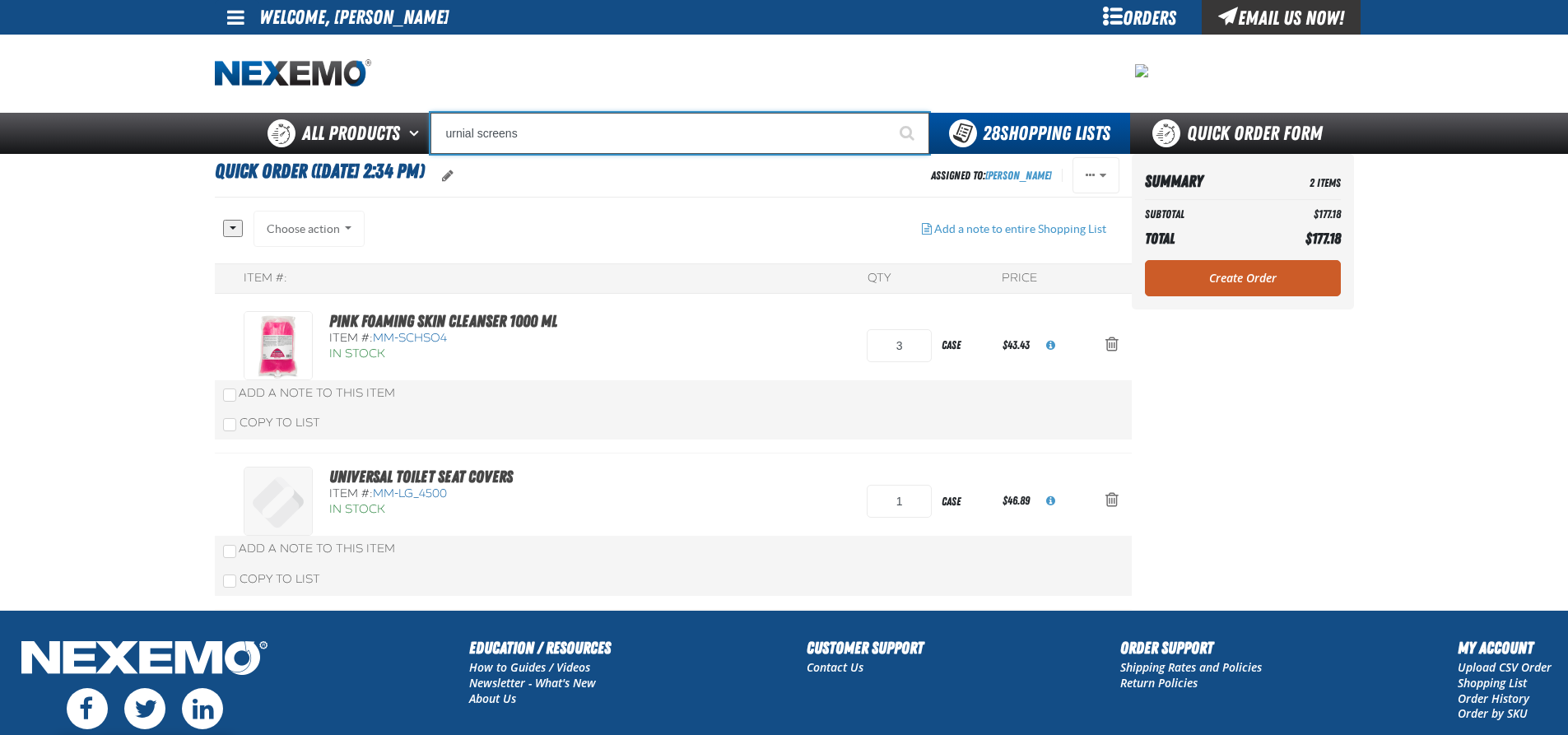
type input "urnial screens"
click at [889, 113] on button "Start Searching" at bounding box center [909, 133] width 41 height 41
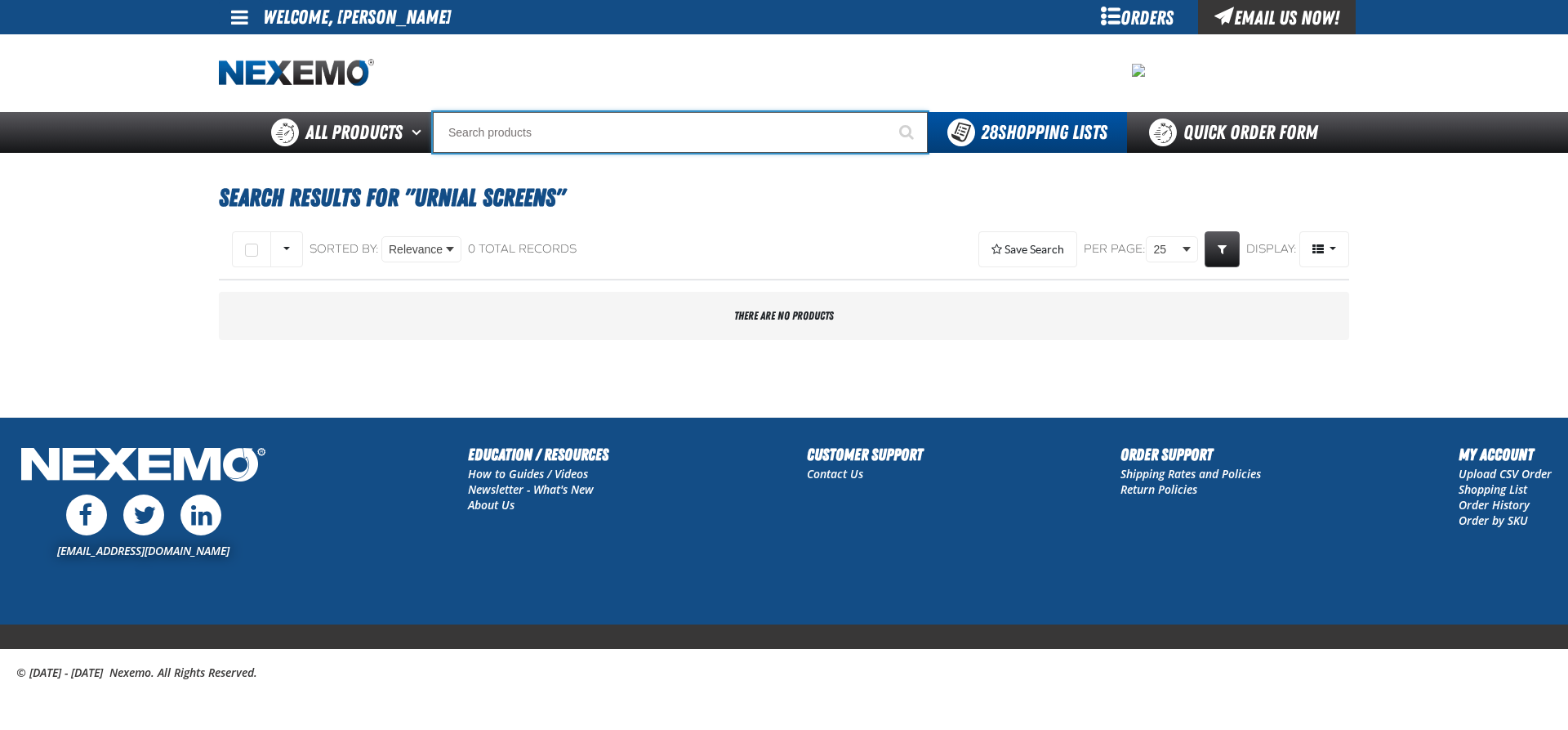
click at [517, 130] on input "Search" at bounding box center [680, 132] width 495 height 41
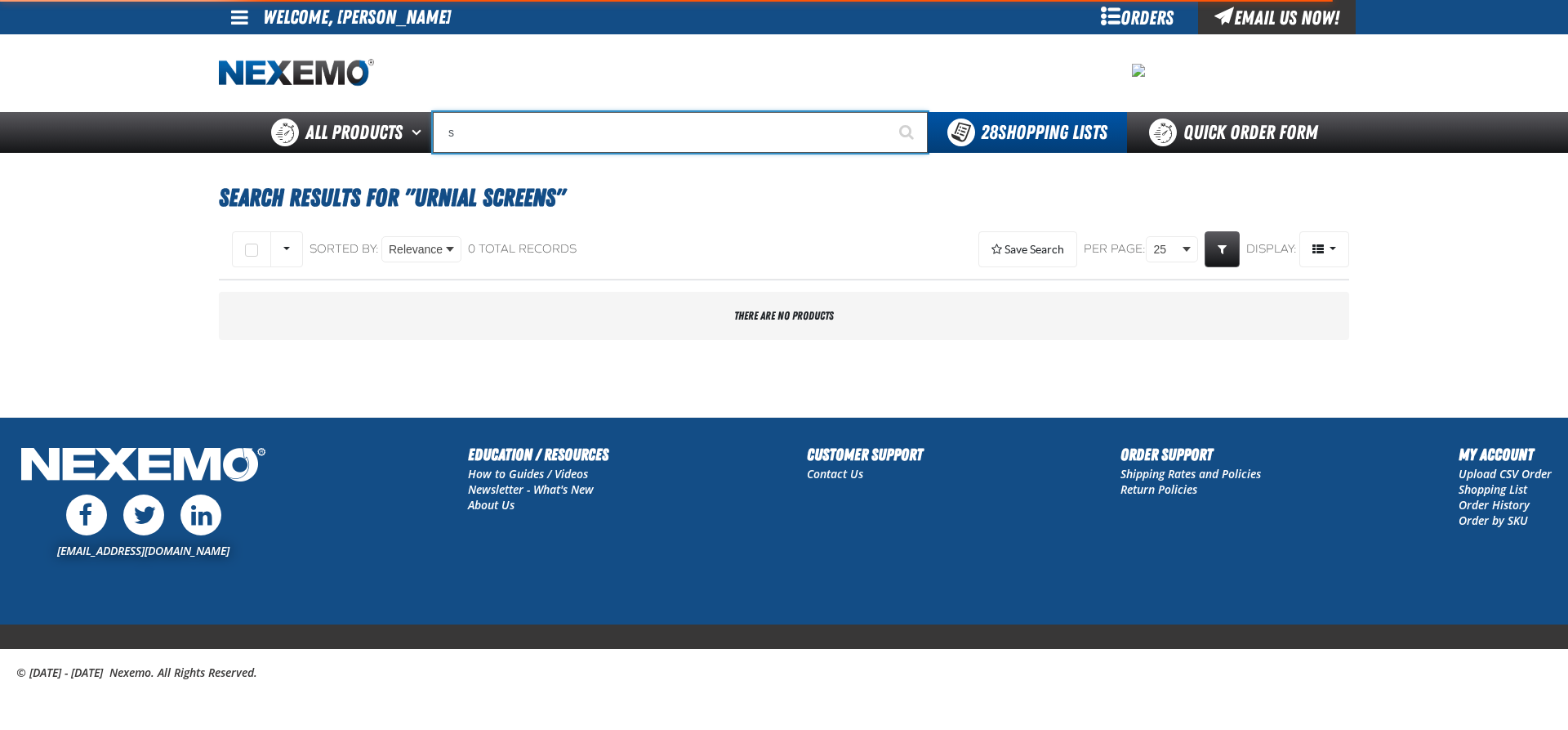
type input "sc"
type input "scION"
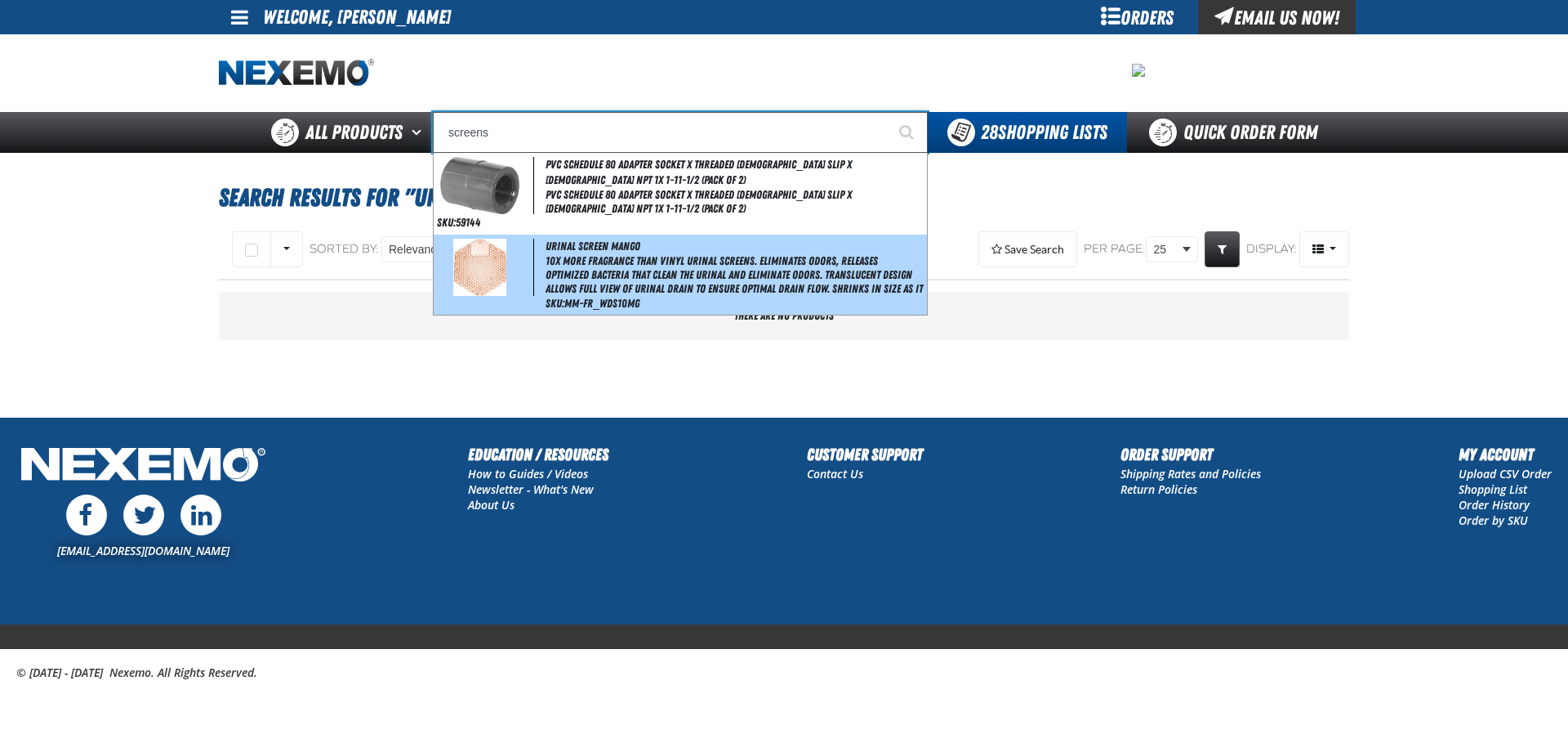
click at [607, 253] on div "Urinal Screen Mango 10x more fragrance than vinyl urinal screens. Eliminates od…" at bounding box center [680, 275] width 493 height 80
type input "Urinal Screen Mango"
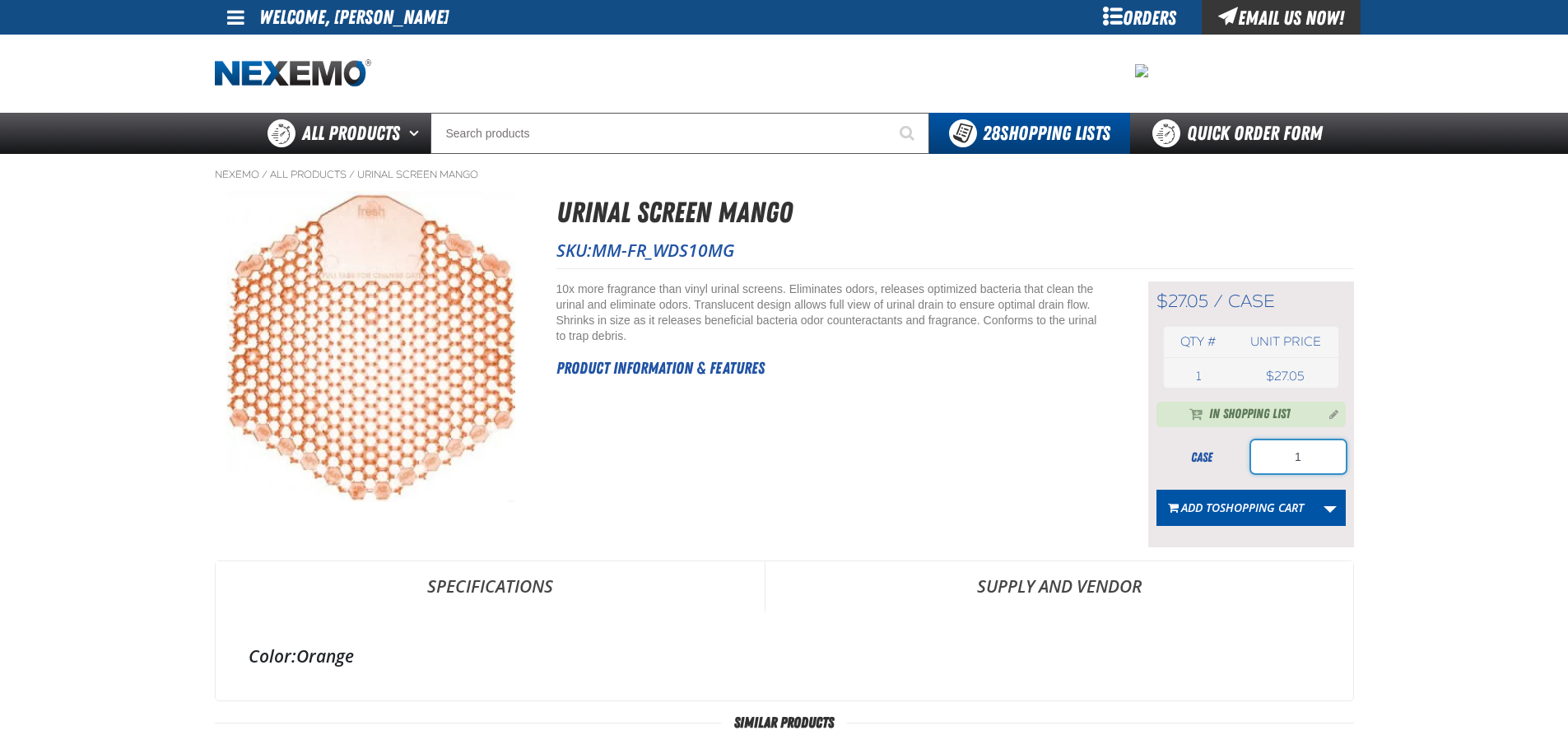
drag, startPoint x: 1310, startPoint y: 457, endPoint x: 1247, endPoint y: 464, distance: 63.4
click at [1247, 464] on div "case 1" at bounding box center [1251, 457] width 189 height 33
type input "3"
click at [1333, 508] on link "More Actions" at bounding box center [1331, 507] width 32 height 36
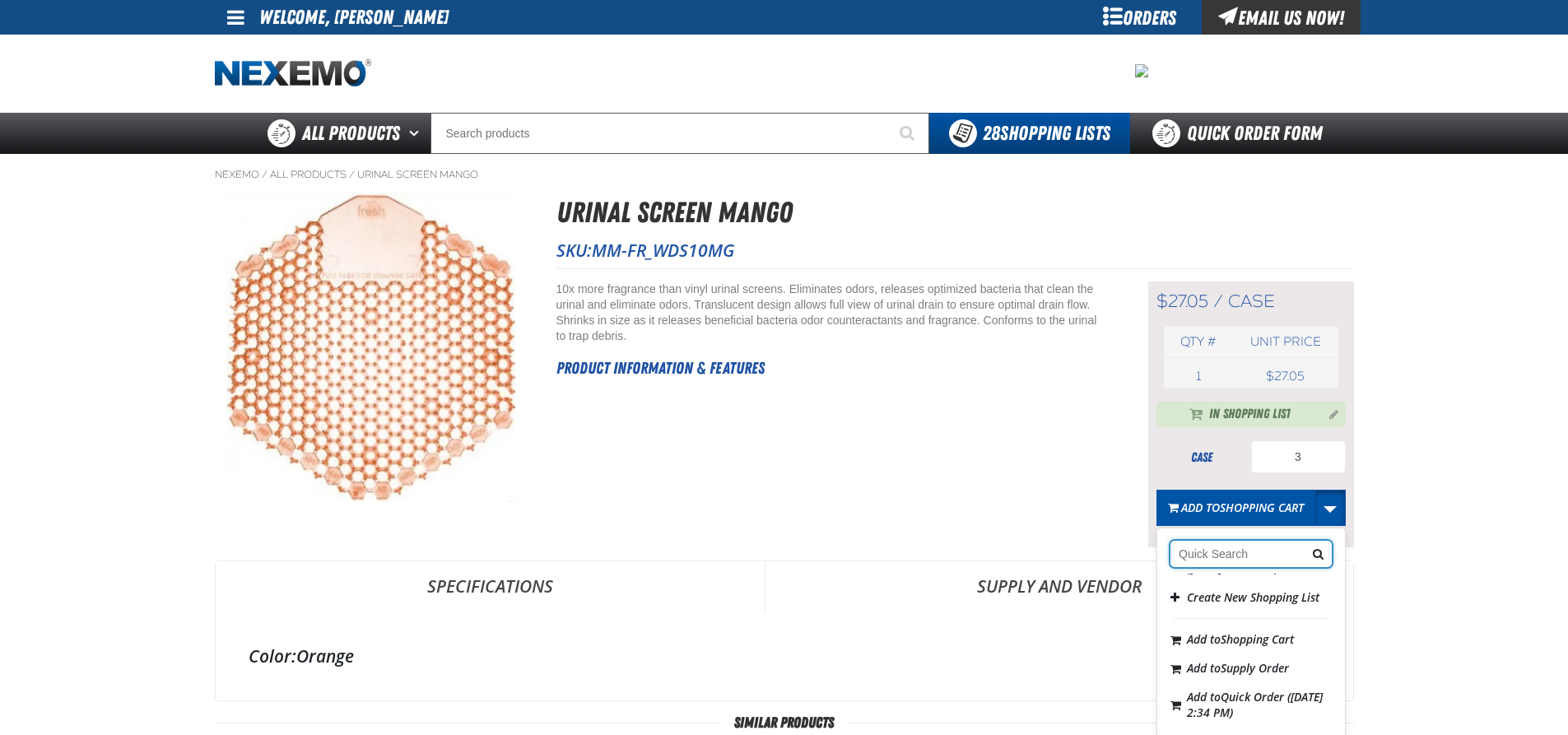
scroll to position [164, 0]
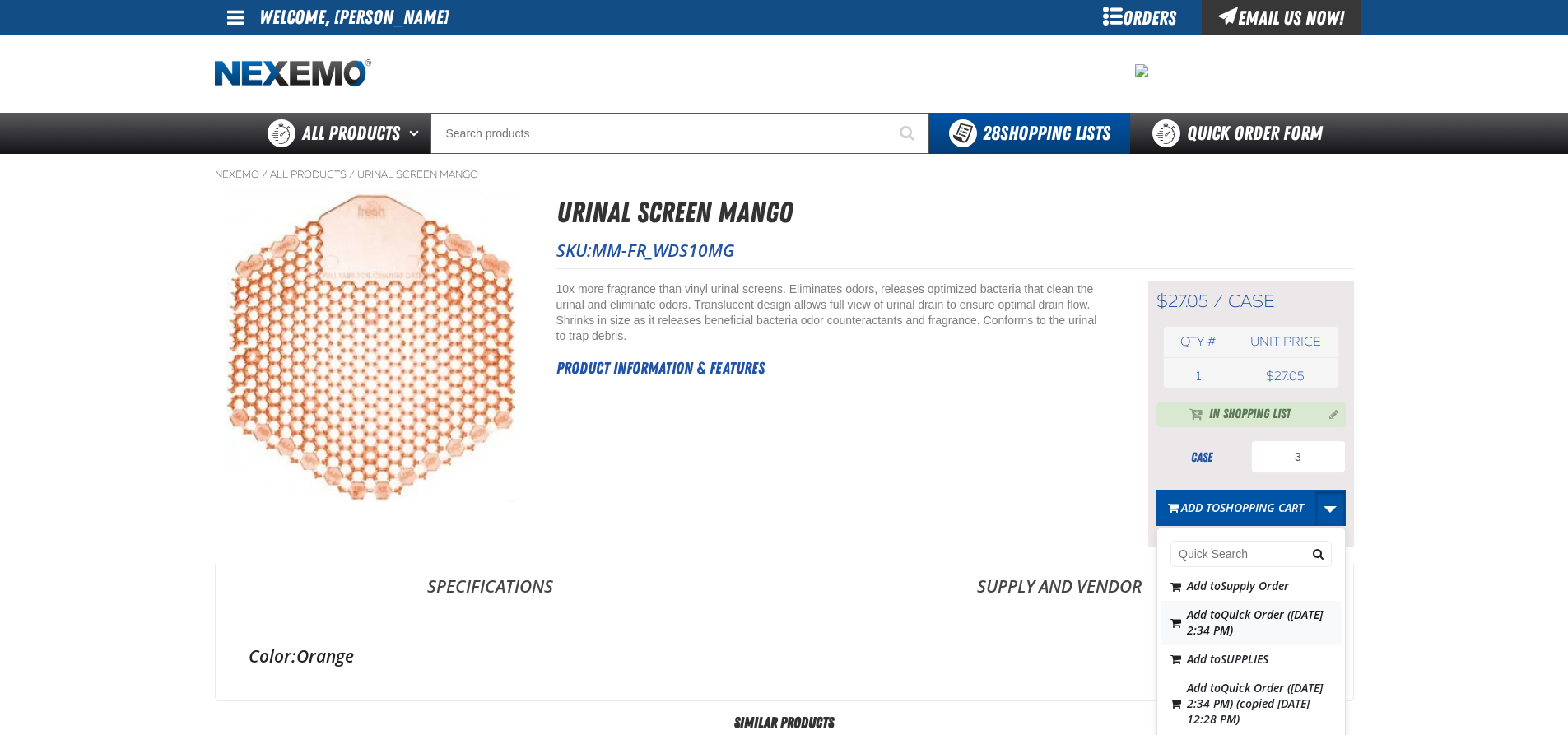
click at [1218, 638] on span "Add to Quick Order (Jan 14, 2020, 2:34 PM)" at bounding box center [1255, 622] width 136 height 32
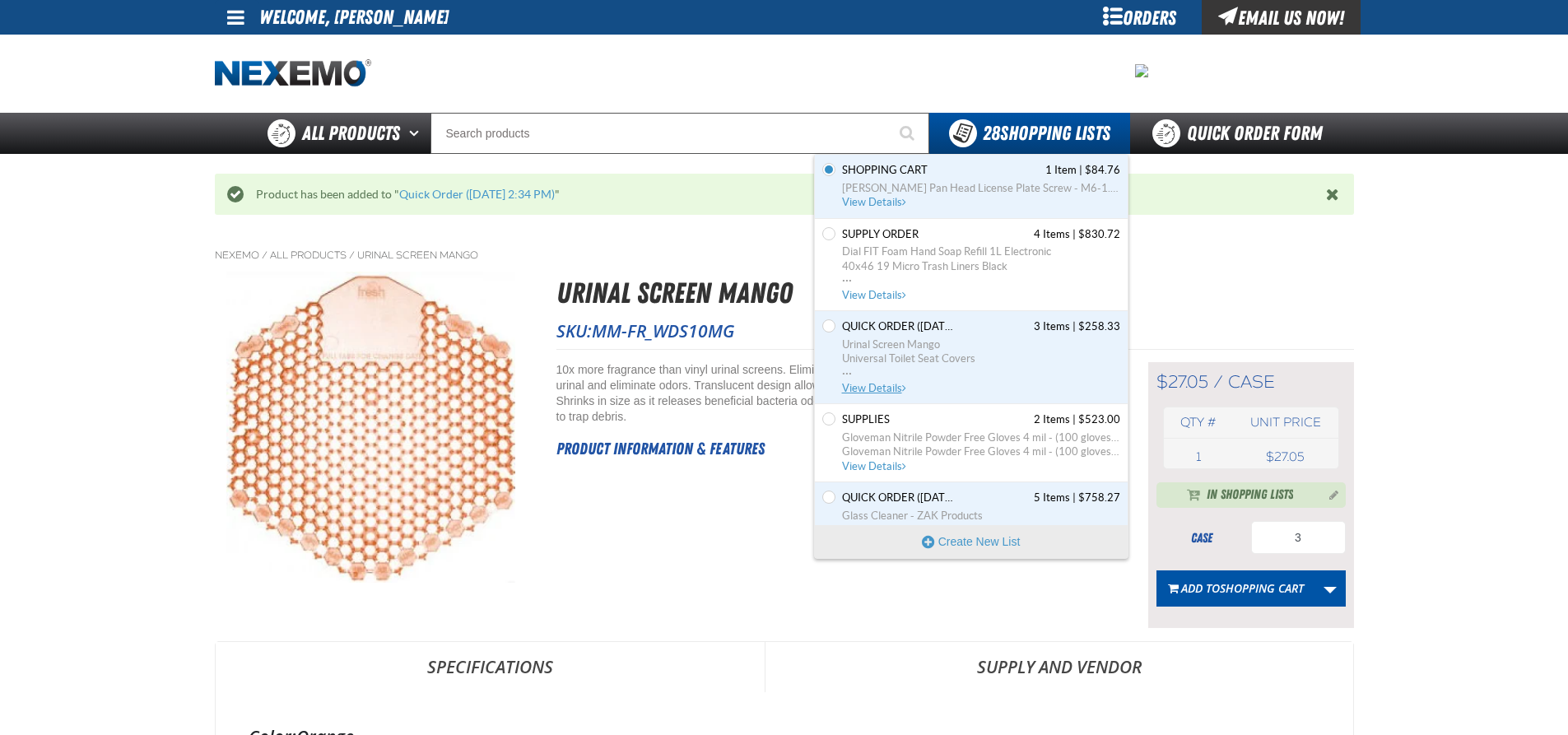
click at [929, 354] on span "Universal Toilet Seat Covers" at bounding box center [981, 358] width 278 height 15
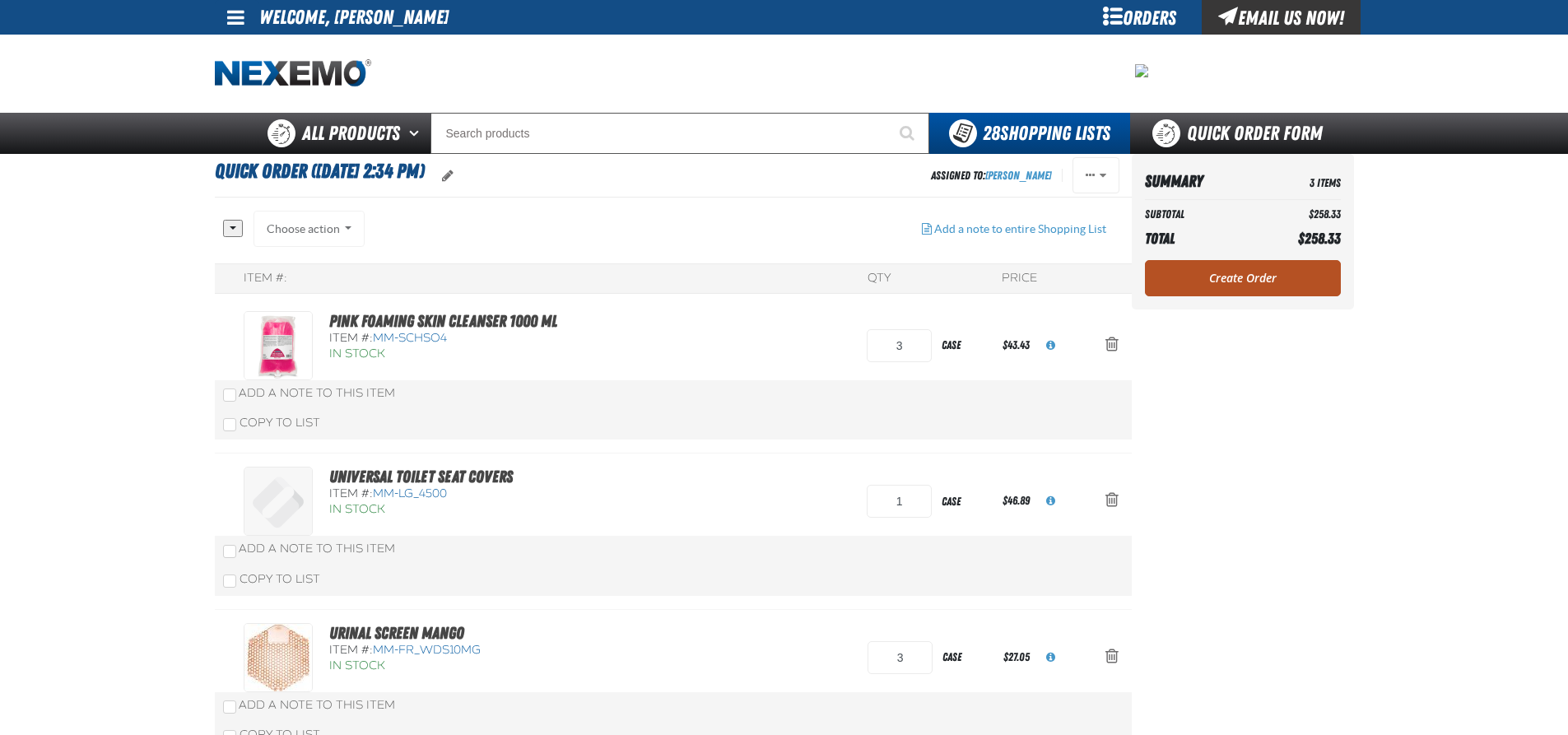
click at [1239, 272] on link "Create Order" at bounding box center [1243, 277] width 196 height 36
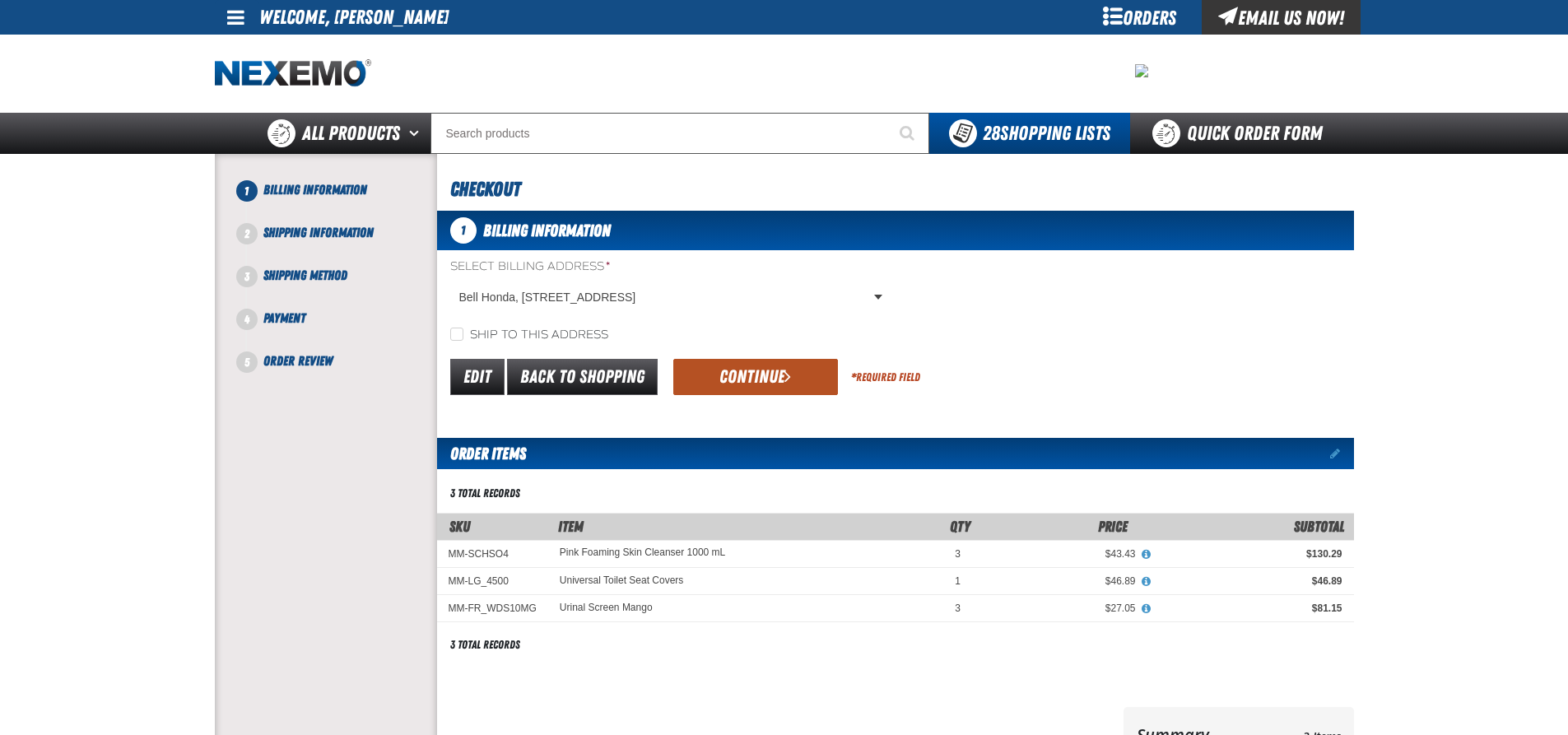
click at [756, 371] on button "Continue" at bounding box center [756, 376] width 165 height 36
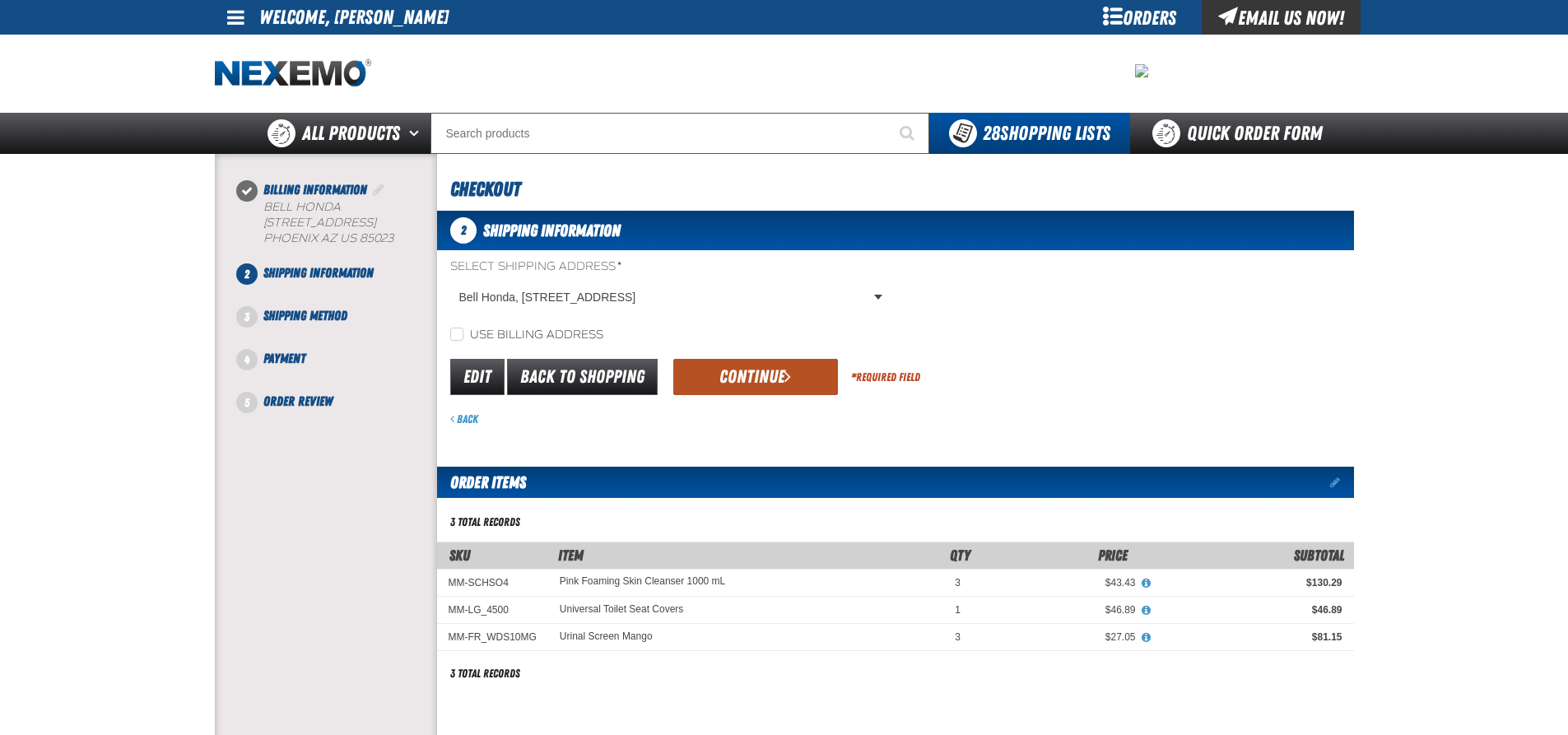
click at [764, 375] on button "Continue" at bounding box center [756, 376] width 165 height 36
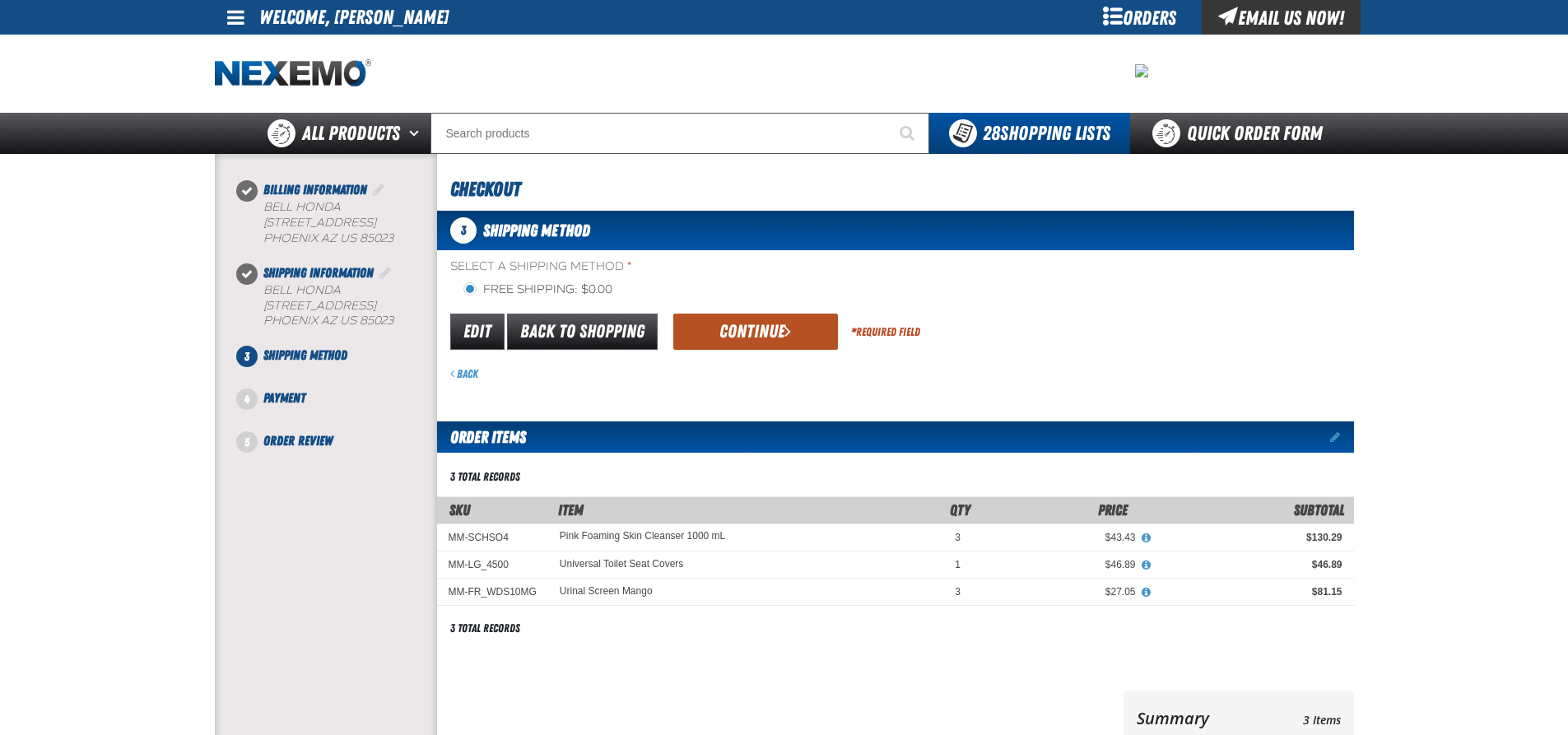
click at [749, 331] on button "Continue" at bounding box center [756, 331] width 165 height 36
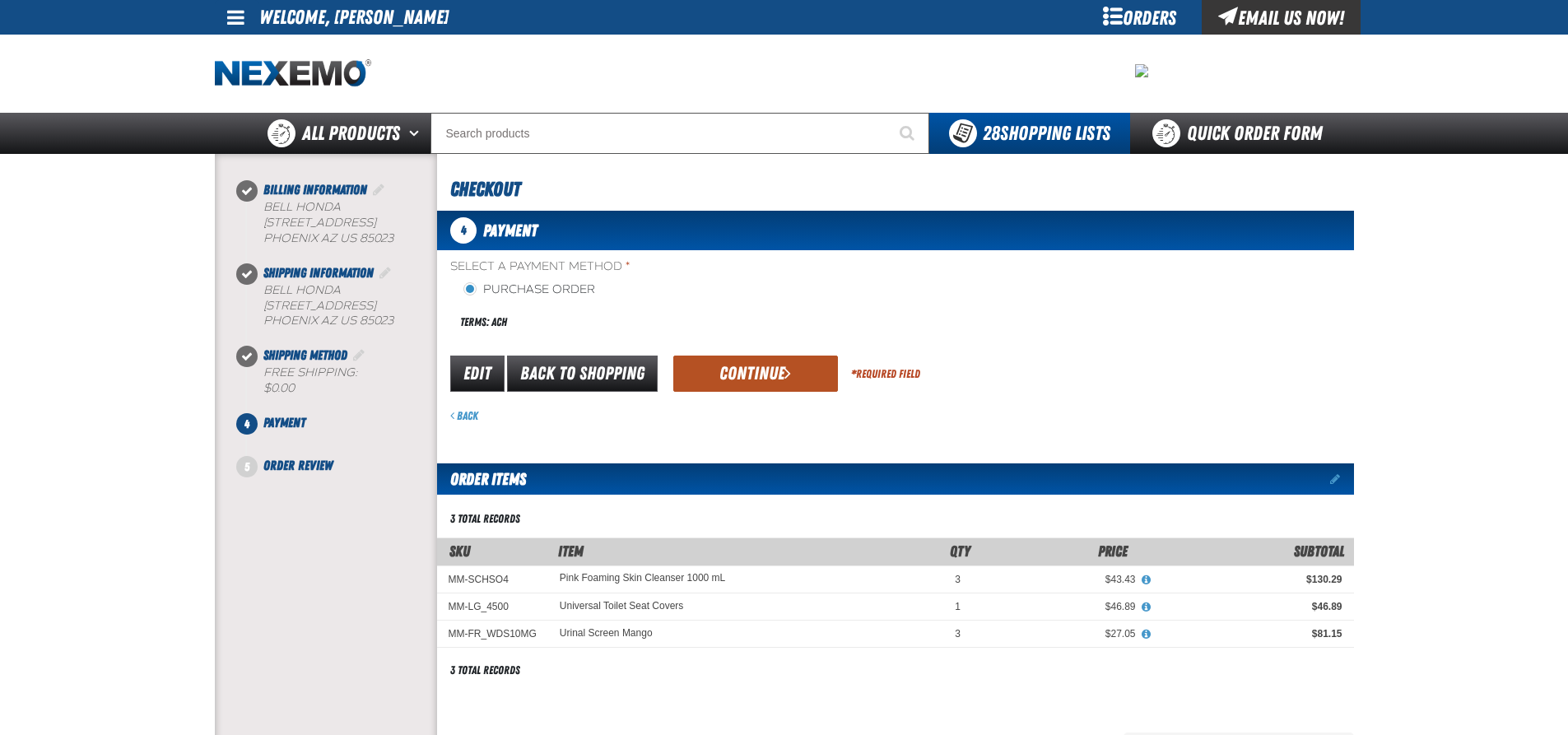
click at [748, 372] on button "Continue" at bounding box center [756, 373] width 165 height 36
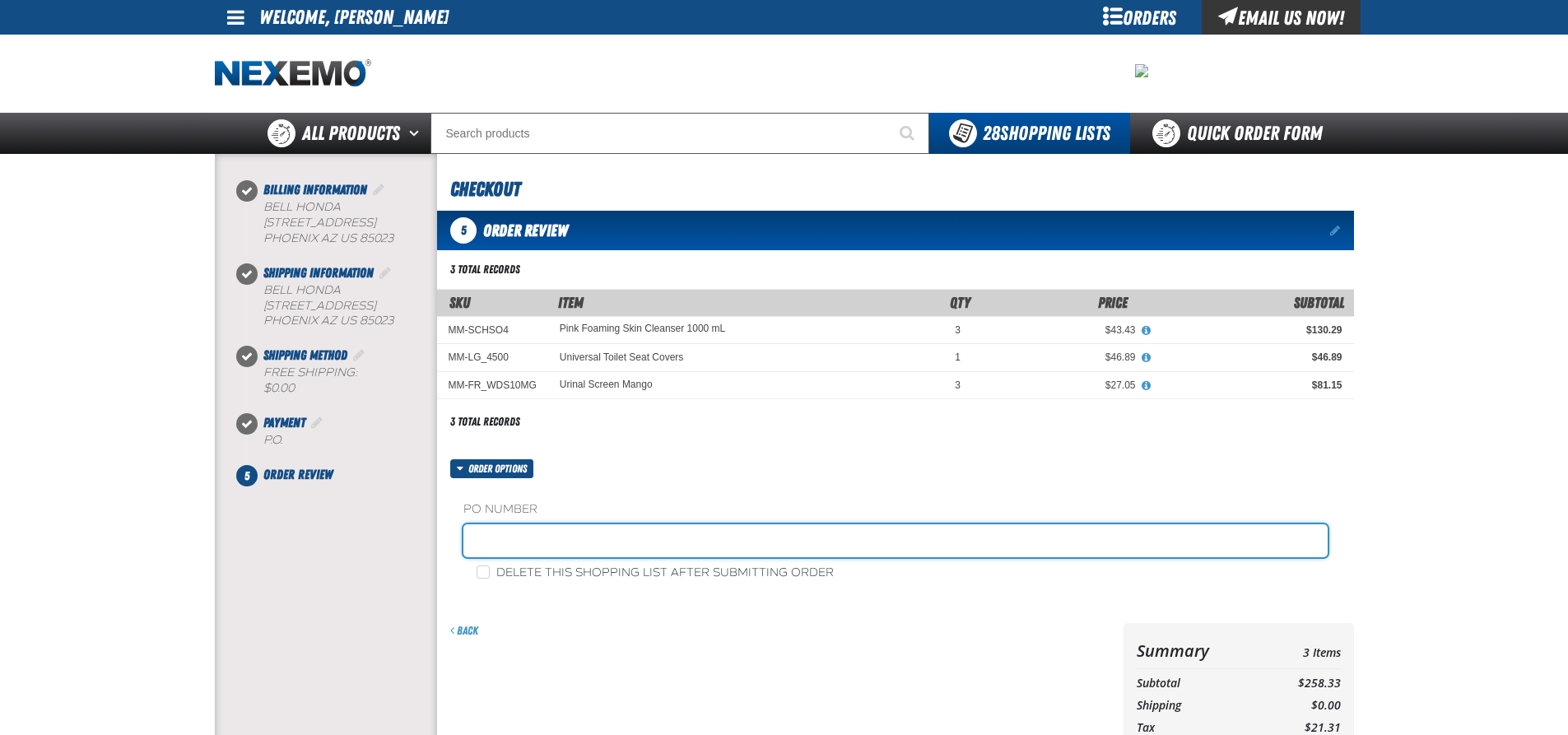
click at [496, 540] on input "text" at bounding box center [895, 541] width 864 height 33
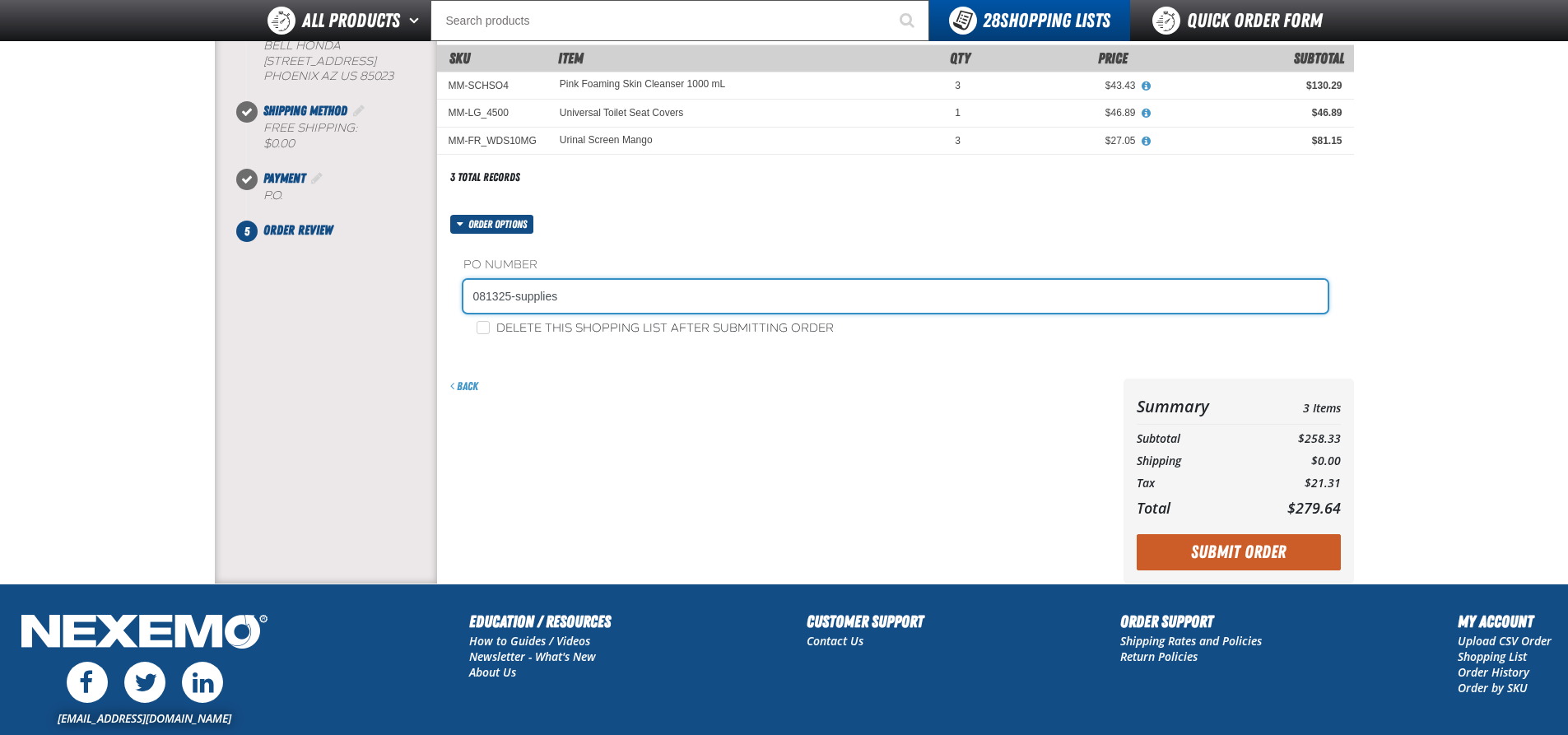
scroll to position [247, 0]
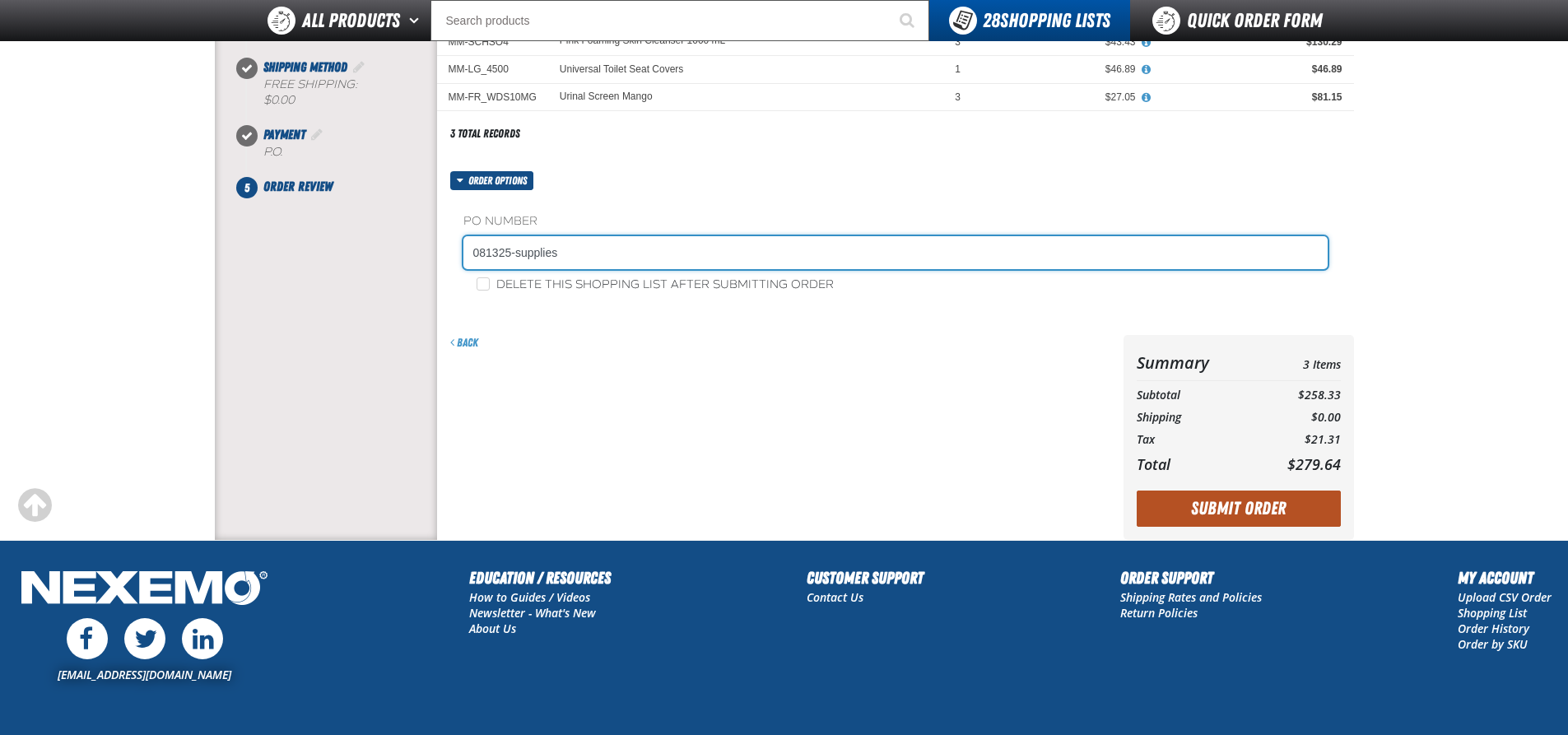
type input "081325-supplies"
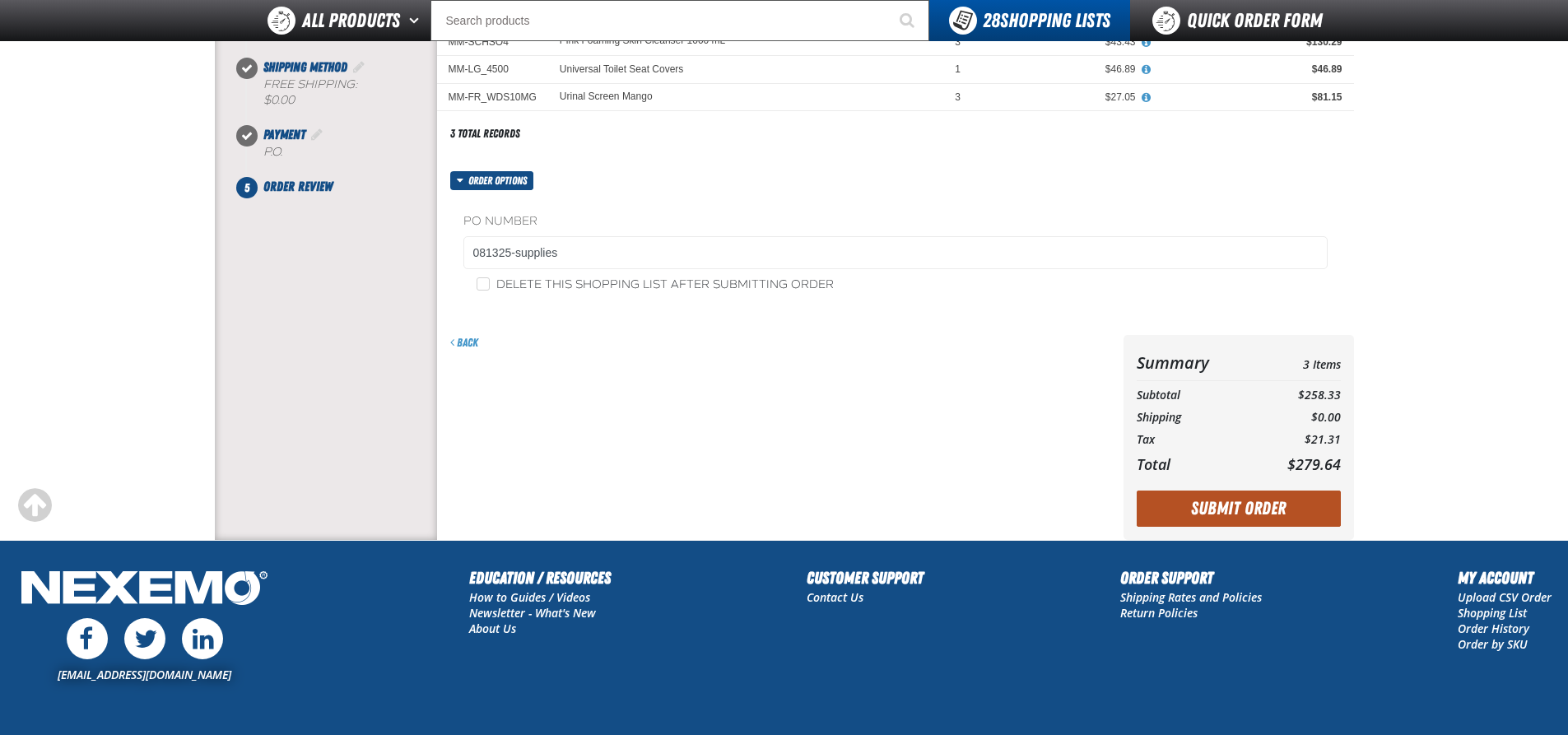
click at [1220, 508] on button "Submit Order" at bounding box center [1239, 508] width 204 height 36
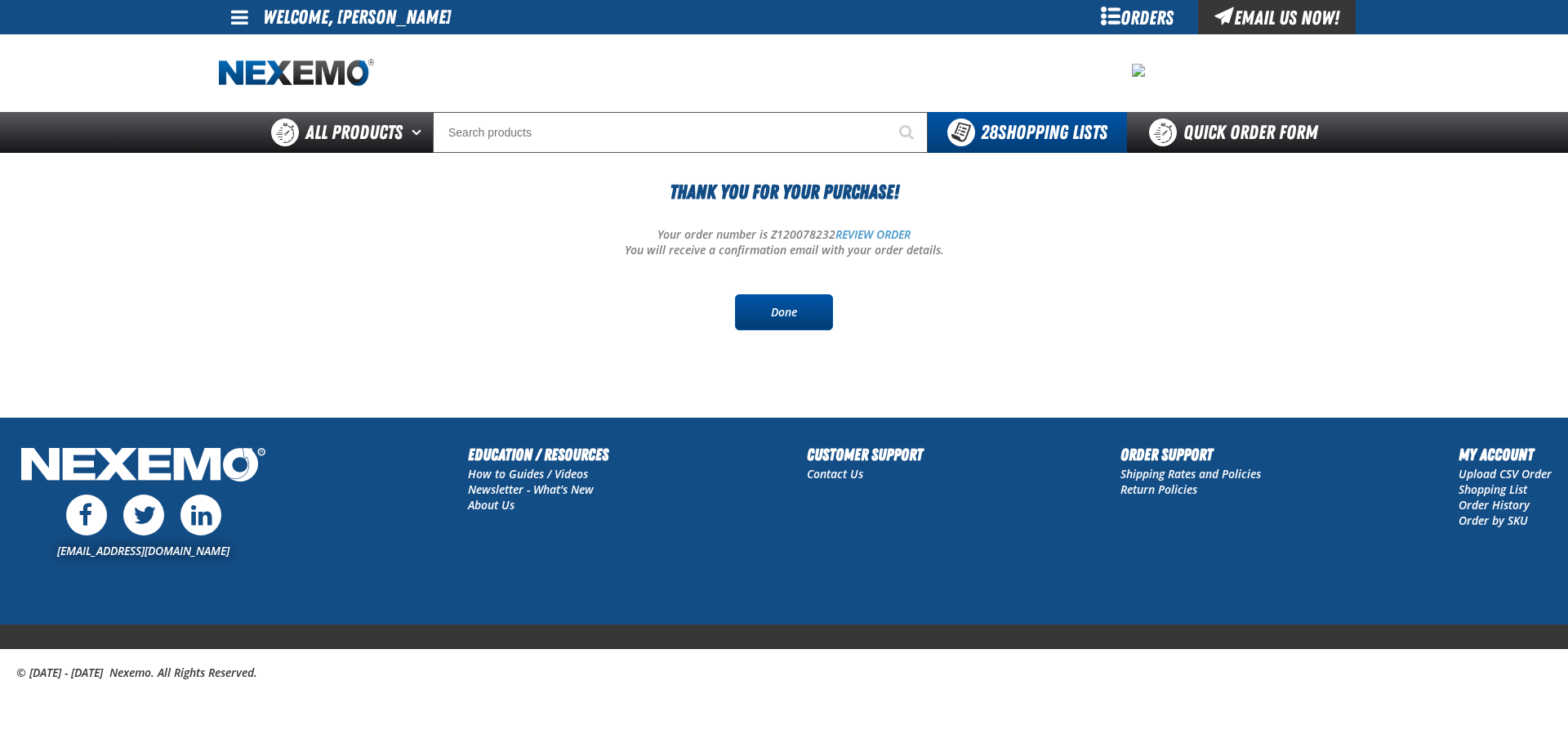
click at [791, 313] on link "Done" at bounding box center [784, 311] width 98 height 36
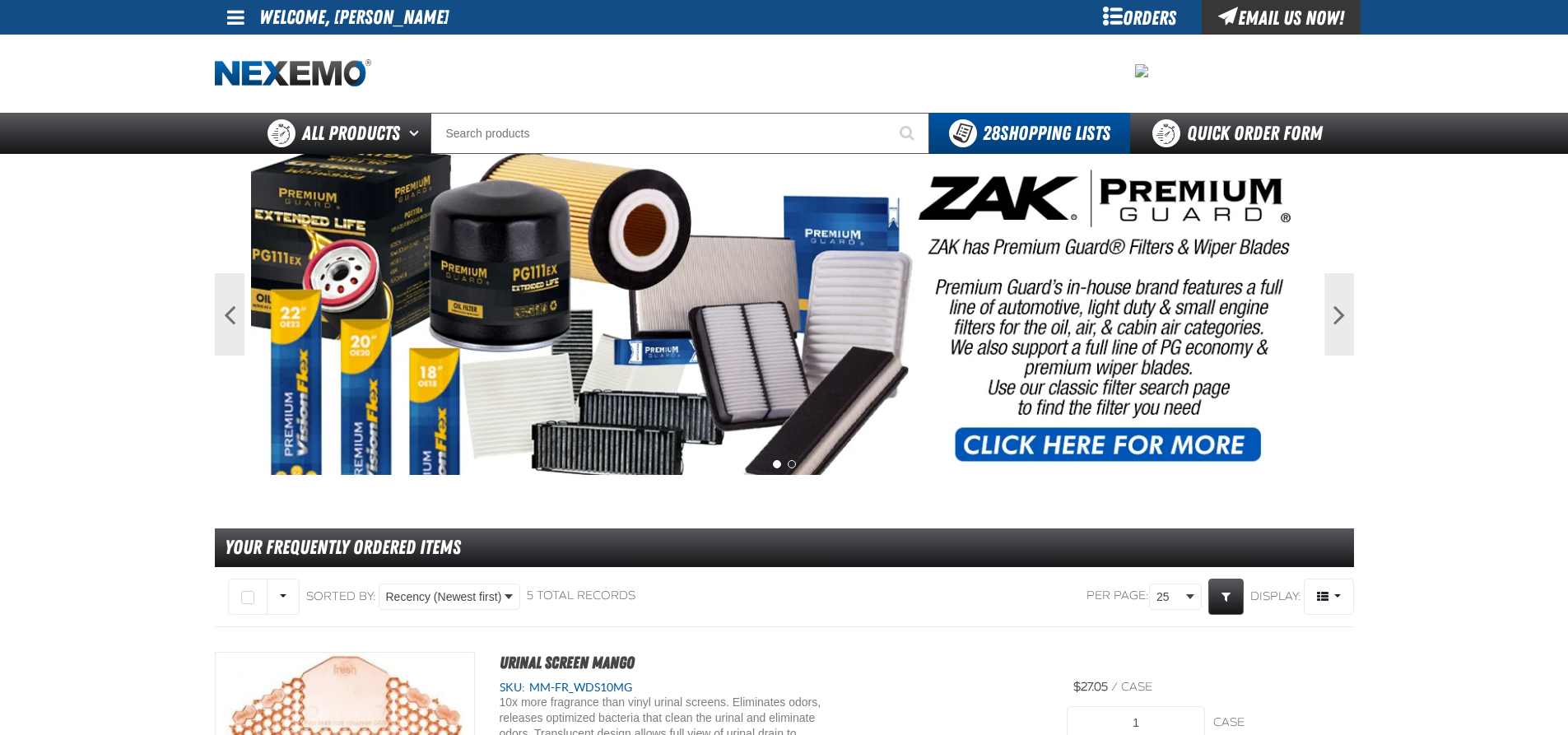
click at [235, 19] on span at bounding box center [236, 17] width 18 height 20
click at [234, 80] on link "Sign Out Sign Out" at bounding box center [250, 80] width 56 height 16
